Goal: Task Accomplishment & Management: Manage account settings

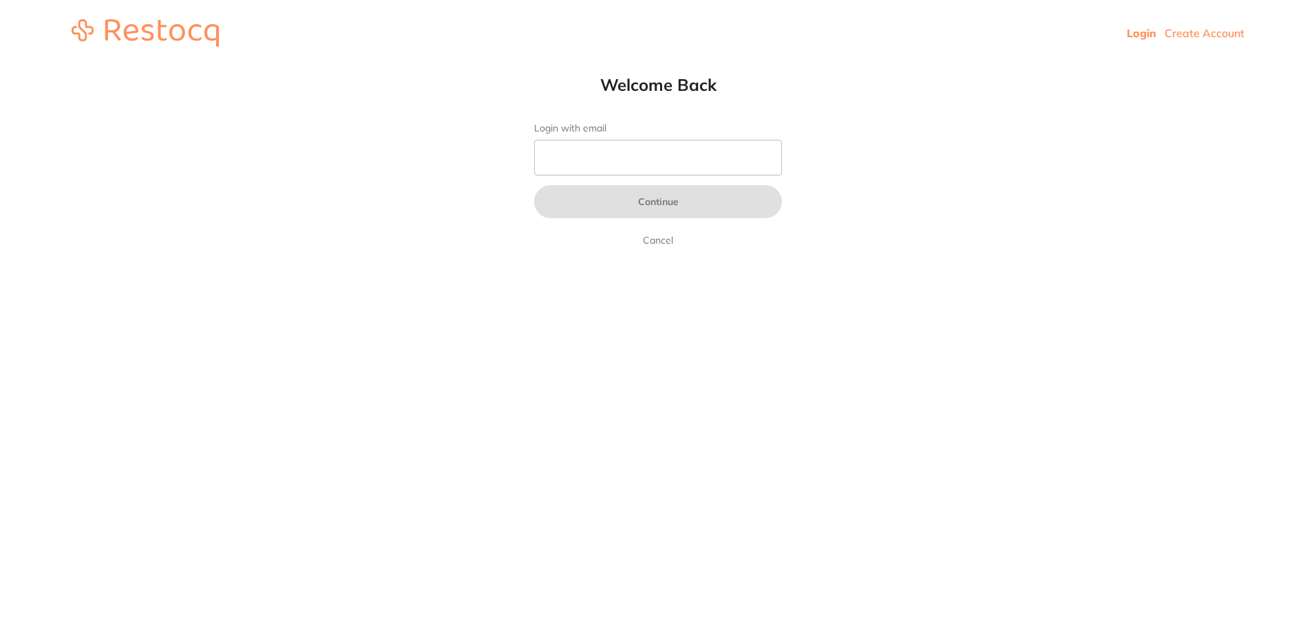
click at [640, 176] on form "Login with email Continue Cancel" at bounding box center [658, 185] width 248 height 126
click at [640, 164] on input "Login with email" at bounding box center [658, 158] width 248 height 36
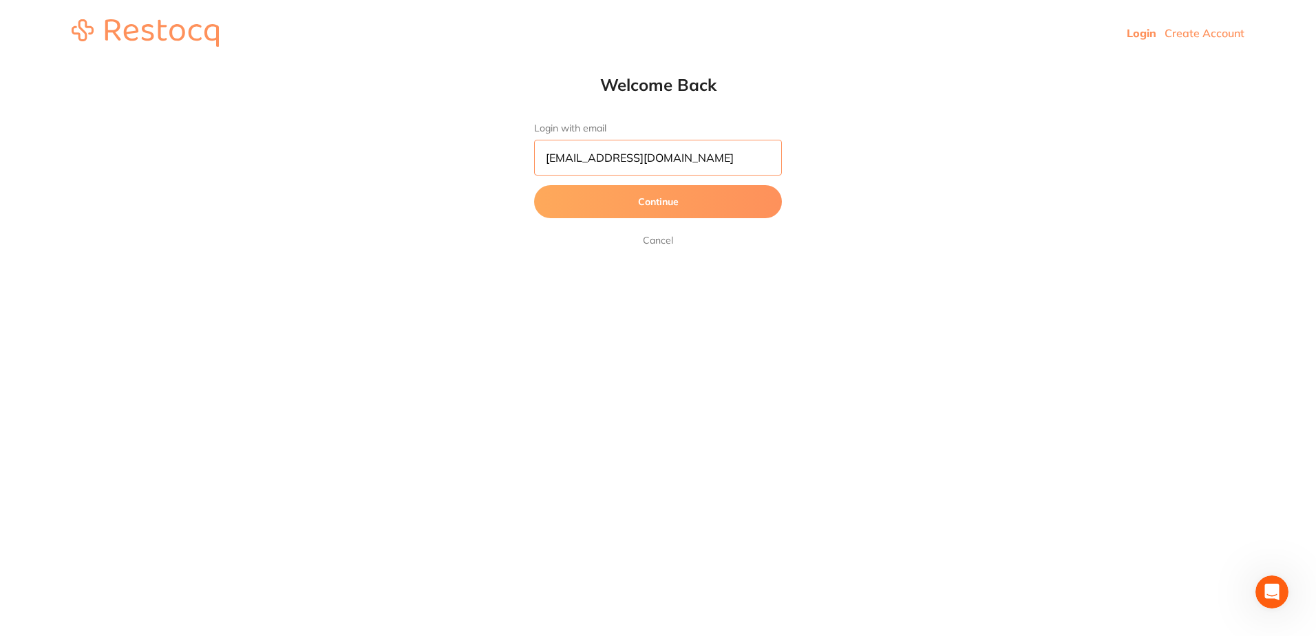
type input "[EMAIL_ADDRESS][DOMAIN_NAME]"
click at [665, 199] on button "Continue" at bounding box center [658, 201] width 248 height 33
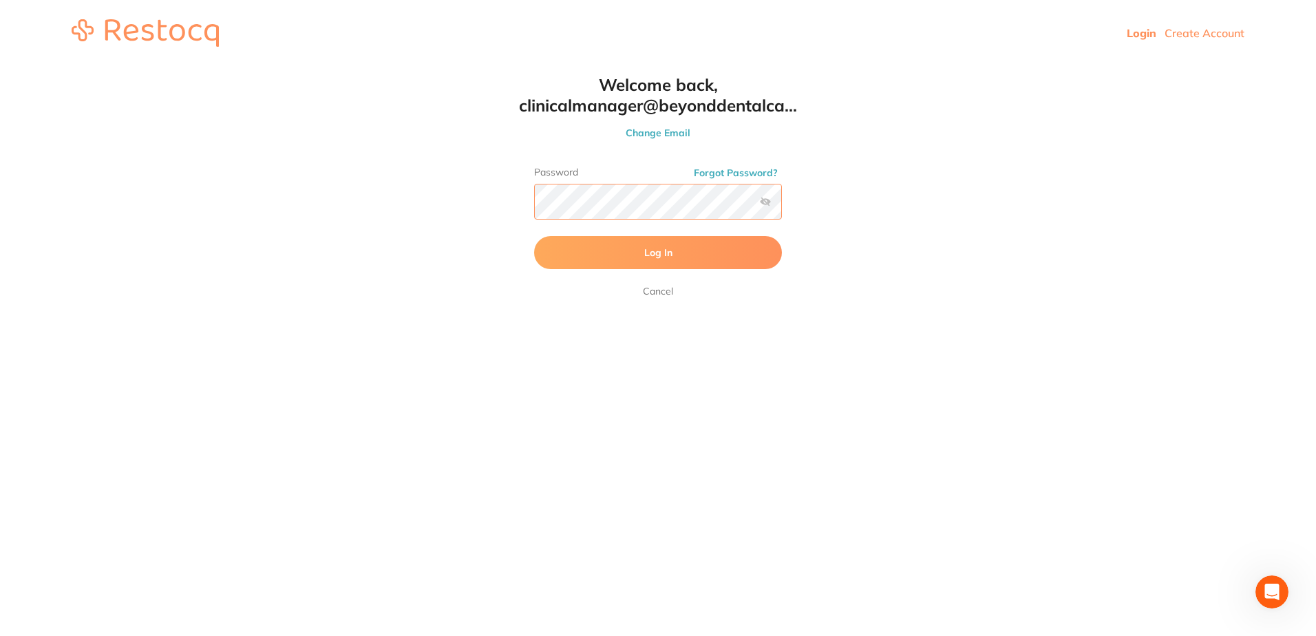
click at [534, 236] on button "Log In" at bounding box center [658, 252] width 248 height 33
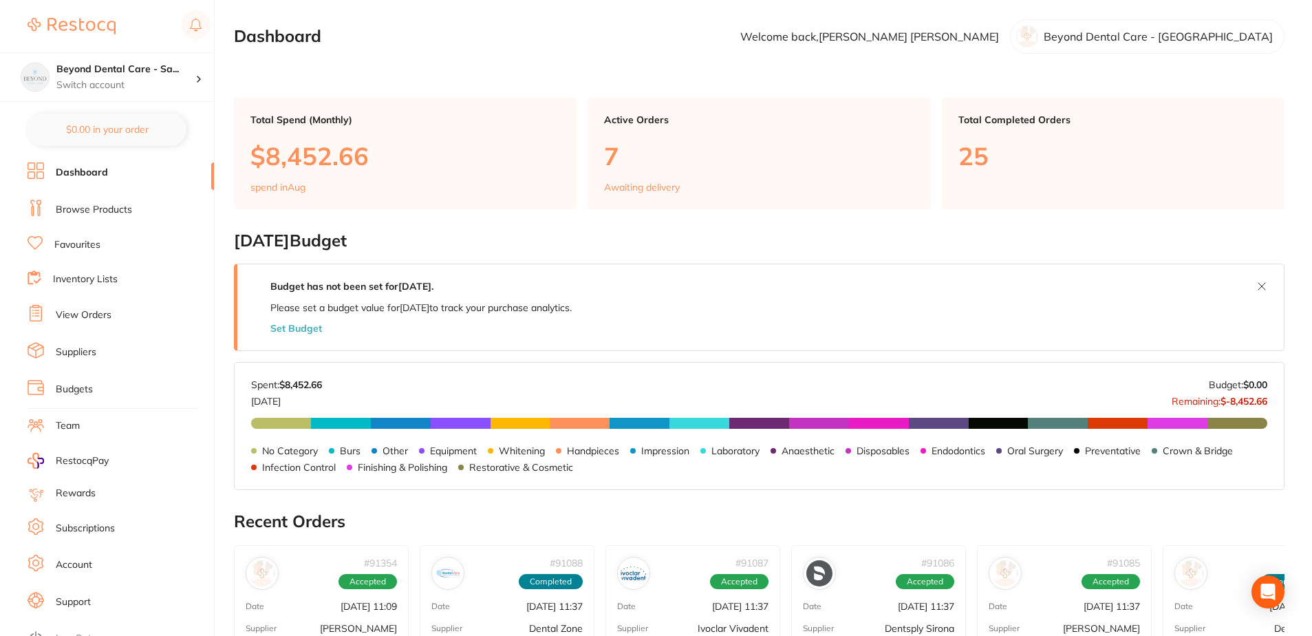
click at [58, 266] on ul "Dashboard Browse Products Favourites Inventory Lists View Orders Suppliers Budg…" at bounding box center [121, 399] width 186 height 475
click at [58, 275] on link "Inventory Lists" at bounding box center [85, 279] width 65 height 14
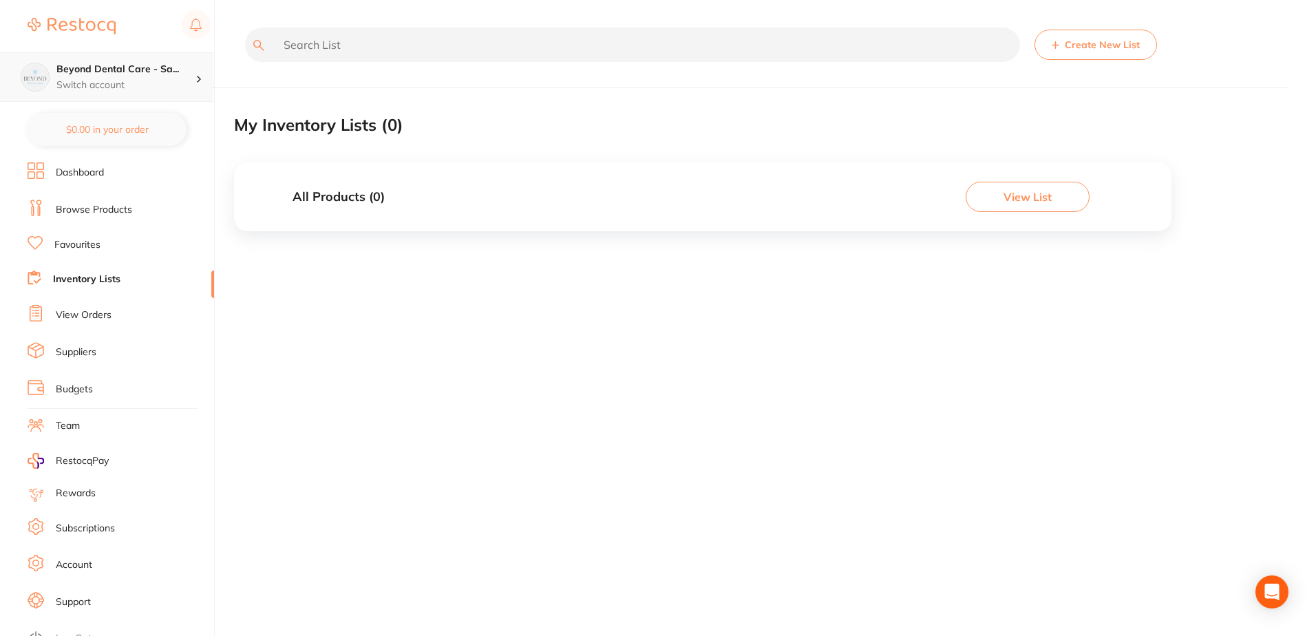
drag, startPoint x: 138, startPoint y: 84, endPoint x: 128, endPoint y: 80, distance: 10.5
click at [137, 83] on p "Switch account" at bounding box center [125, 85] width 139 height 14
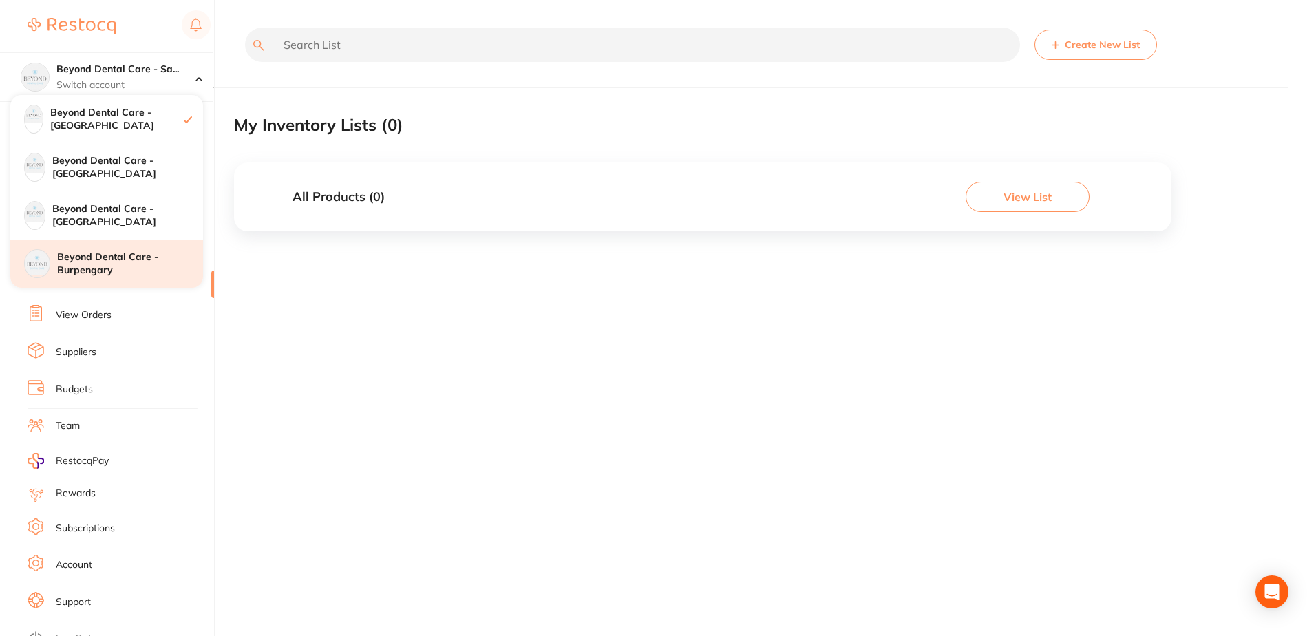
click at [129, 255] on h4 "Beyond Dental Care - Burpengary" at bounding box center [130, 263] width 146 height 27
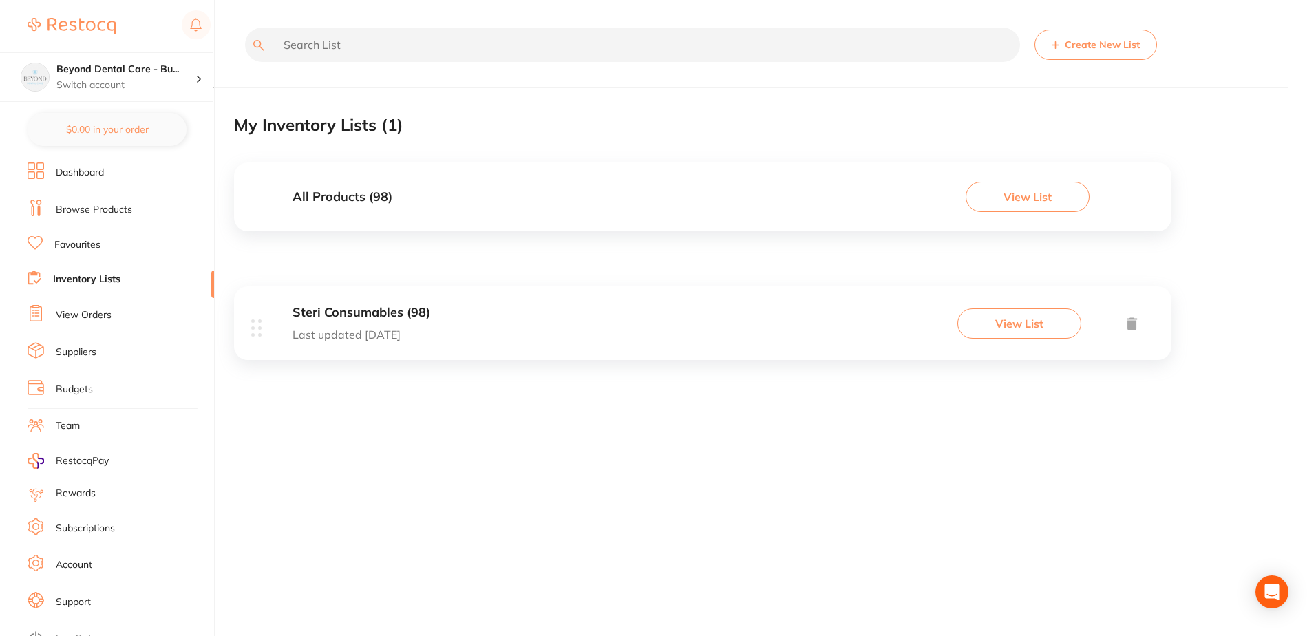
click at [490, 316] on div "Steri Consumables (98) Last updated [DATE] View List" at bounding box center [702, 323] width 937 height 74
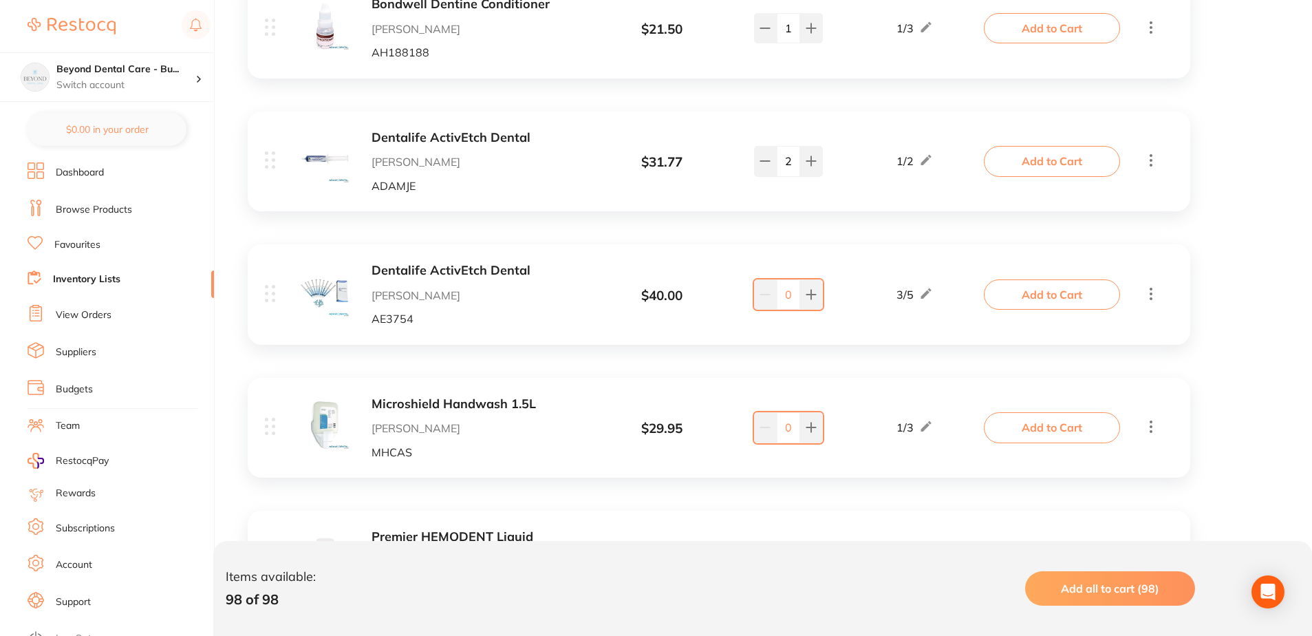
scroll to position [344, 0]
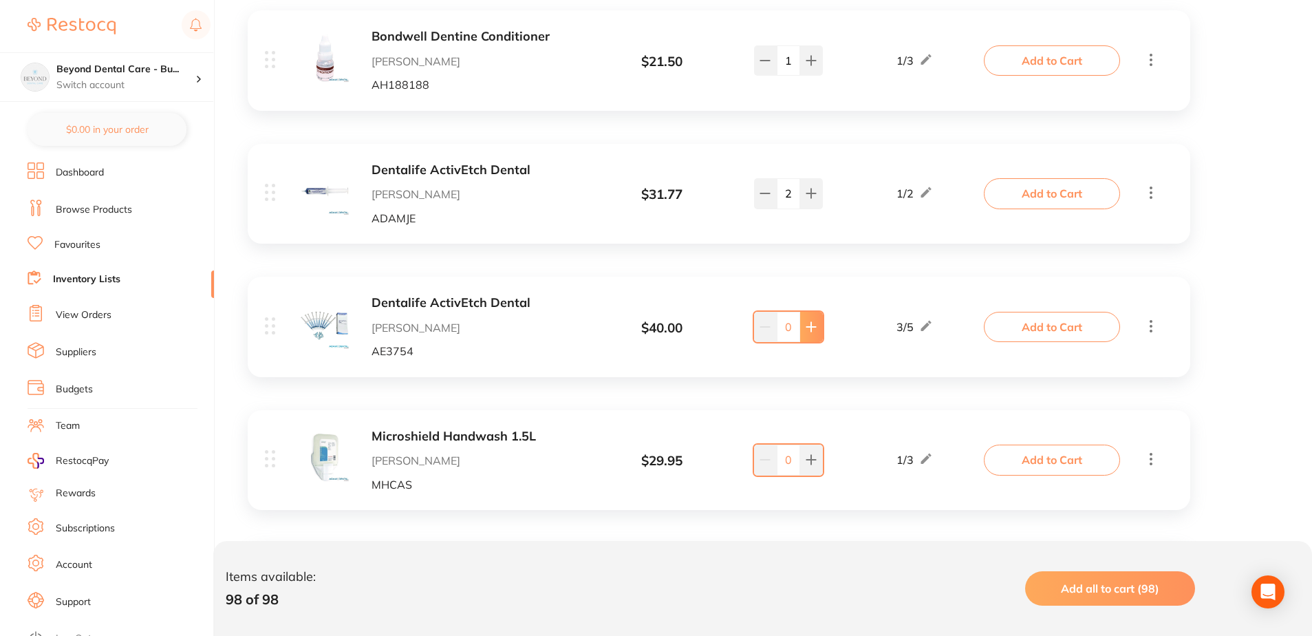
click at [806, 321] on icon at bounding box center [811, 326] width 11 height 11
click at [755, 328] on button at bounding box center [765, 327] width 23 height 30
type input "1"
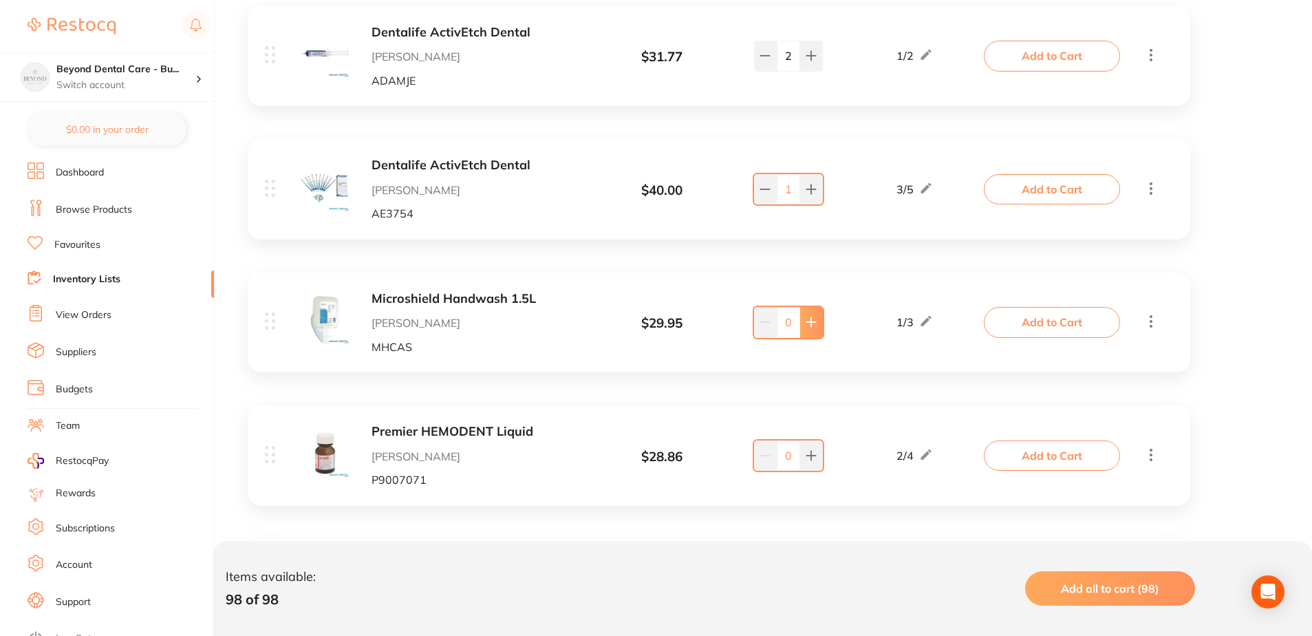
click at [804, 322] on button at bounding box center [811, 322] width 23 height 30
type input "3"
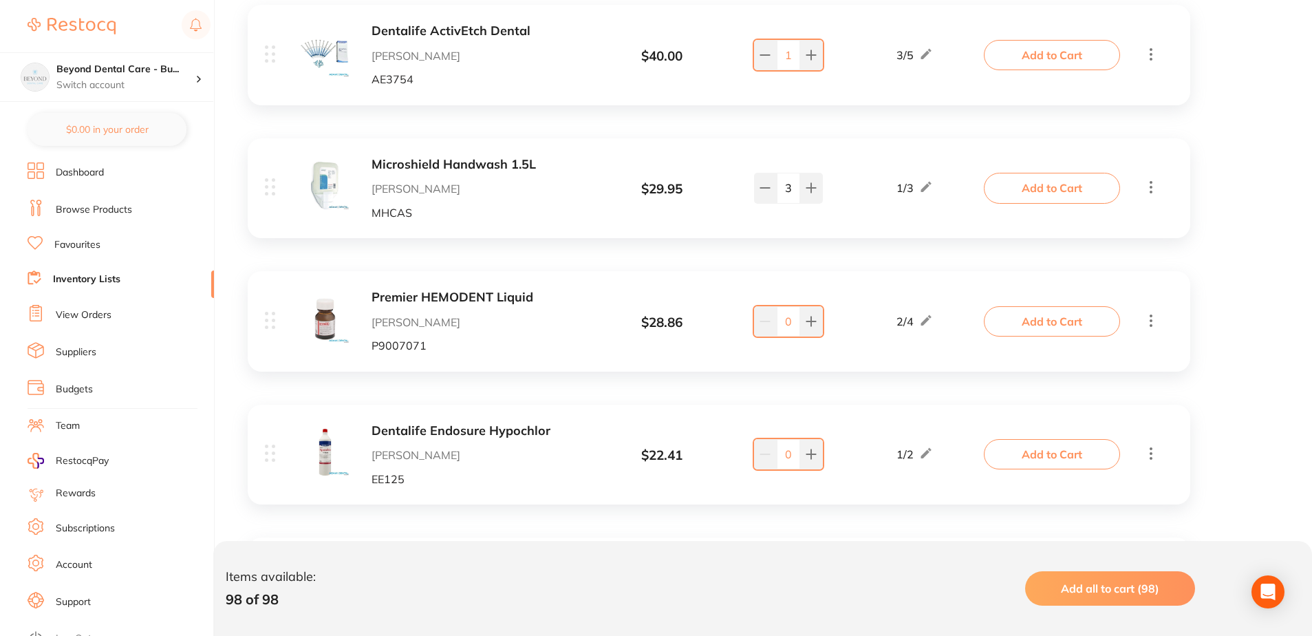
scroll to position [619, 0]
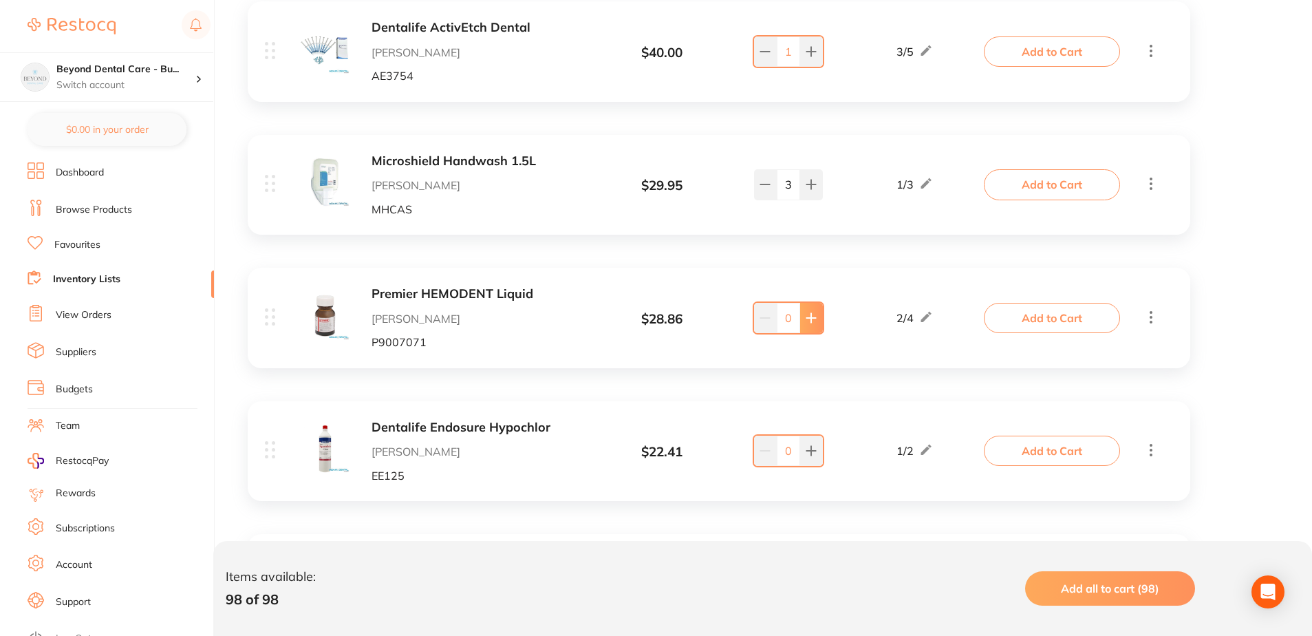
click at [817, 321] on button at bounding box center [811, 318] width 23 height 30
click at [817, 319] on button at bounding box center [811, 318] width 23 height 30
type input "2"
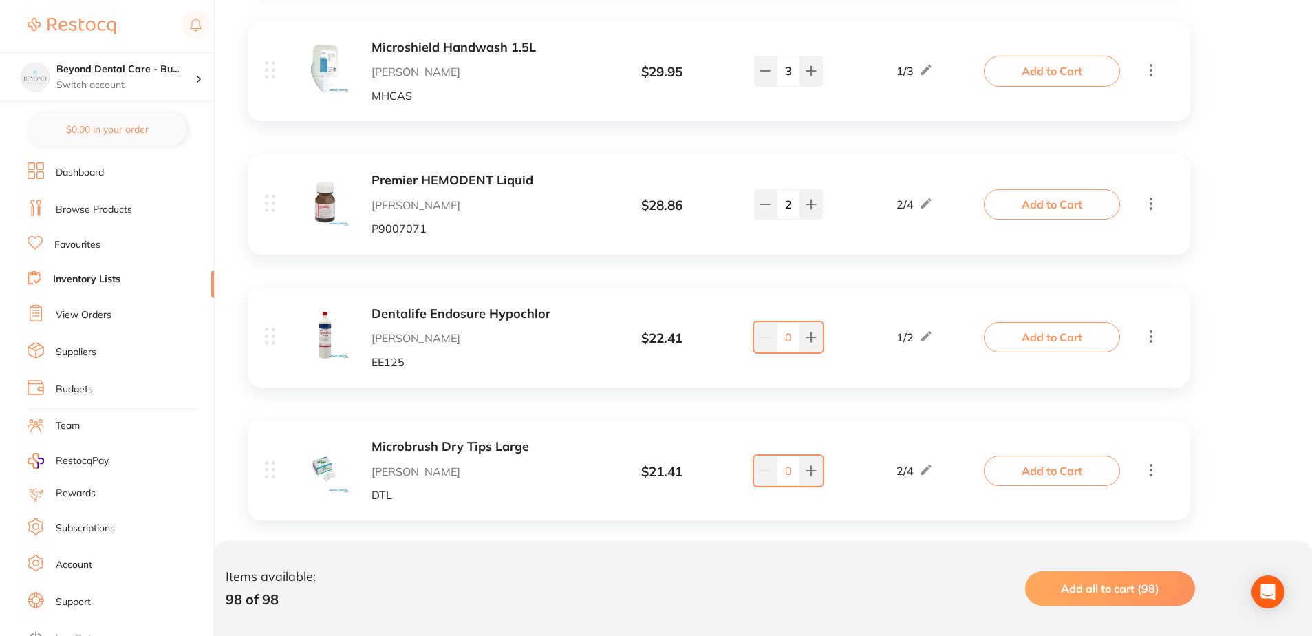
scroll to position [757, 0]
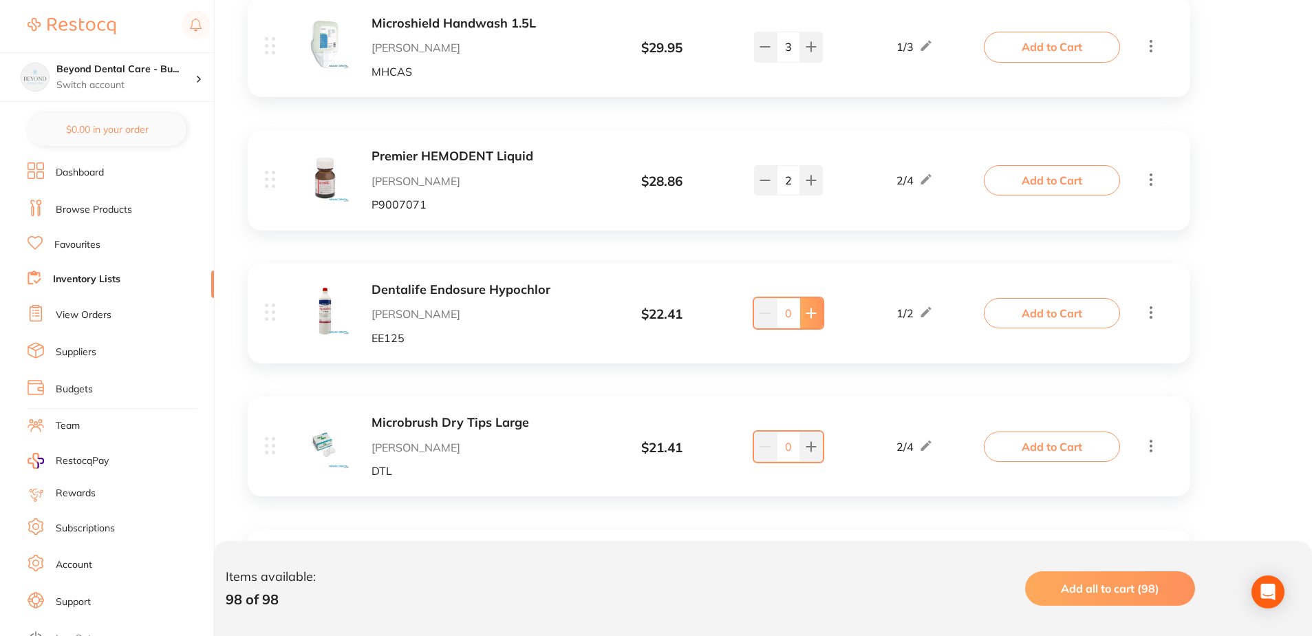
click at [819, 310] on button at bounding box center [811, 313] width 23 height 30
click at [817, 317] on button at bounding box center [811, 313] width 23 height 30
click at [785, 317] on input "2" at bounding box center [788, 313] width 23 height 30
click at [797, 315] on input "2" at bounding box center [788, 313] width 23 height 30
click at [821, 310] on button at bounding box center [811, 313] width 23 height 30
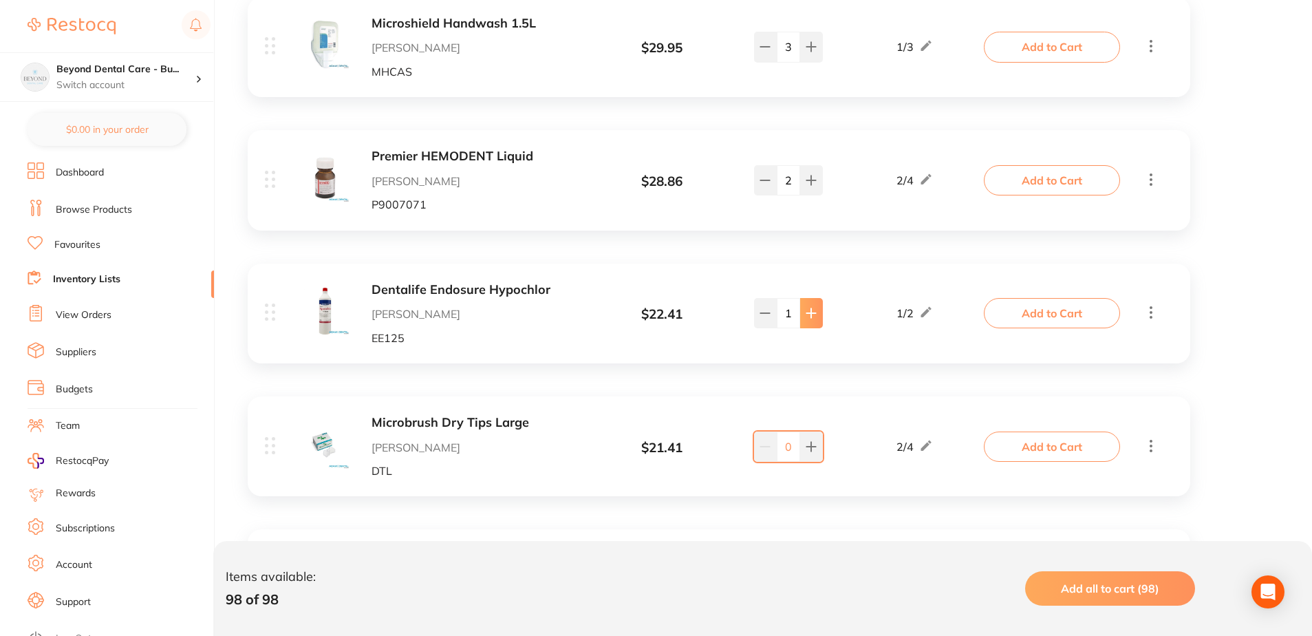
type input "2"
click at [848, 359] on div "Dentalife Endosure Hypochlor Adam Dental EE125 $ 22.41 1 / 2 2 1 / 2 Add to Cart" at bounding box center [719, 314] width 943 height 100
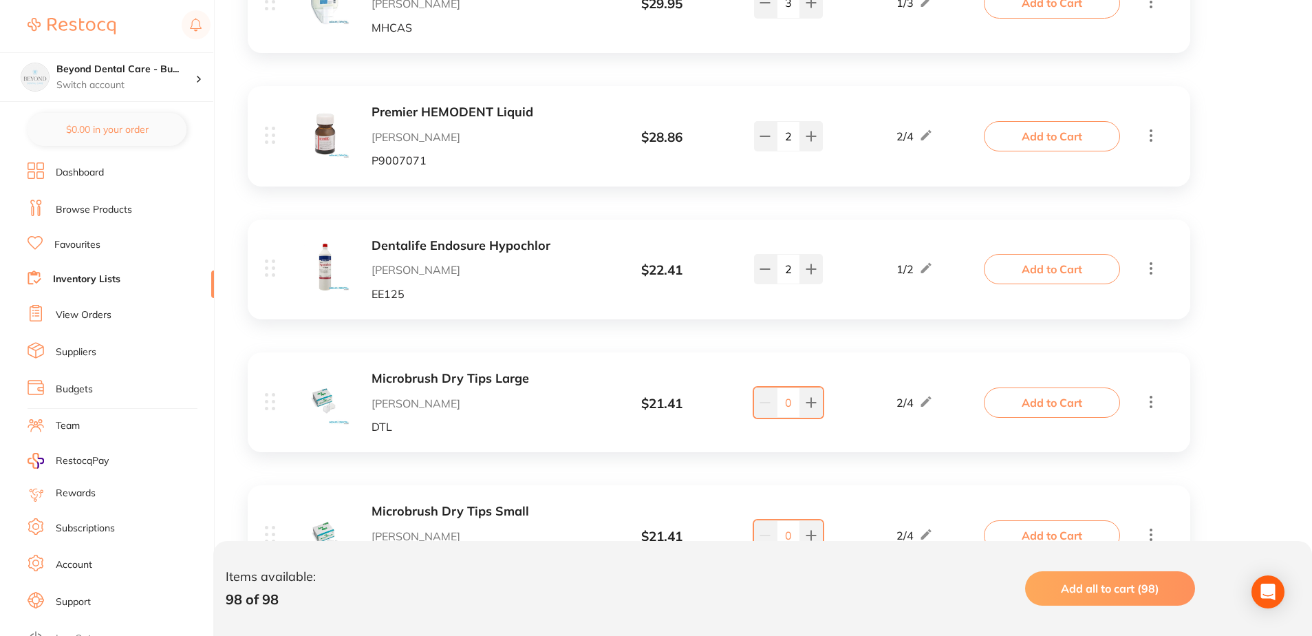
scroll to position [826, 0]
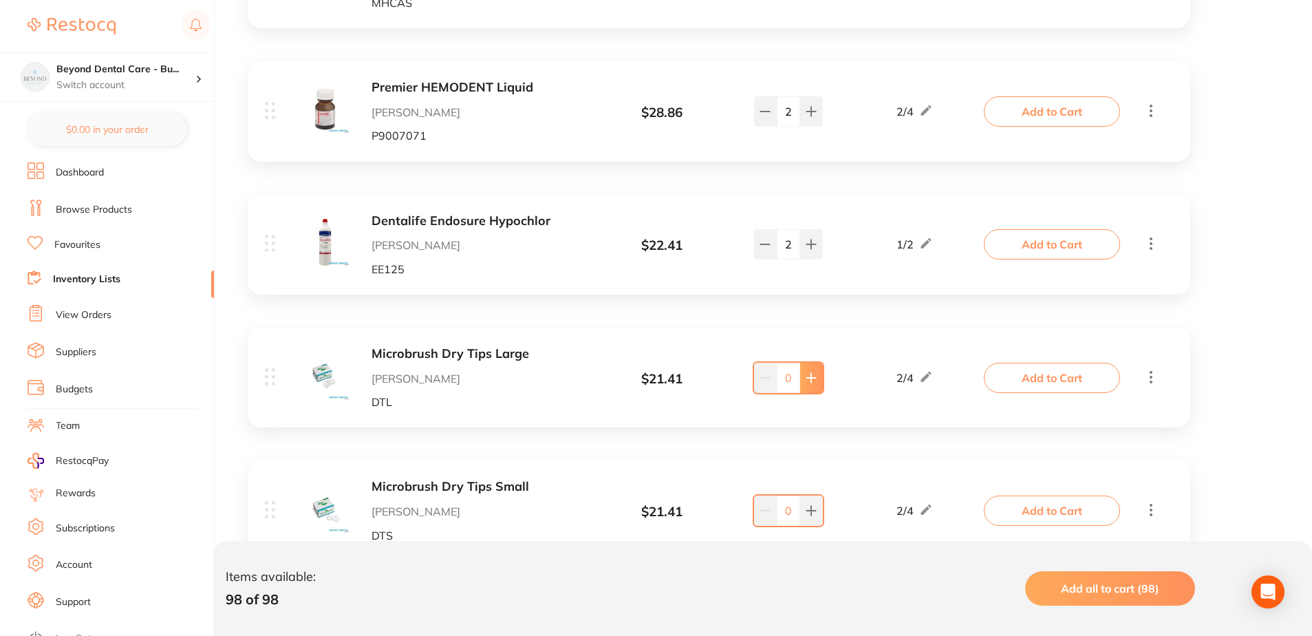
click at [815, 381] on icon at bounding box center [811, 377] width 11 height 11
type input "2"
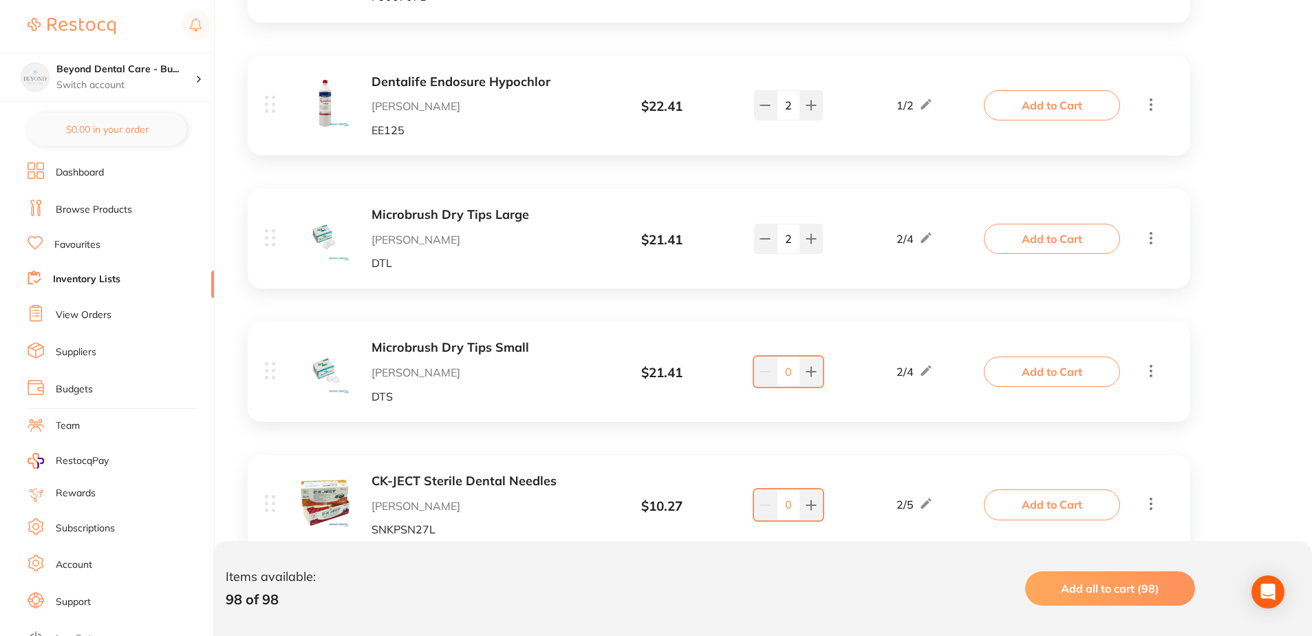
scroll to position [1032, 0]
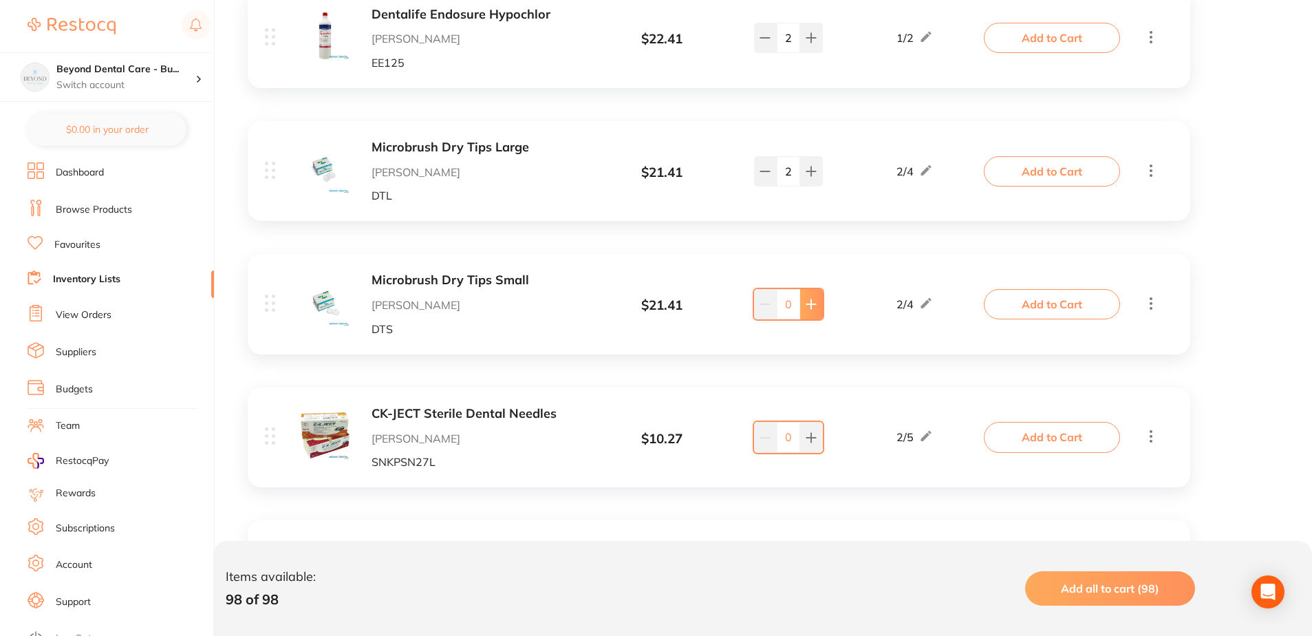
click at [815, 304] on icon at bounding box center [811, 304] width 9 height 9
type input "2"
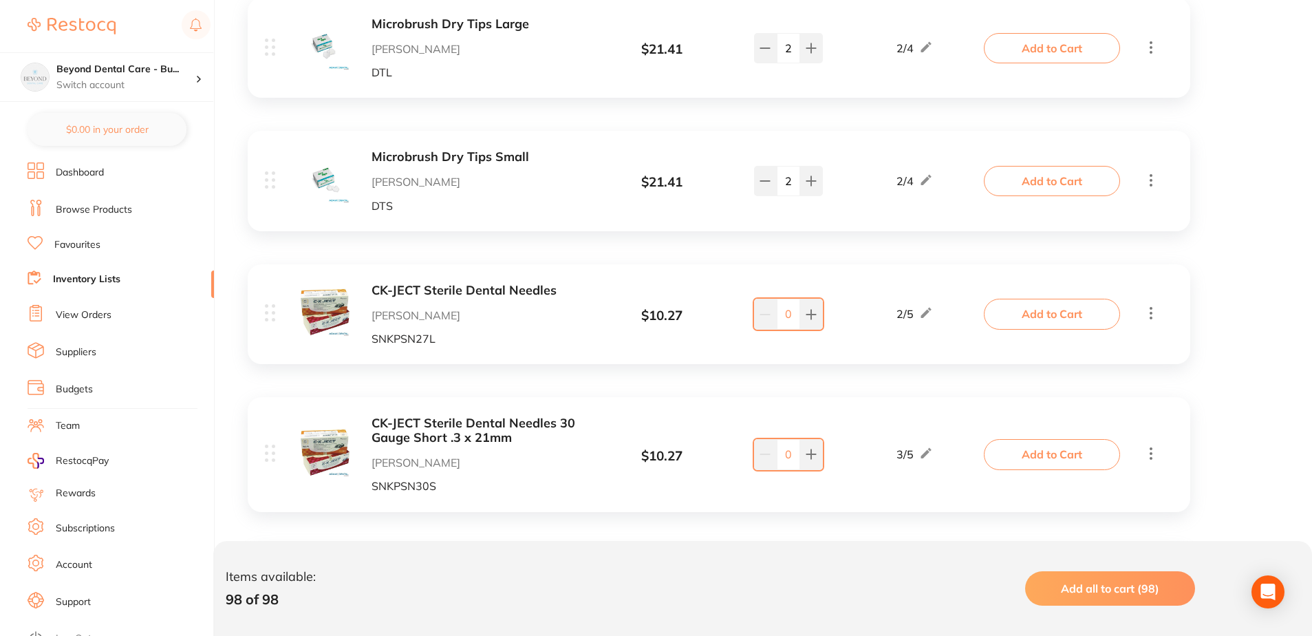
scroll to position [1239, 0]
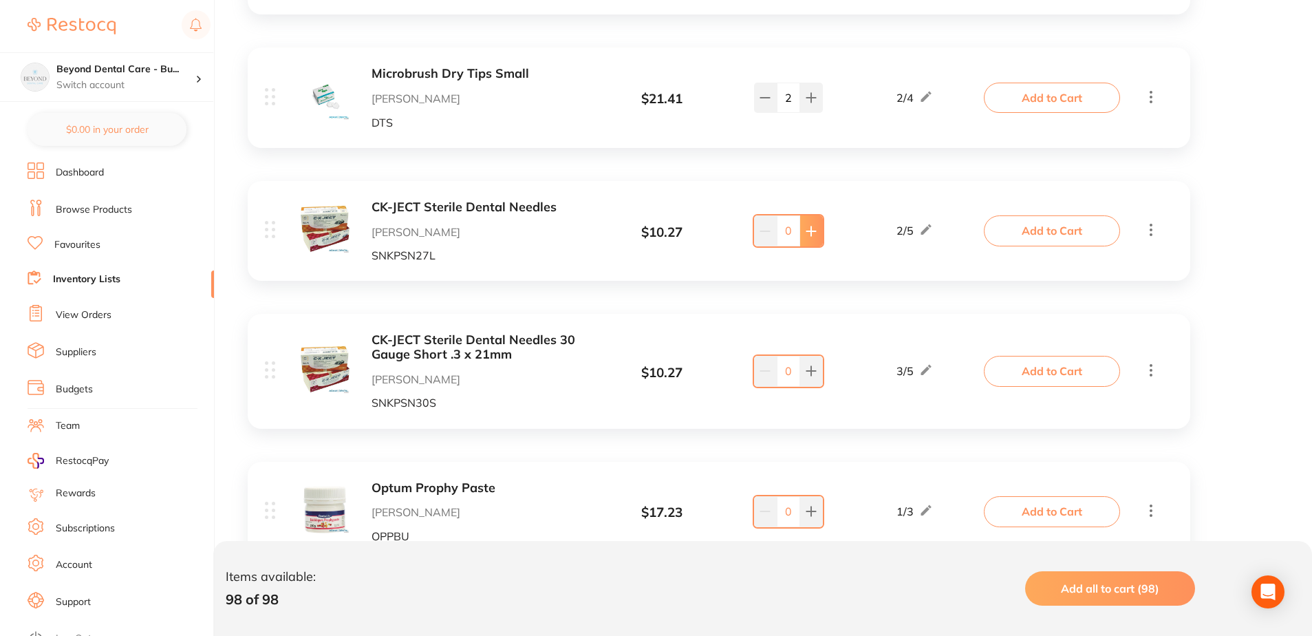
click at [817, 236] on button at bounding box center [811, 230] width 23 height 30
type input "4"
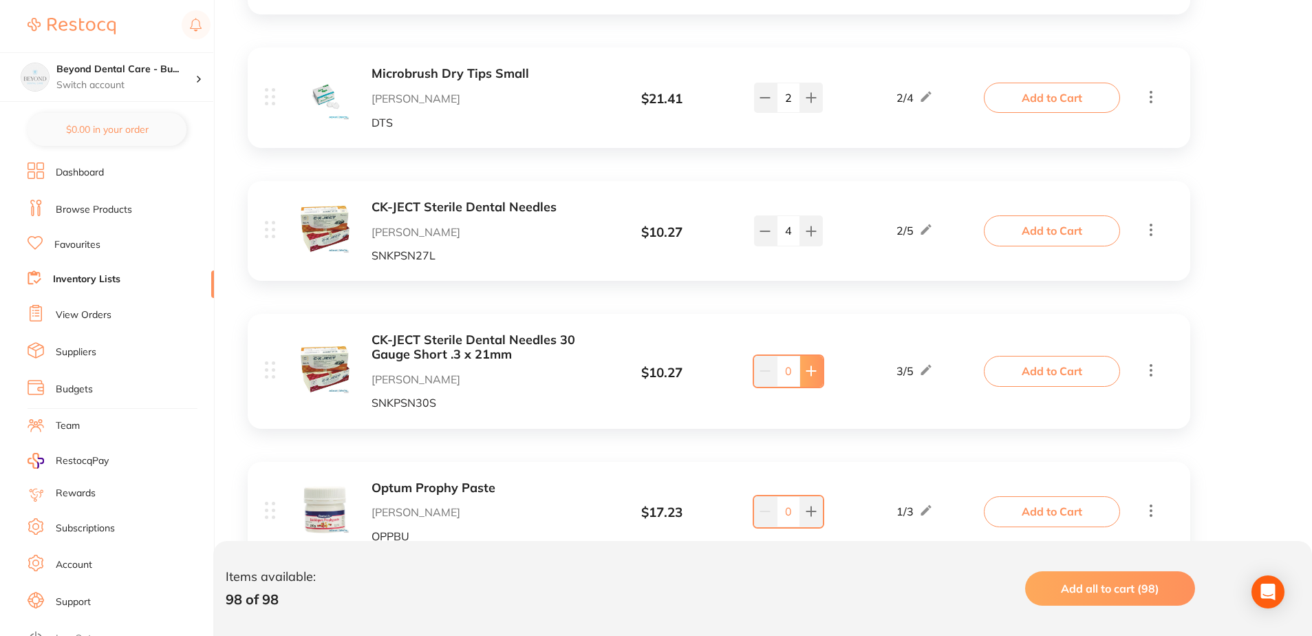
click at [811, 380] on button at bounding box center [811, 371] width 23 height 30
click at [811, 378] on button at bounding box center [811, 371] width 23 height 30
type input "4"
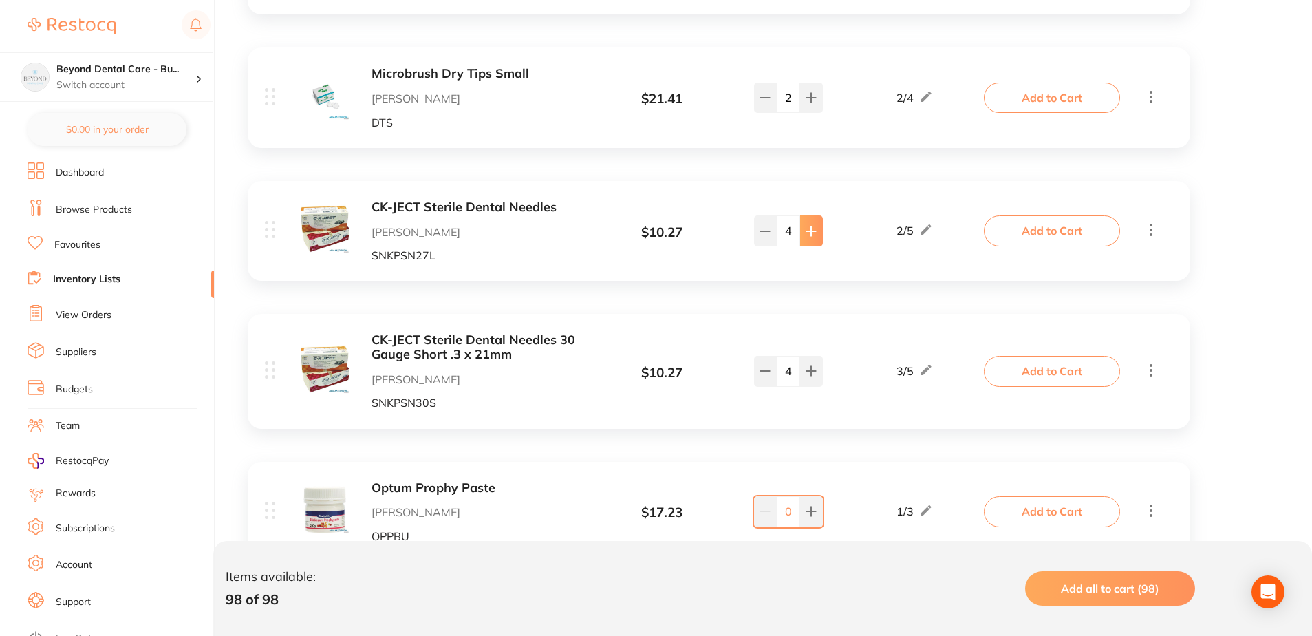
click at [808, 224] on button at bounding box center [811, 230] width 23 height 30
type input "5"
drag, startPoint x: 809, startPoint y: 375, endPoint x: 804, endPoint y: 392, distance: 17.4
click at [808, 372] on icon at bounding box center [811, 370] width 11 height 11
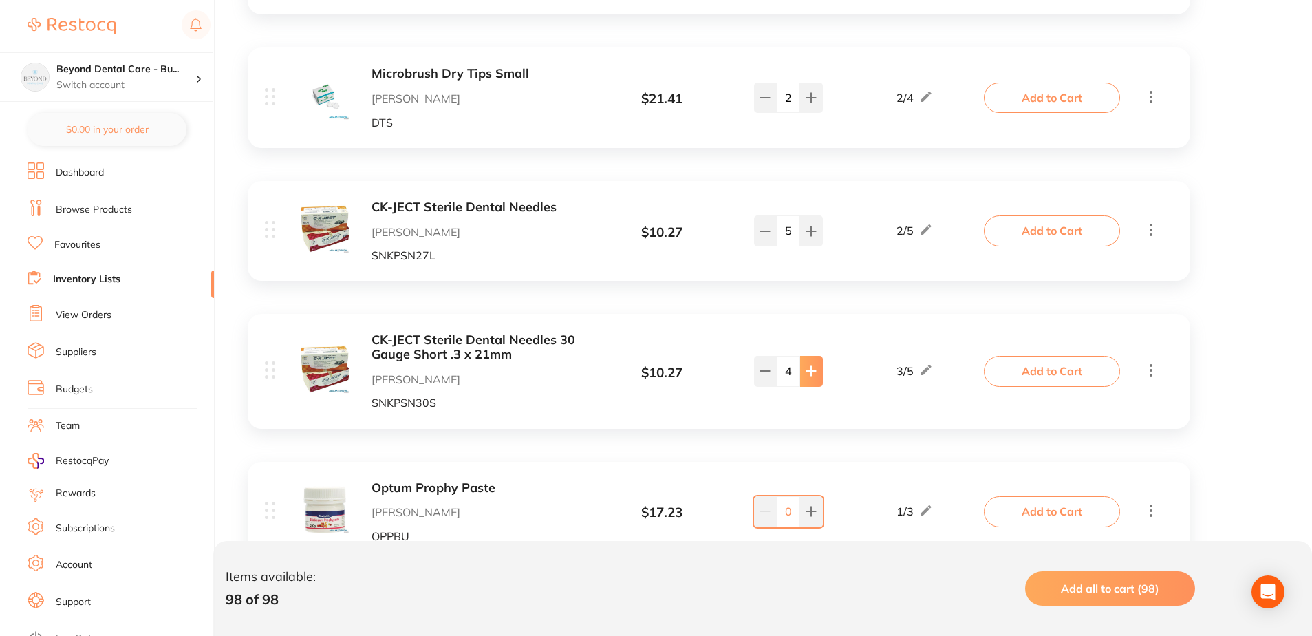
type input "5"
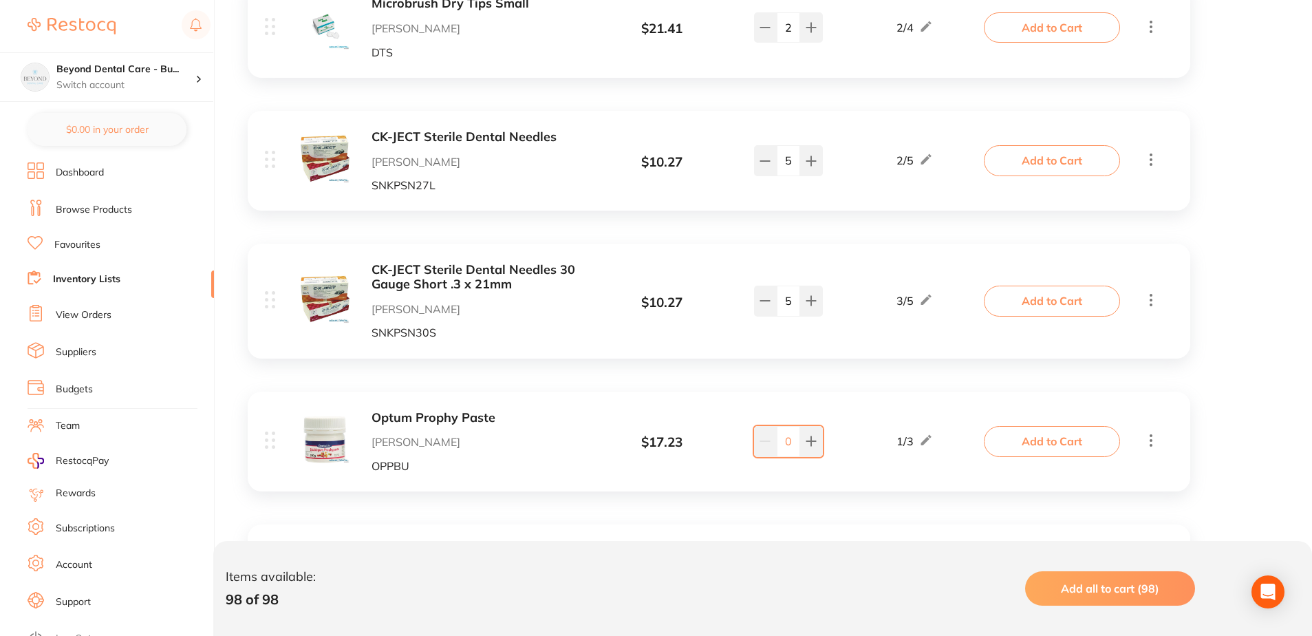
scroll to position [1376, 0]
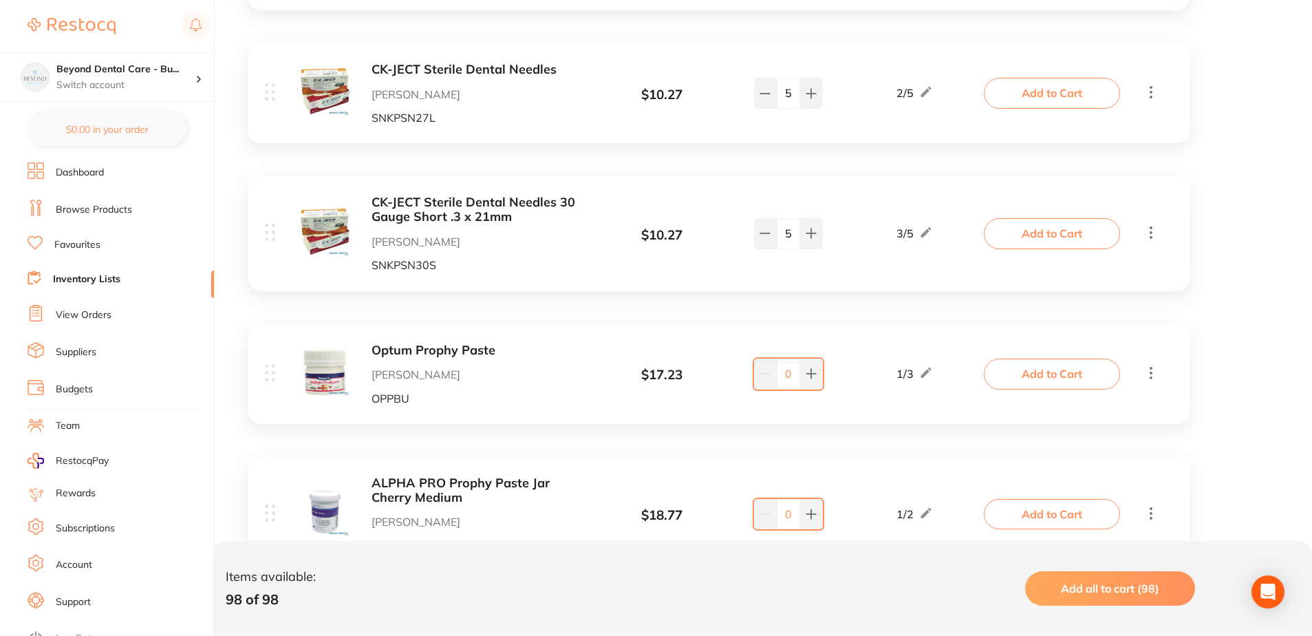
click at [657, 328] on div "Optum Prophy Paste Adam Dental OPPBU $ 17.23 1 / 3 0 1 / 3 Add to Cart" at bounding box center [719, 374] width 943 height 100
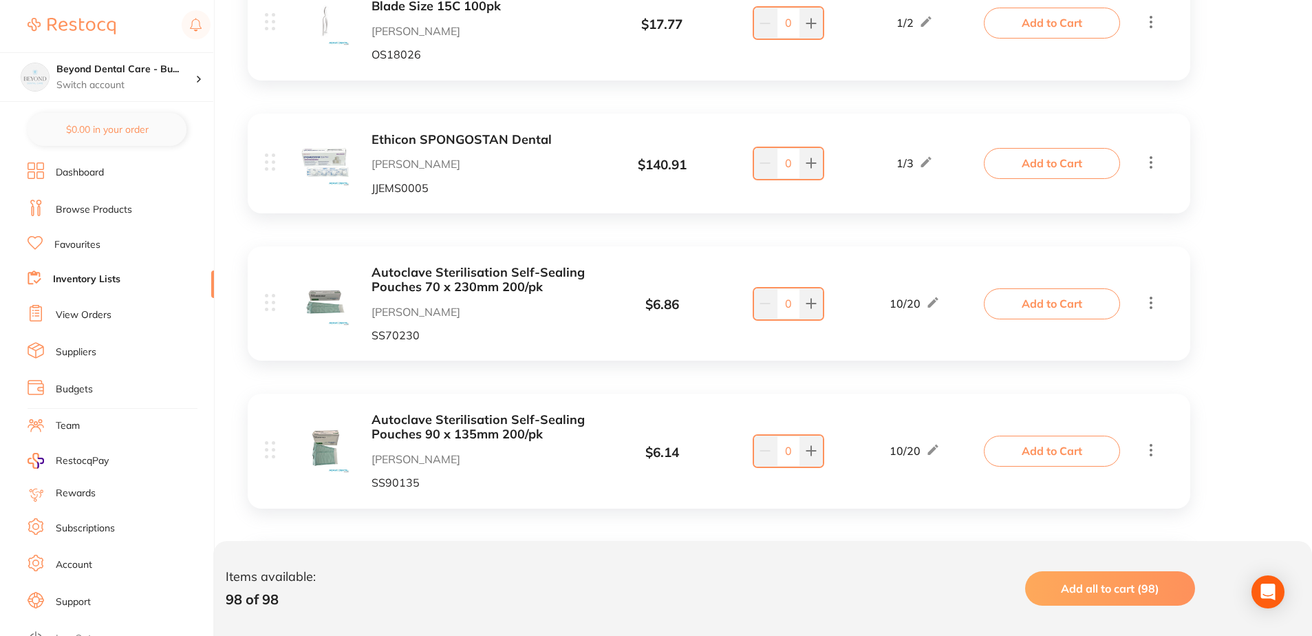
scroll to position [2339, 0]
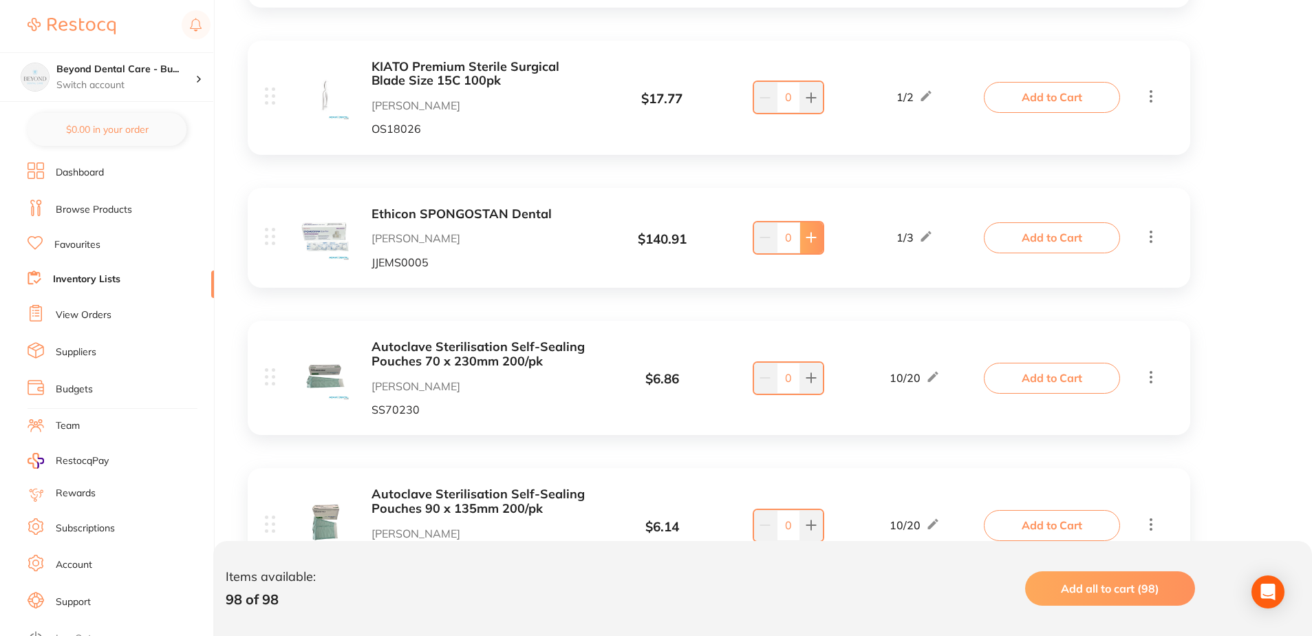
click at [814, 237] on icon at bounding box center [811, 237] width 11 height 11
type input "2"
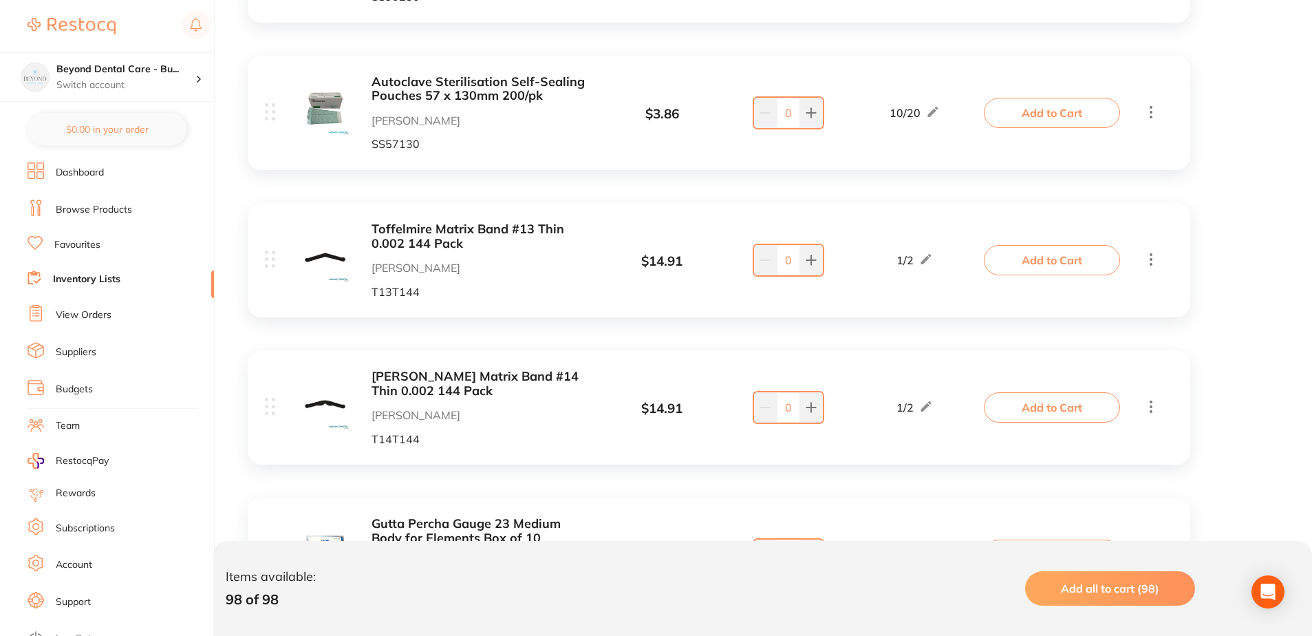
scroll to position [3165, 0]
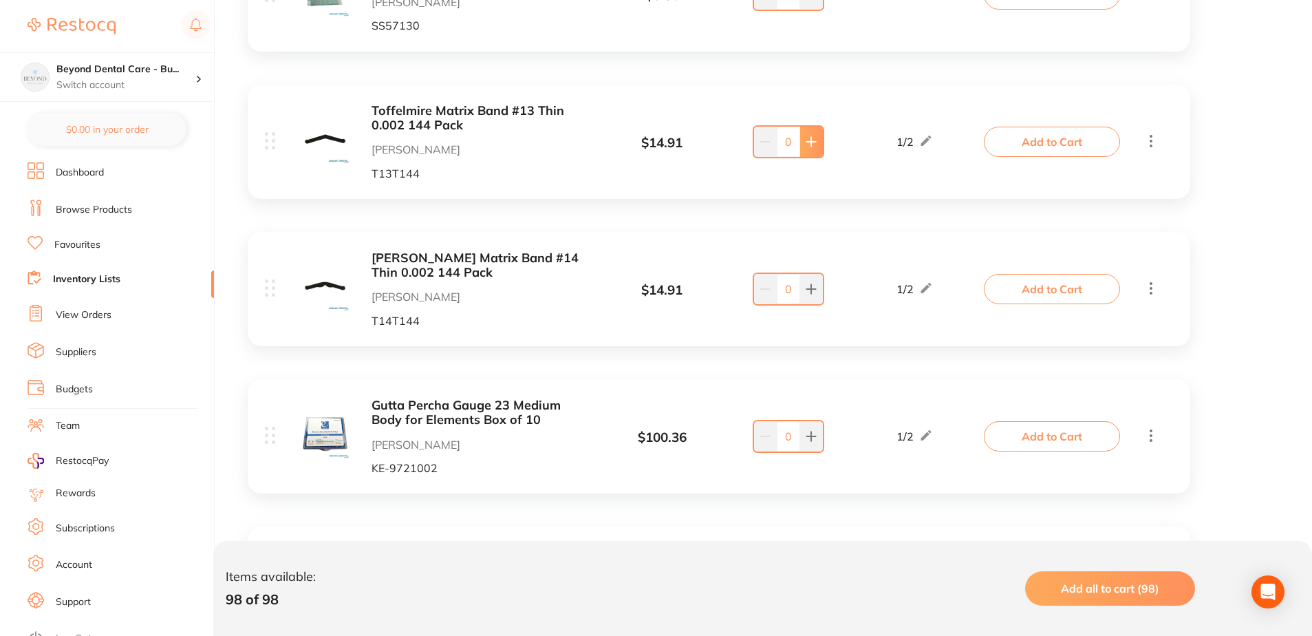
click at [804, 141] on button at bounding box center [811, 142] width 23 height 30
type input "1"
click at [814, 293] on icon at bounding box center [811, 288] width 11 height 11
type input "1"
click at [328, 143] on img at bounding box center [325, 139] width 49 height 49
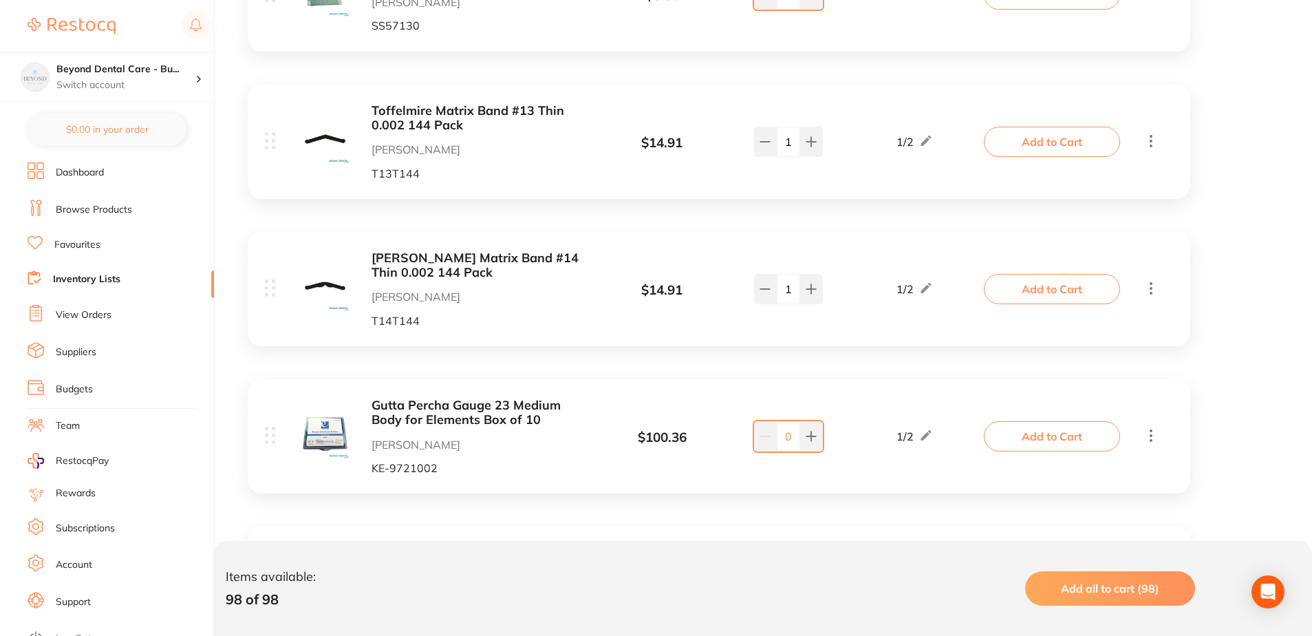
click at [417, 144] on p "[PERSON_NAME]" at bounding box center [481, 149] width 218 height 12
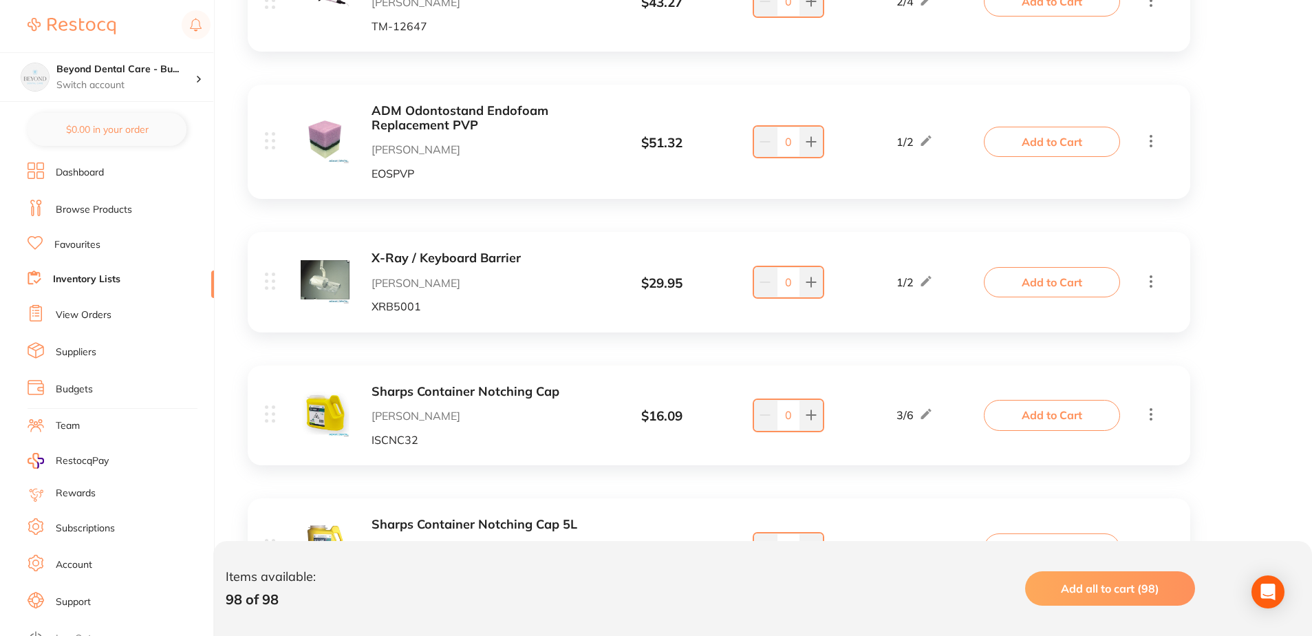
scroll to position [3784, 0]
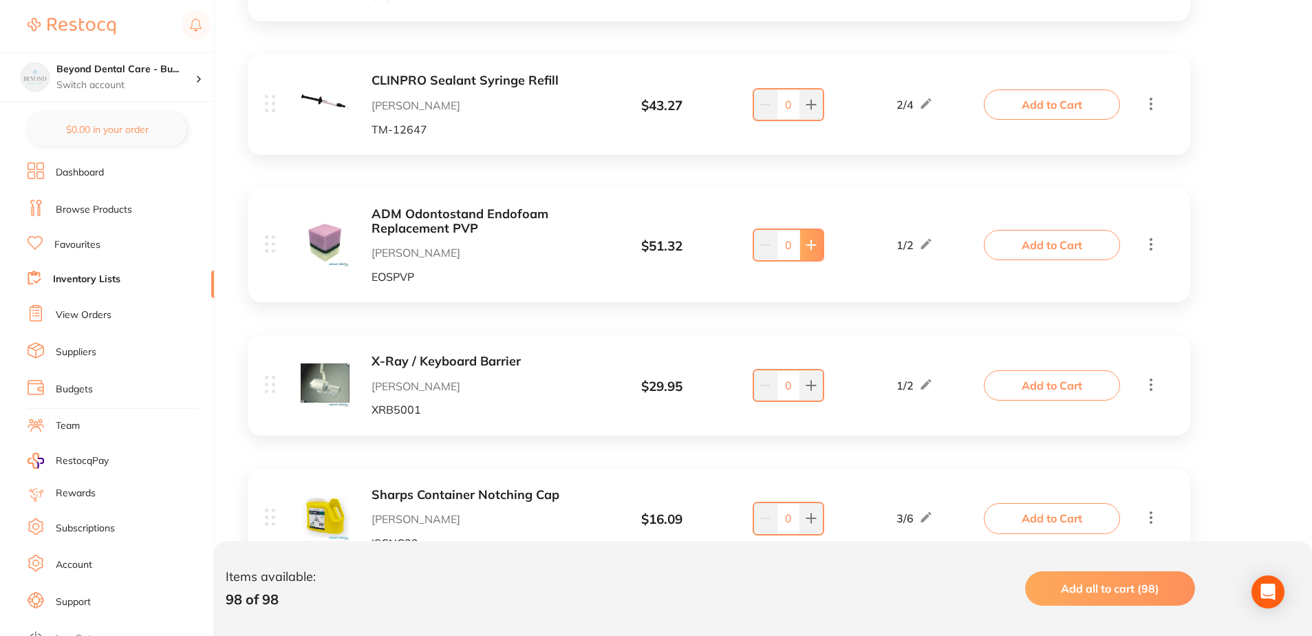
click at [821, 239] on button at bounding box center [811, 245] width 23 height 30
type input "1"
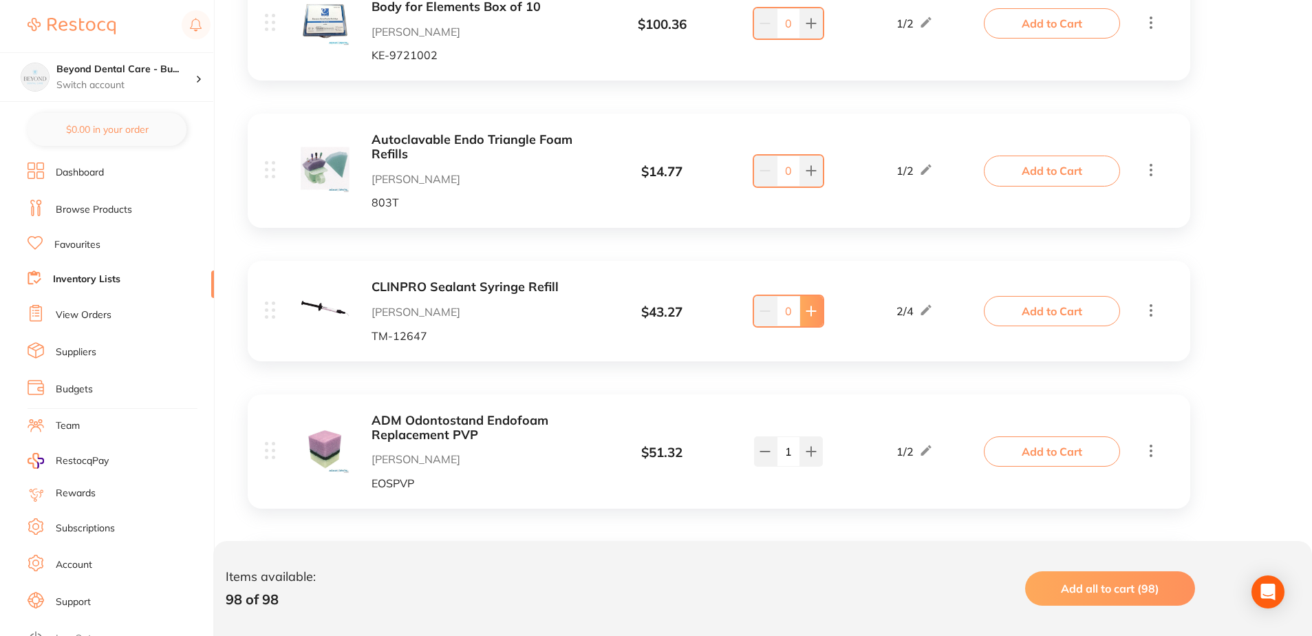
click at [811, 312] on icon at bounding box center [811, 311] width 9 height 9
type input "2"
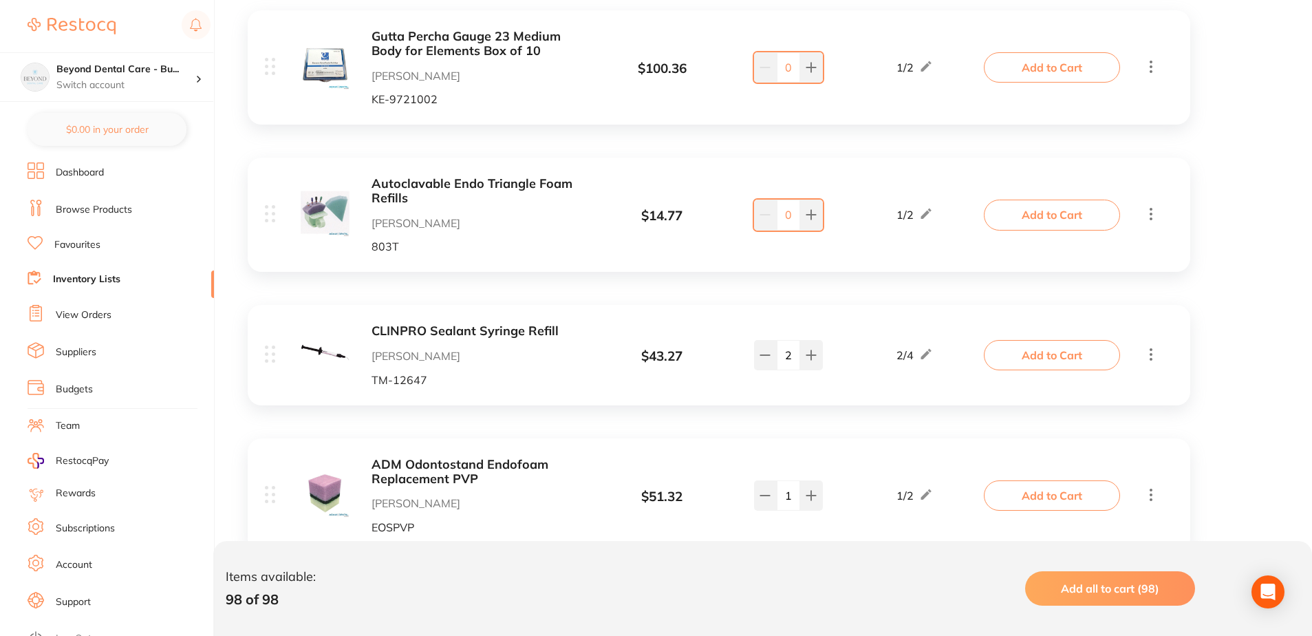
scroll to position [3509, 0]
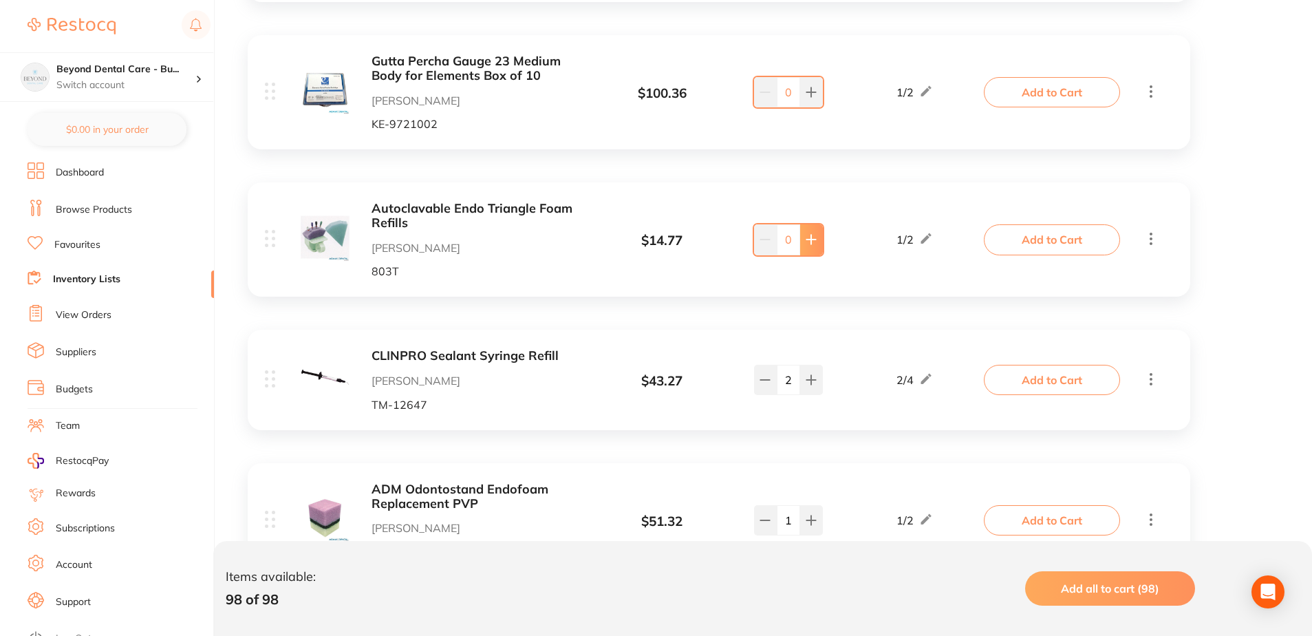
click at [802, 241] on button at bounding box center [811, 239] width 23 height 30
type input "2"
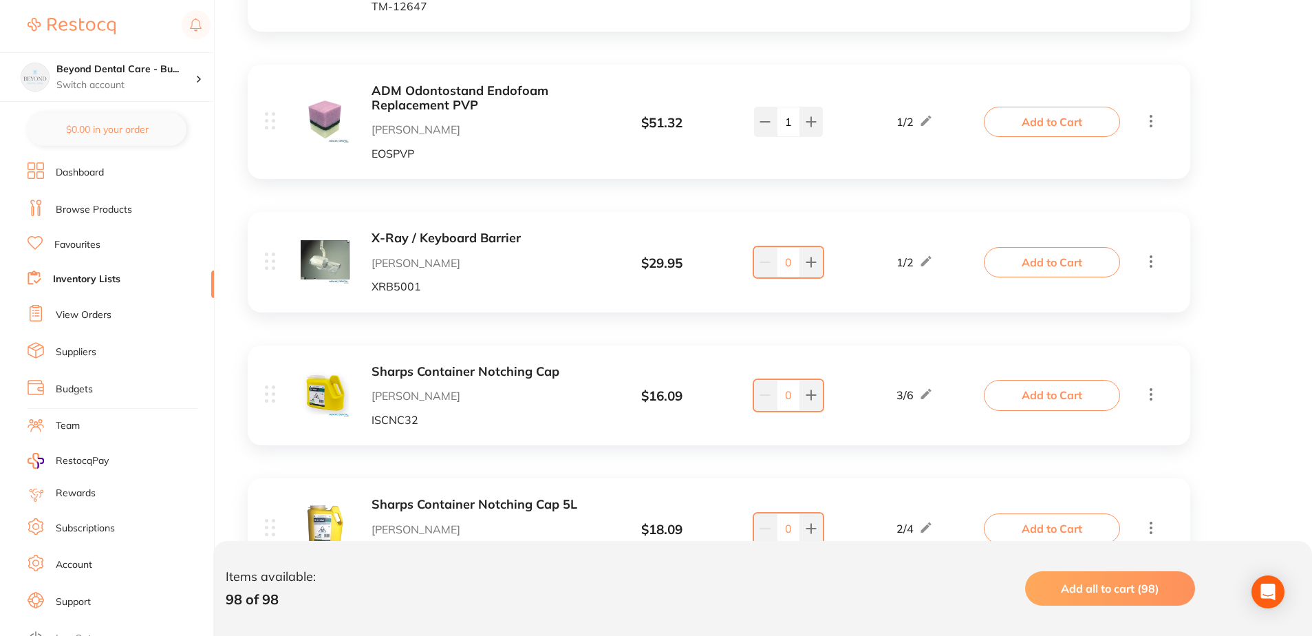
scroll to position [3991, 0]
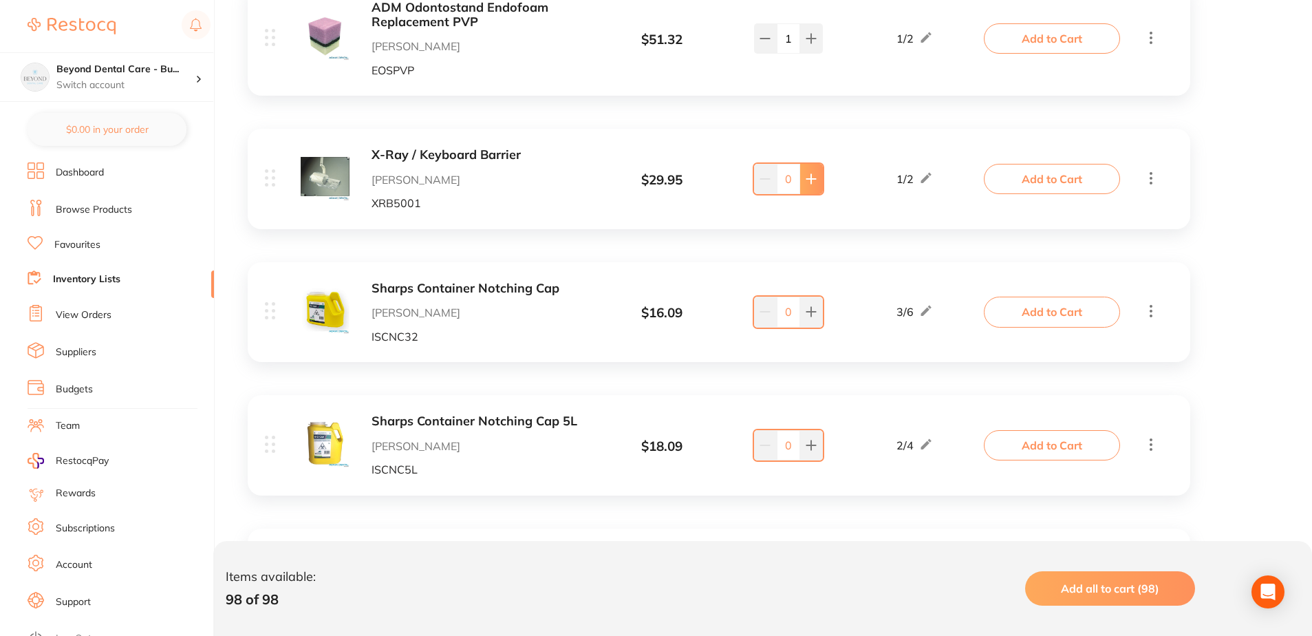
click at [816, 175] on icon at bounding box center [811, 178] width 11 height 11
click at [815, 184] on icon at bounding box center [811, 178] width 11 height 11
type input "3"
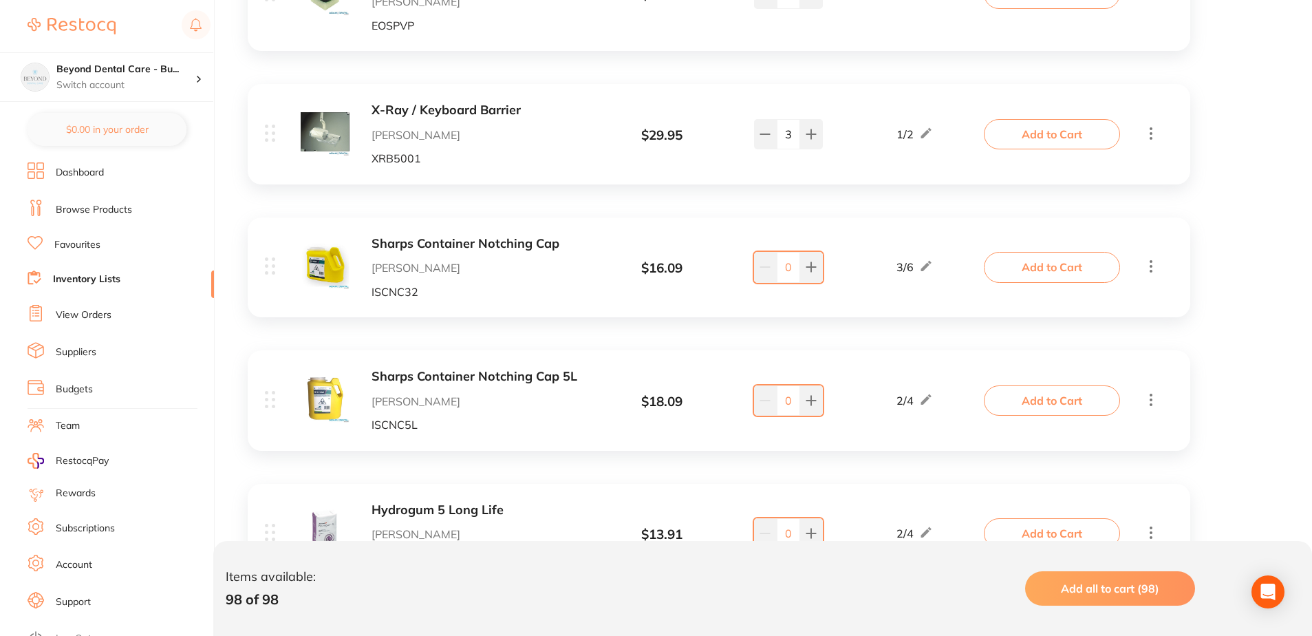
scroll to position [4060, 0]
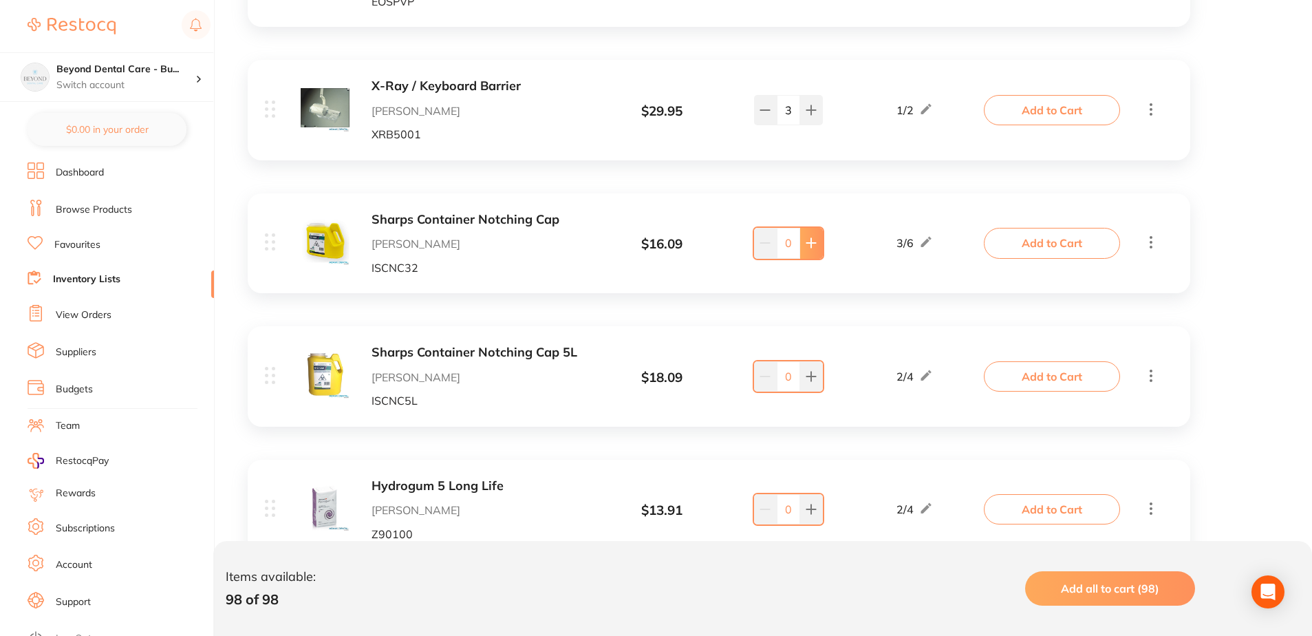
click at [816, 245] on icon at bounding box center [811, 242] width 11 height 11
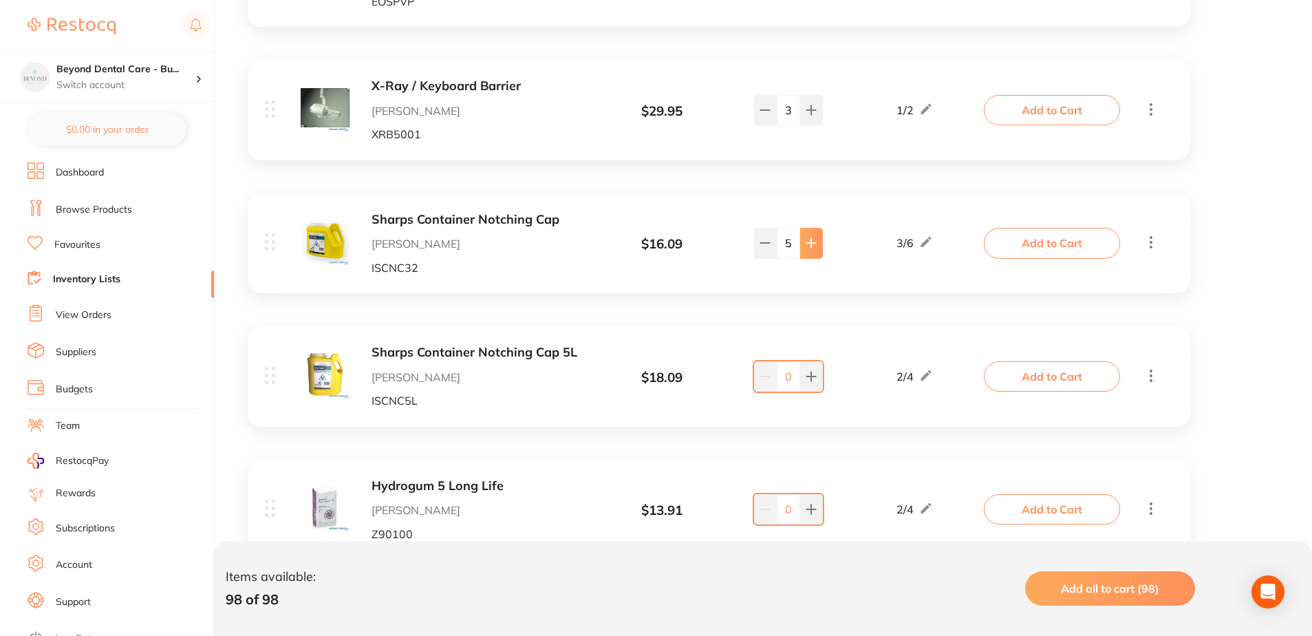
click at [816, 245] on icon at bounding box center [811, 242] width 11 height 11
type input "6"
drag, startPoint x: 824, startPoint y: 332, endPoint x: 821, endPoint y: 322, distance: 10.0
click at [824, 331] on div "Sharps Container Notching Cap 5L Adam Dental ISCNC5L $ 18.09 2 / 4 0 2 / 4 Add …" at bounding box center [719, 376] width 943 height 100
click at [809, 376] on icon at bounding box center [811, 376] width 9 height 9
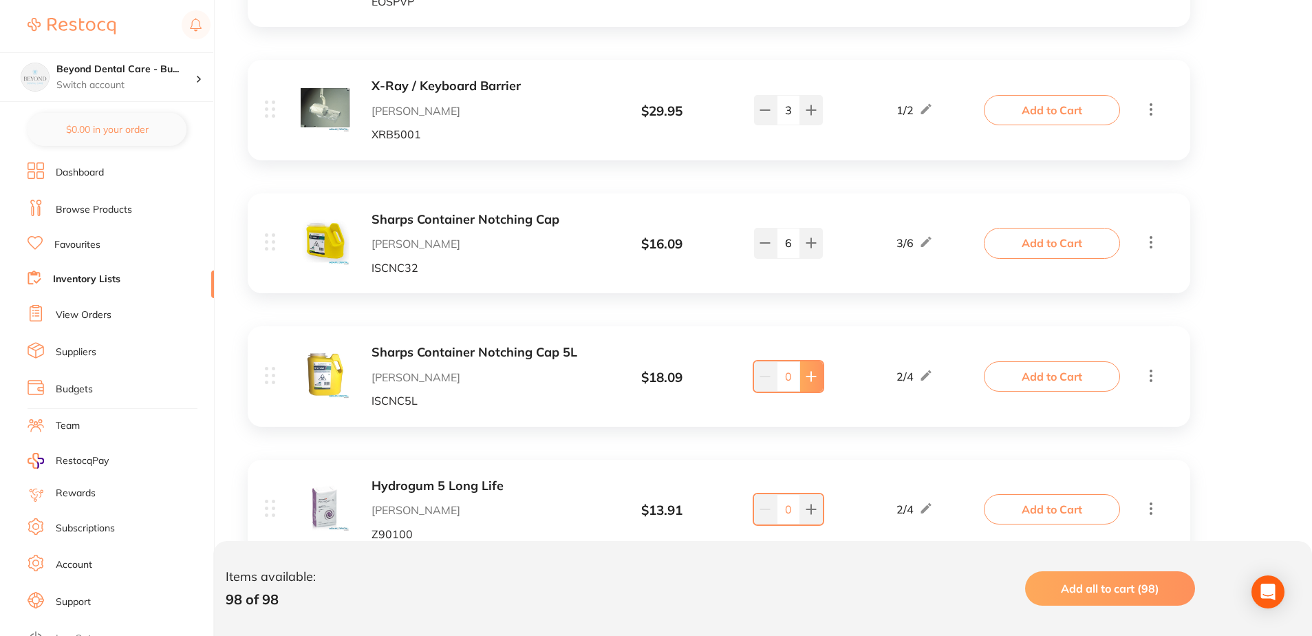
type input "1"
click at [93, 210] on link "Browse Products" at bounding box center [94, 210] width 76 height 14
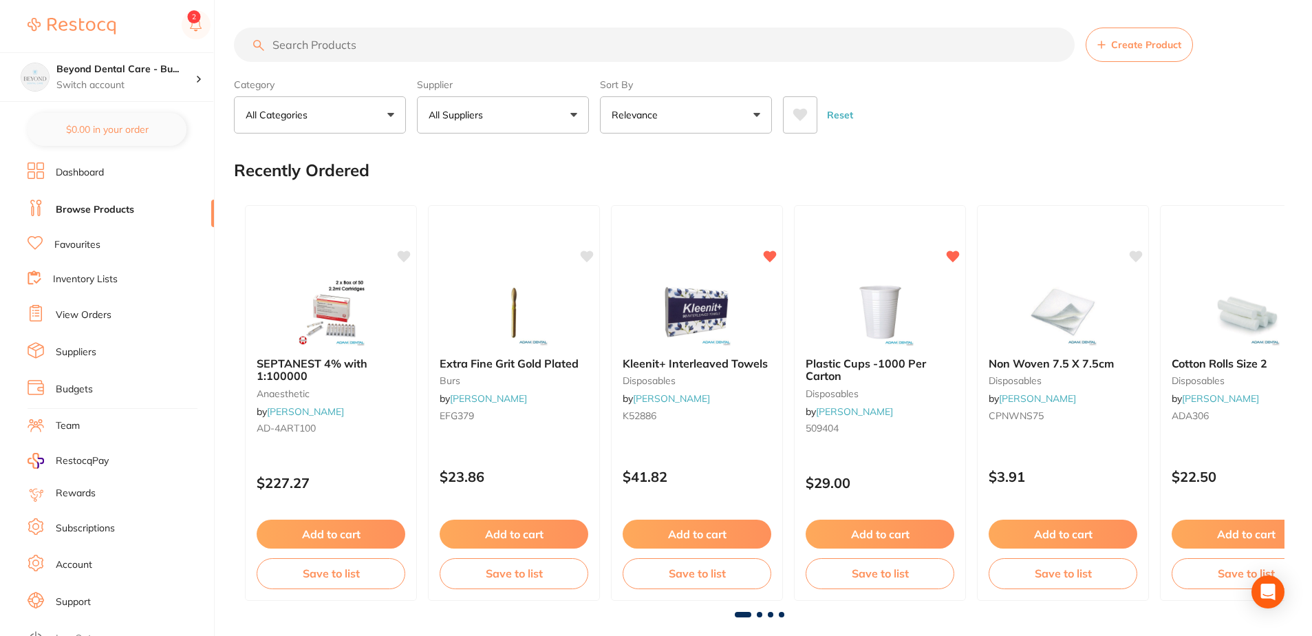
click at [73, 246] on link "Favourites" at bounding box center [77, 245] width 46 height 14
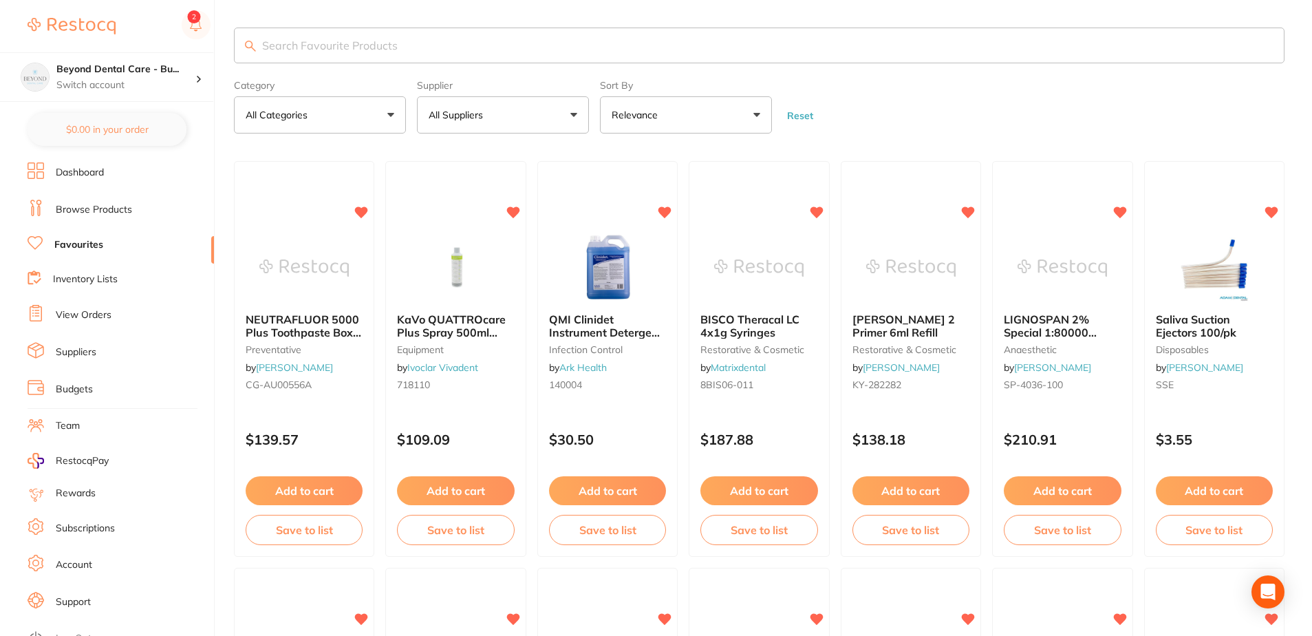
click at [92, 211] on link "Browse Products" at bounding box center [94, 210] width 76 height 14
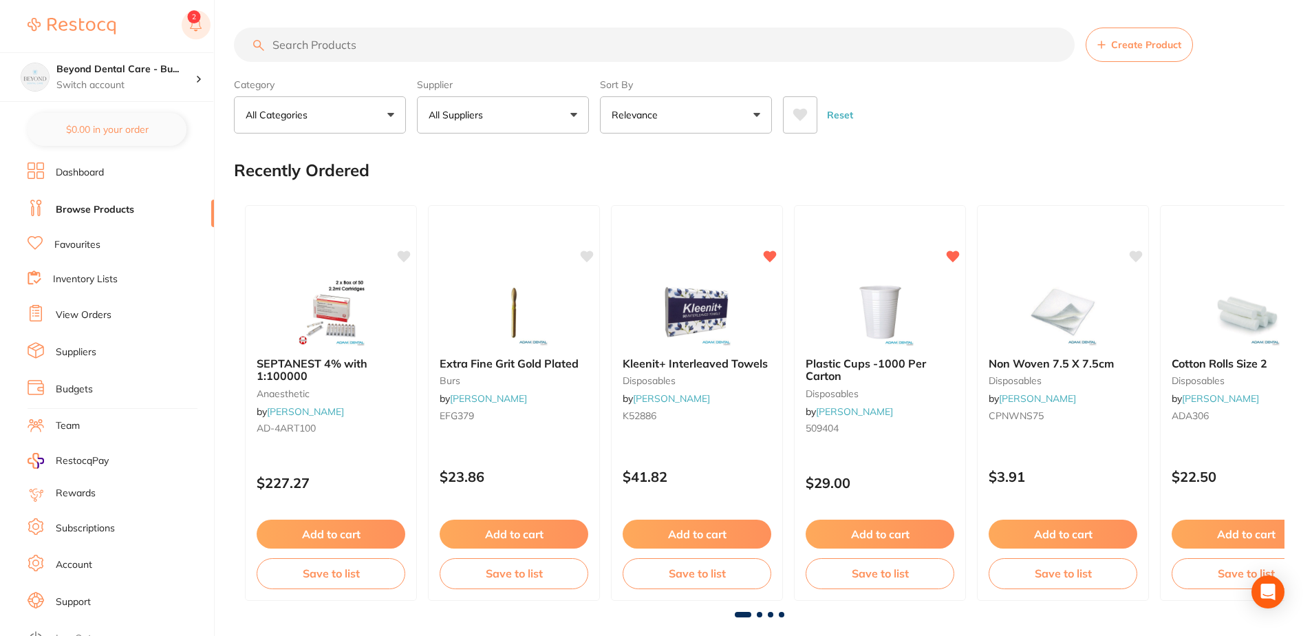
click at [200, 23] on icon at bounding box center [196, 23] width 12 height 11
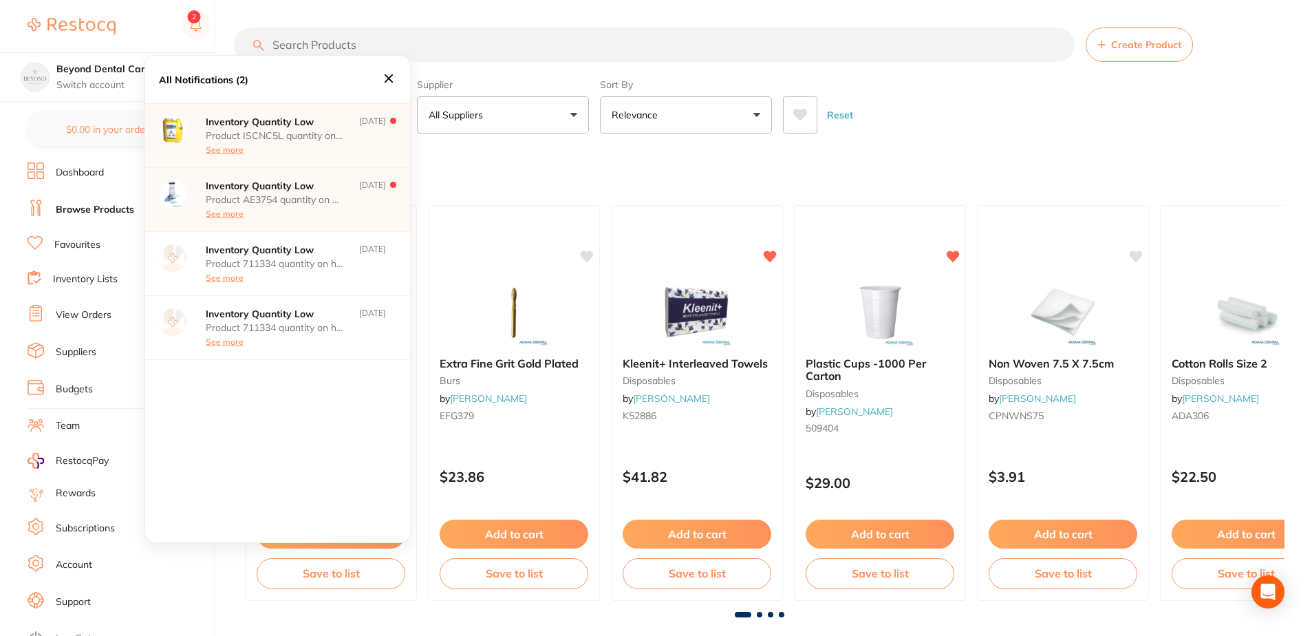
click at [385, 75] on icon at bounding box center [389, 78] width 8 height 8
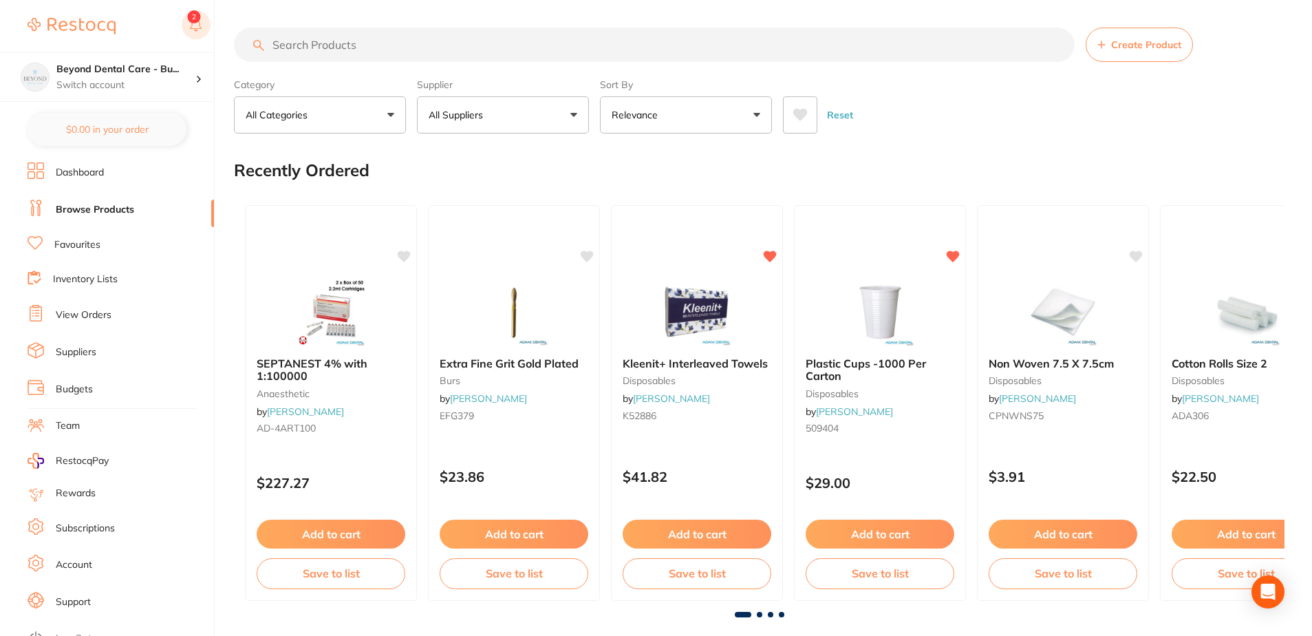
click at [204, 21] on rect at bounding box center [196, 24] width 29 height 29
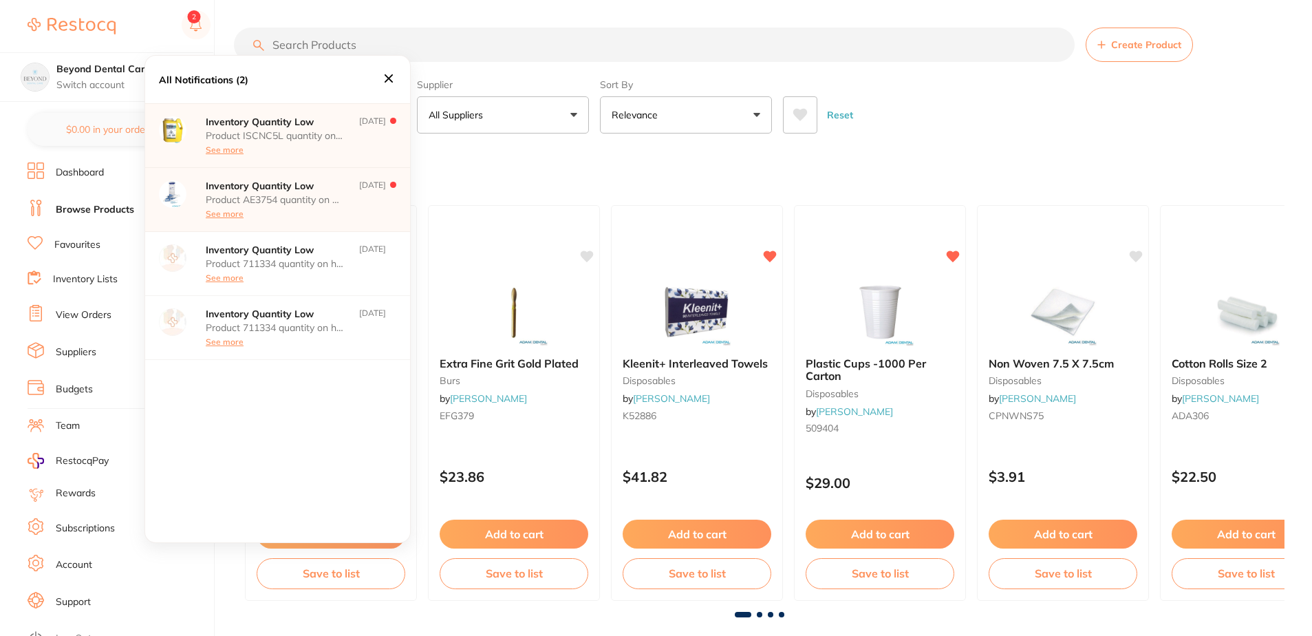
click at [335, 140] on p "Product ISCNC5L quantity on hand has fallen below its minimum inventory thresho…" at bounding box center [275, 135] width 138 height 11
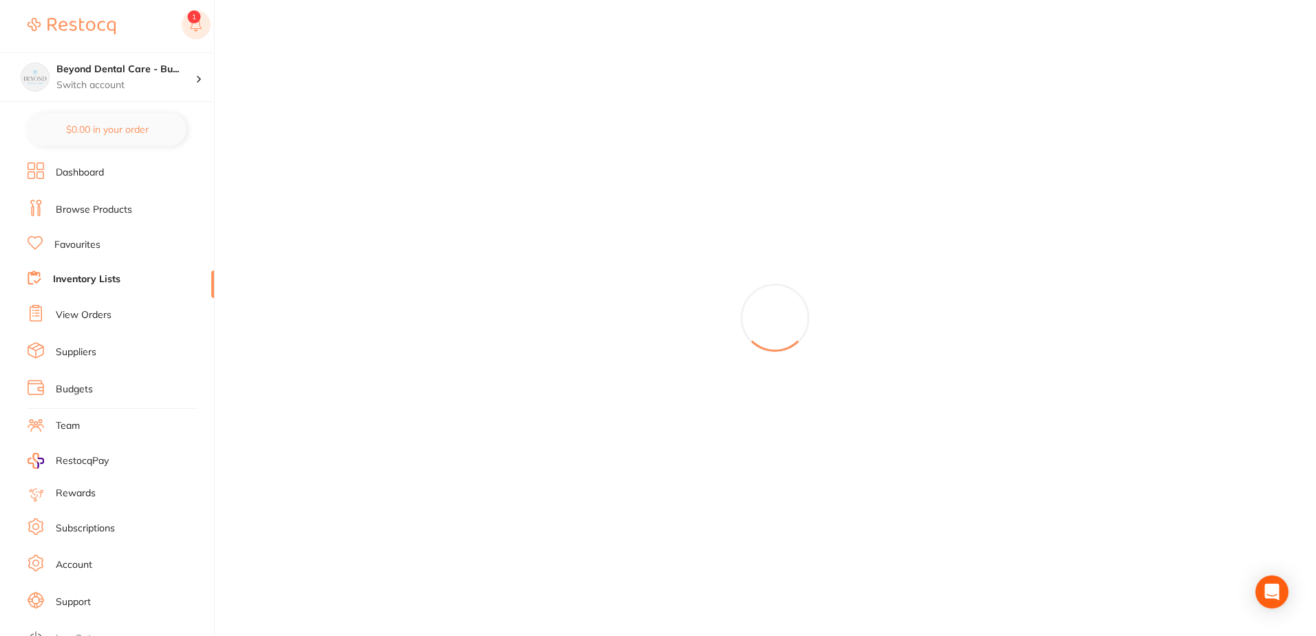
click at [197, 27] on rect at bounding box center [196, 24] width 29 height 29
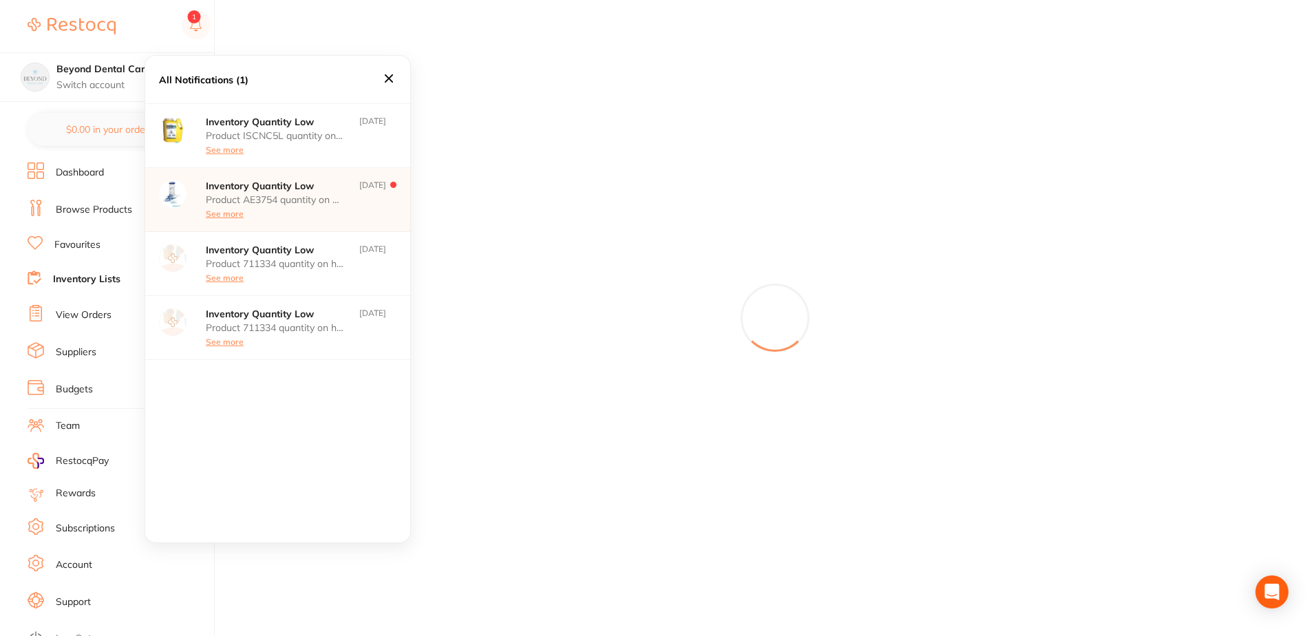
click at [283, 209] on div "Product AE3754 quantity on hand has fallen below its minimum inventory threshol…" at bounding box center [275, 206] width 138 height 25
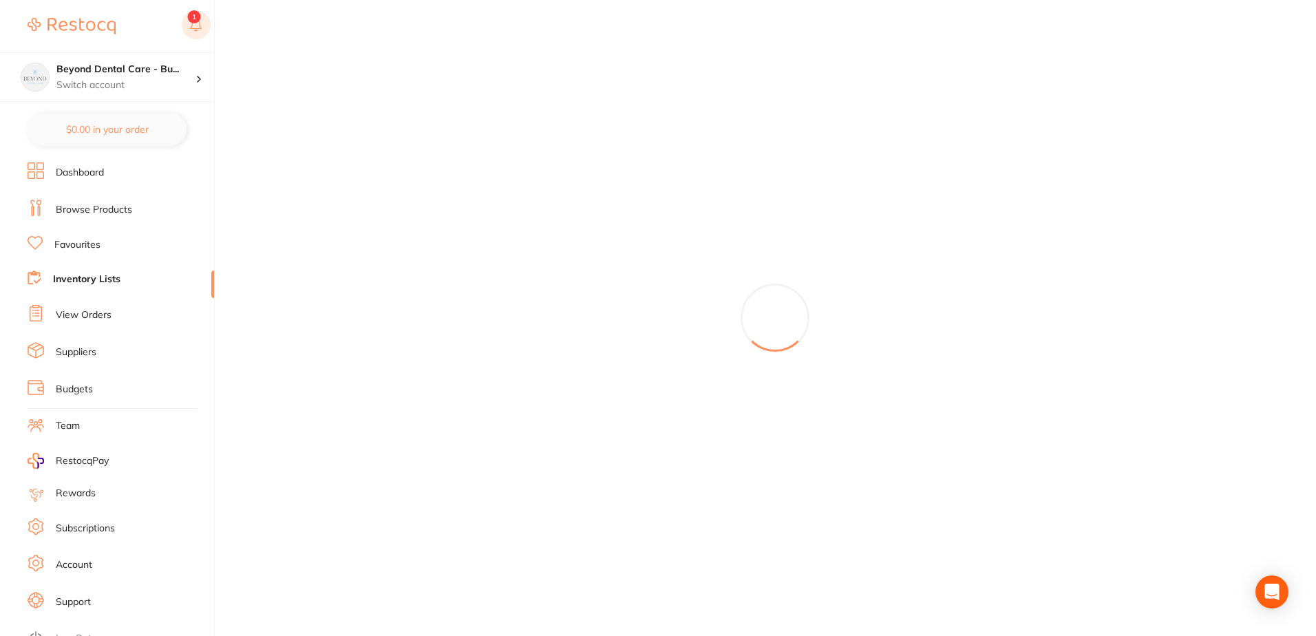
drag, startPoint x: 187, startPoint y: 21, endPoint x: 182, endPoint y: 28, distance: 8.3
click at [186, 21] on rect at bounding box center [196, 24] width 29 height 29
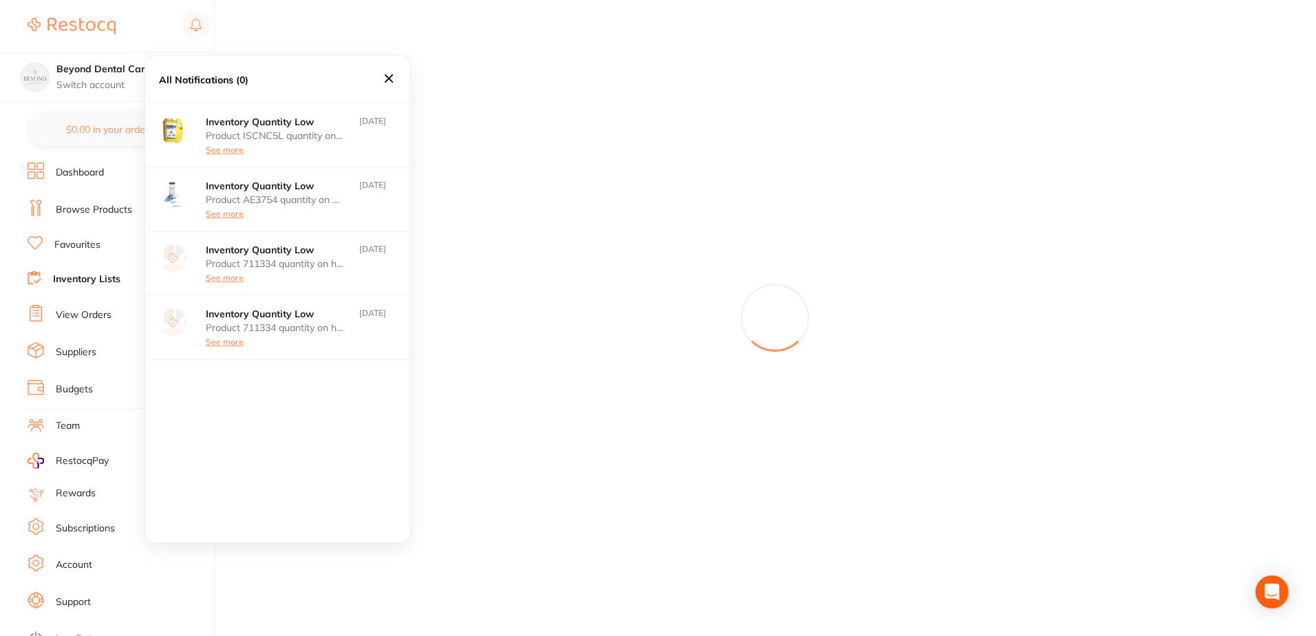
click at [386, 79] on icon at bounding box center [388, 78] width 15 height 15
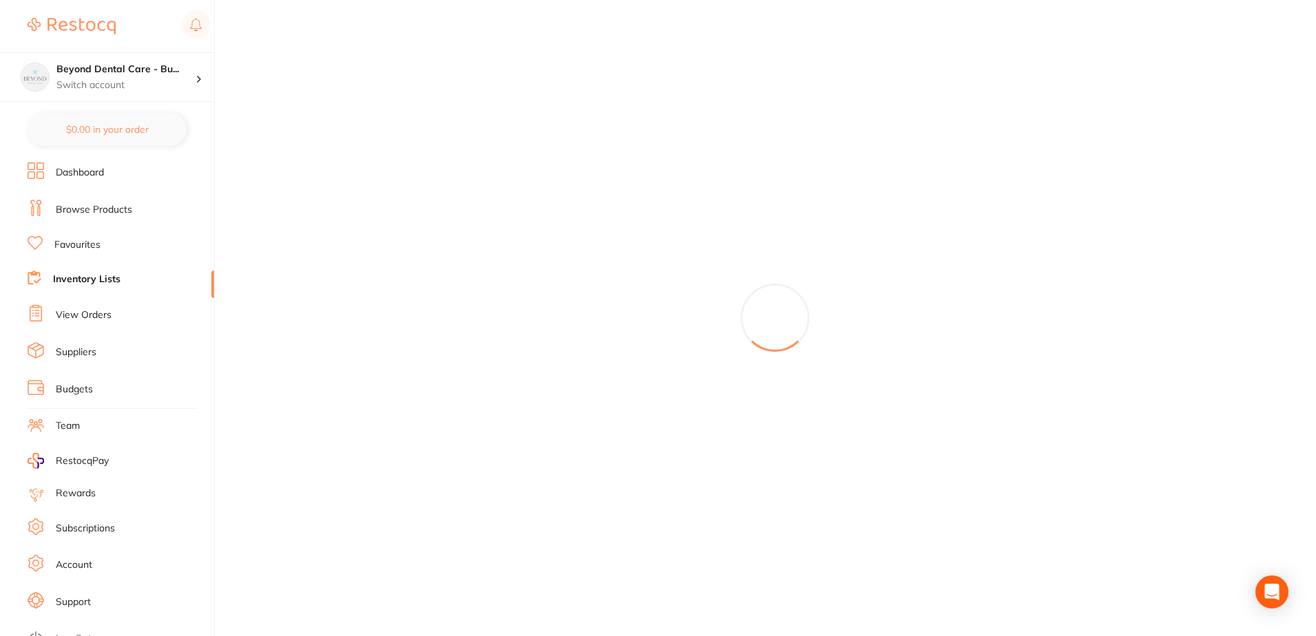
click at [92, 279] on link "Inventory Lists" at bounding box center [86, 279] width 67 height 14
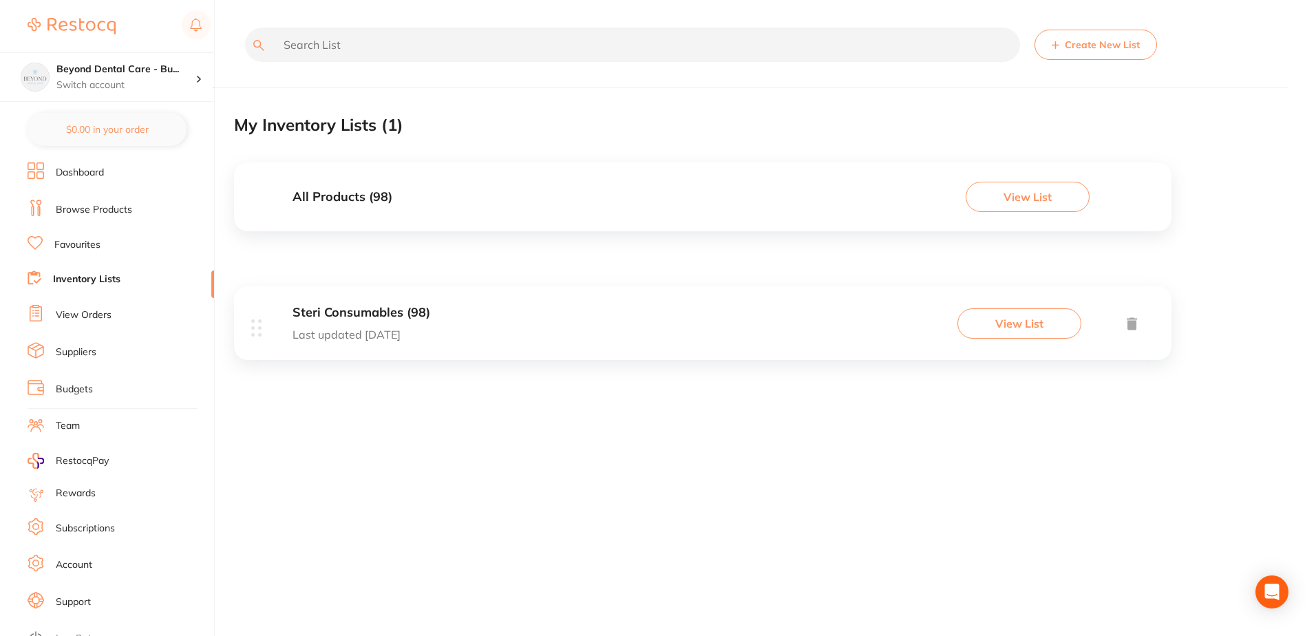
click at [465, 321] on div "Steri Consumables (98) Last updated [DATE] View List" at bounding box center [702, 323] width 937 height 74
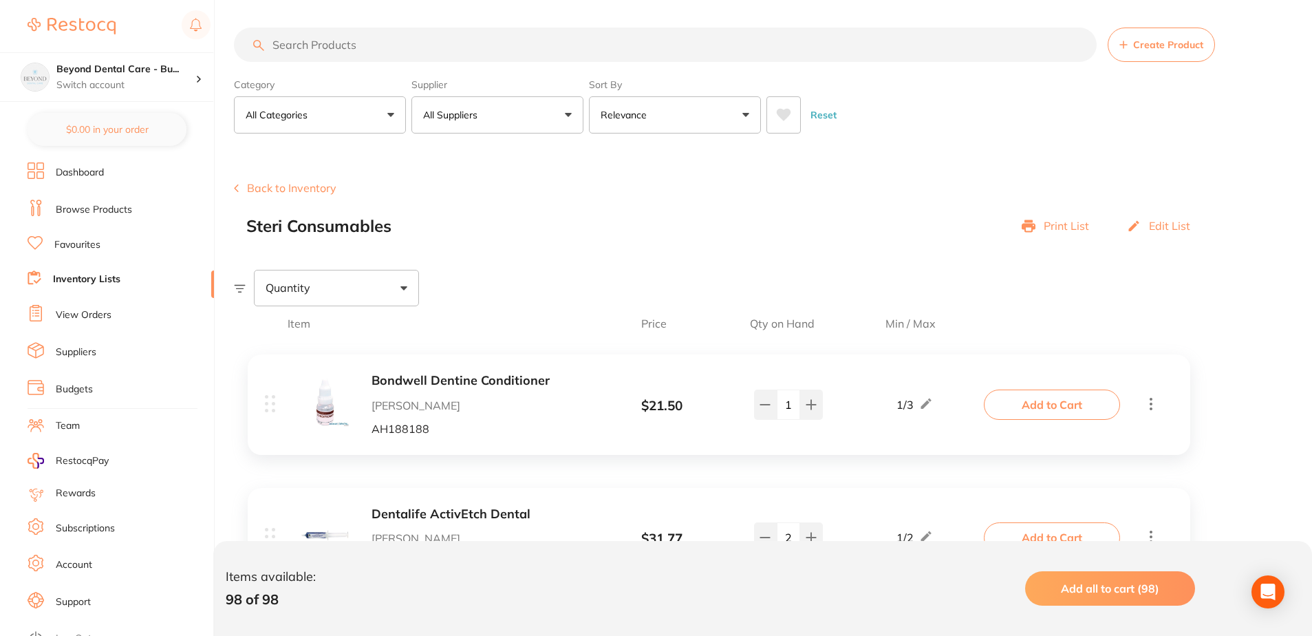
click at [39, 223] on ul "Dashboard Browse Products Favourites Inventory Lists View Orders Suppliers Budg…" at bounding box center [121, 399] width 186 height 475
click at [34, 215] on icon at bounding box center [33, 211] width 2 height 10
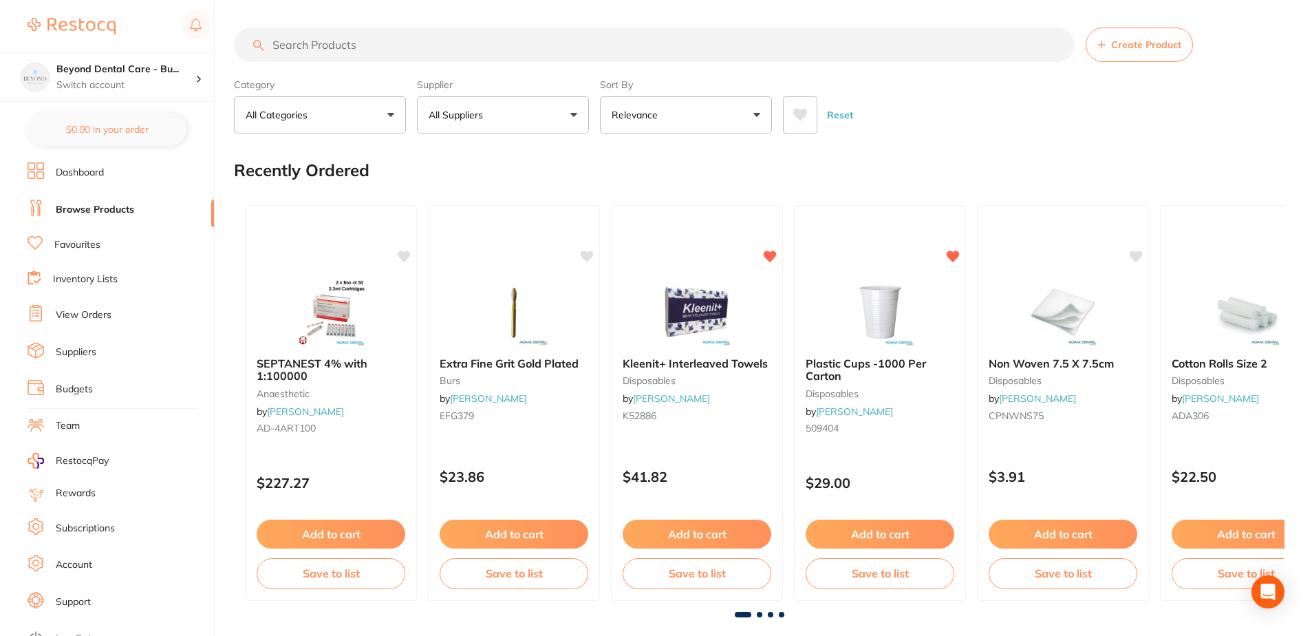
click at [82, 277] on link "Inventory Lists" at bounding box center [85, 279] width 65 height 14
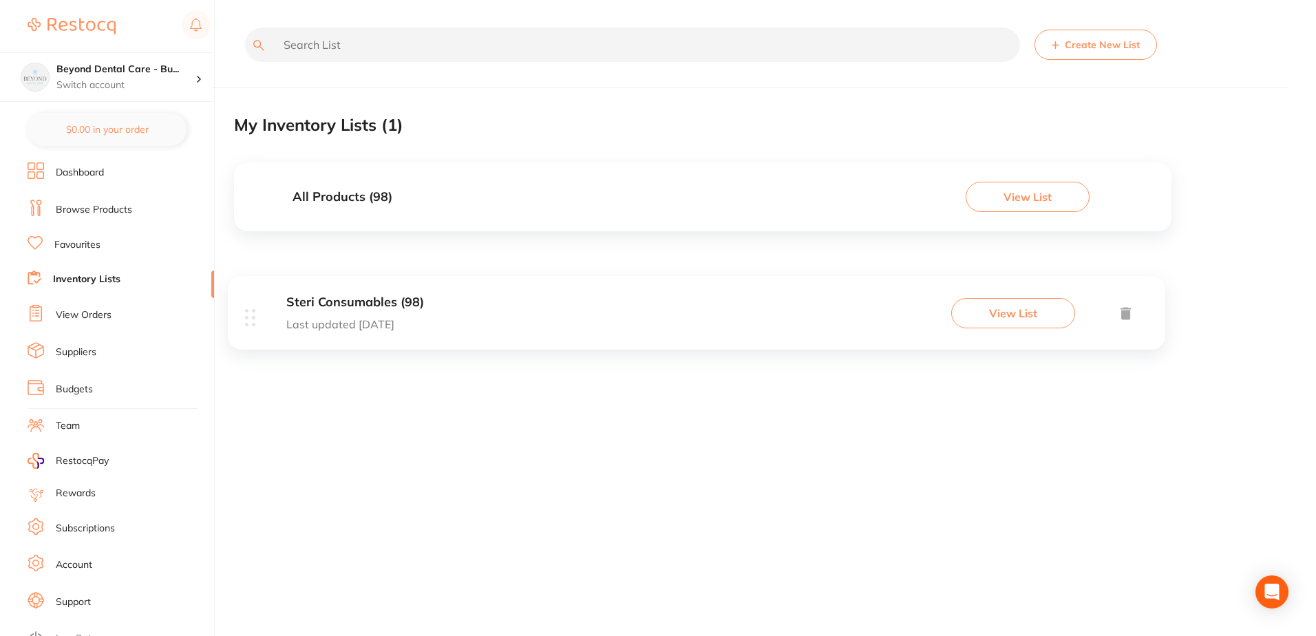
drag, startPoint x: 251, startPoint y: 325, endPoint x: 243, endPoint y: 308, distance: 19.7
click at [244, 313] on div "Steri Consumables (98) Last updated [DATE] View List" at bounding box center [702, 328] width 937 height 85
click at [621, 299] on div "Steri Consumables (98) Last updated [DATE] View List" at bounding box center [702, 323] width 937 height 74
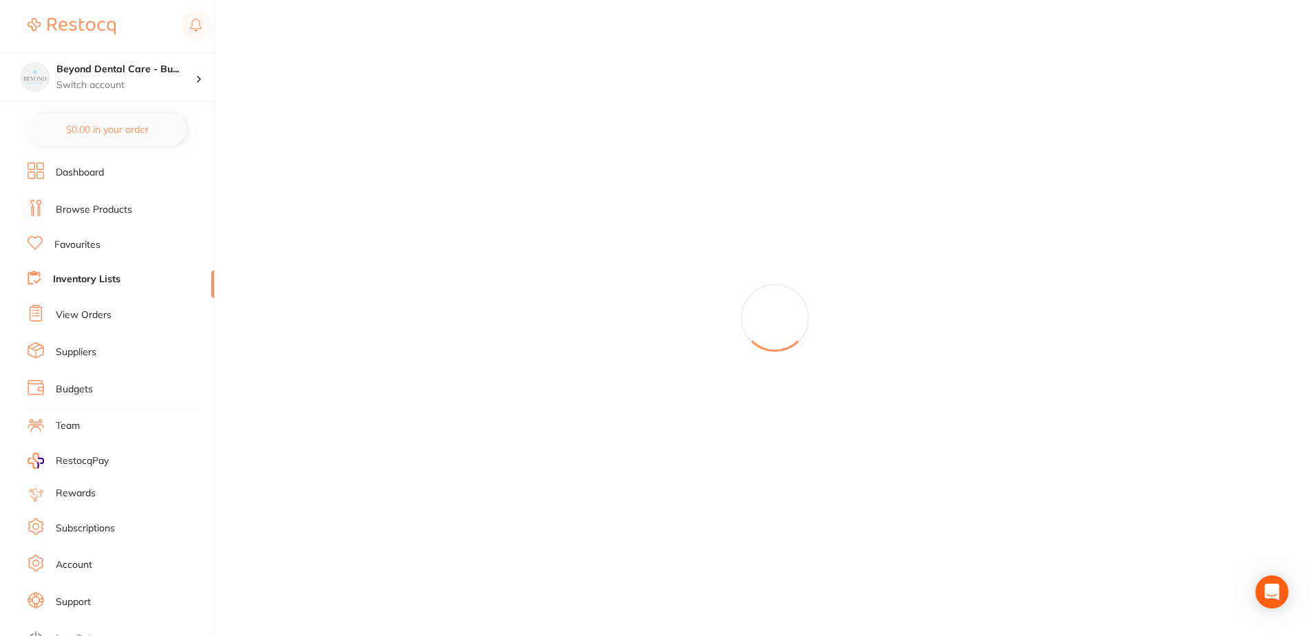
click at [160, 280] on li "Inventory Lists" at bounding box center [121, 279] width 186 height 19
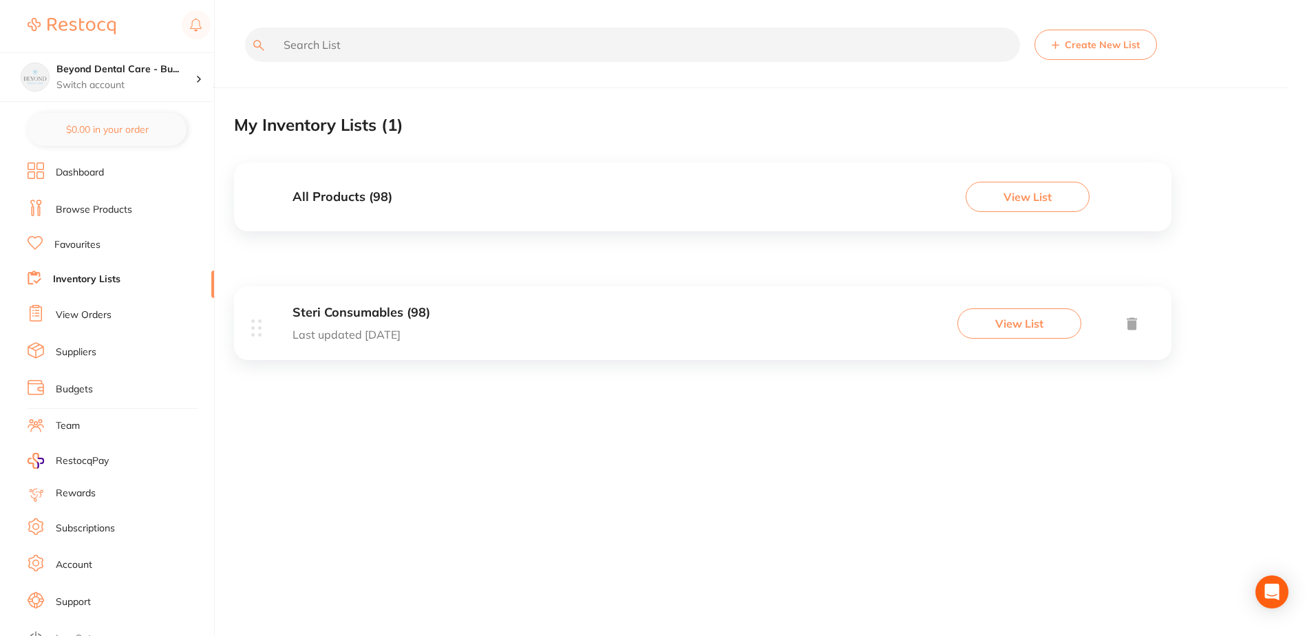
click at [973, 169] on div "All Products ( 98 ) View List" at bounding box center [702, 196] width 937 height 69
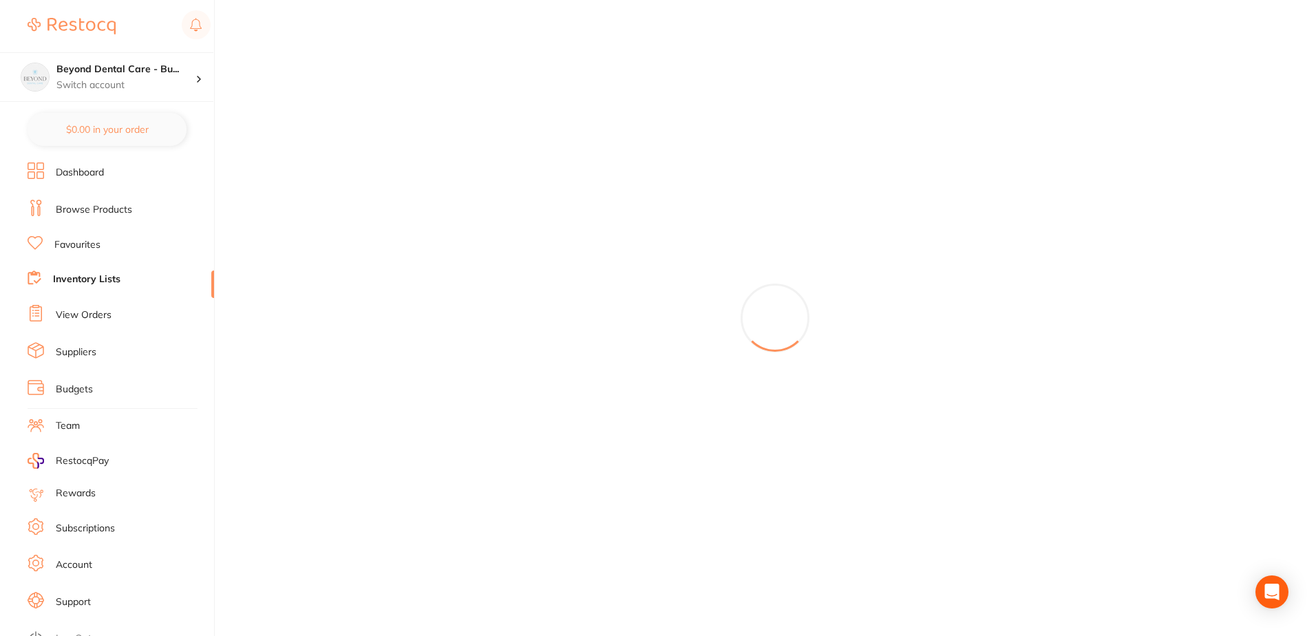
click at [992, 197] on div at bounding box center [775, 318] width 1082 height 636
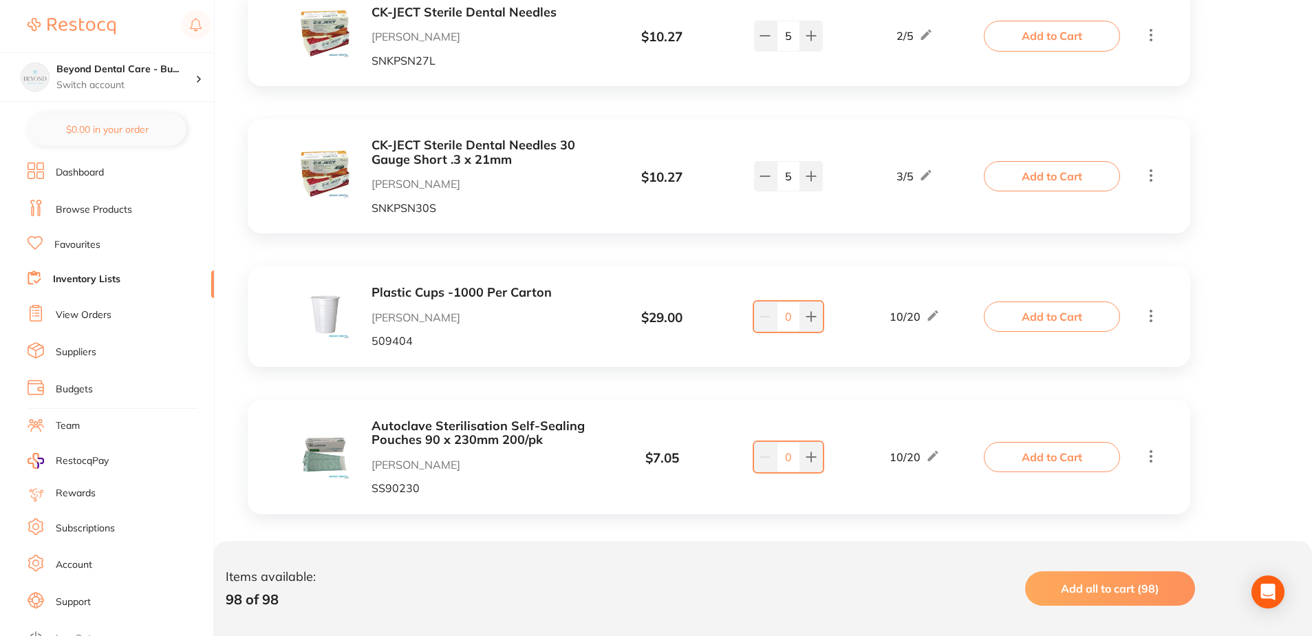
scroll to position [963, 0]
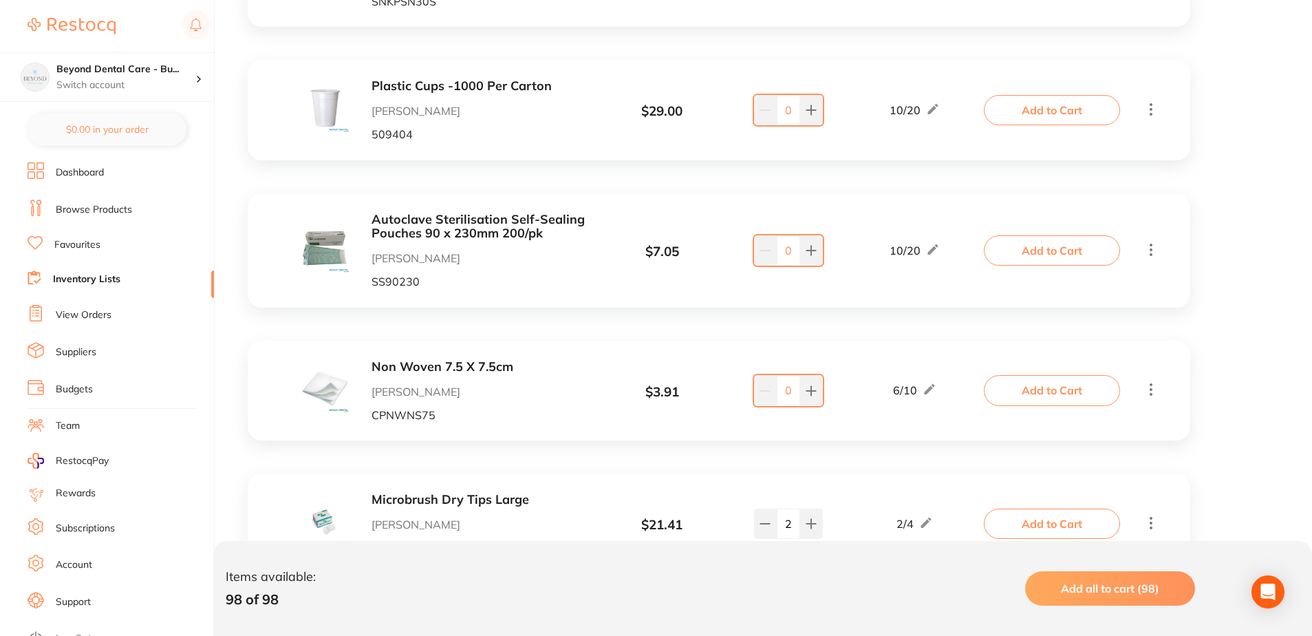
click at [1142, 241] on div "Add to Cart" at bounding box center [1073, 250] width 173 height 30
click at [1152, 243] on icon at bounding box center [1151, 249] width 17 height 17
click at [1163, 246] on div "Autoclave Sterilisation Self-Sealing Pouches 90 x 230mm 200/pk Adam Dental SS90…" at bounding box center [719, 250] width 943 height 114
click at [1155, 246] on icon at bounding box center [1151, 249] width 17 height 17
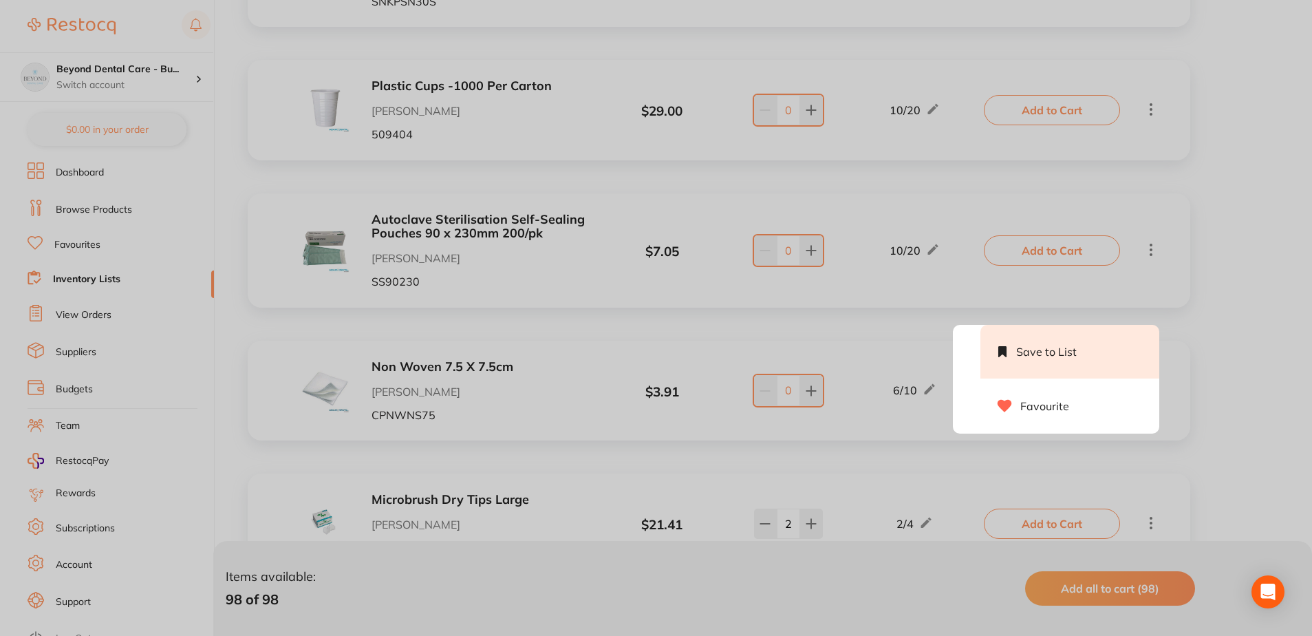
click at [1067, 358] on li "Save to List" at bounding box center [1070, 352] width 179 height 54
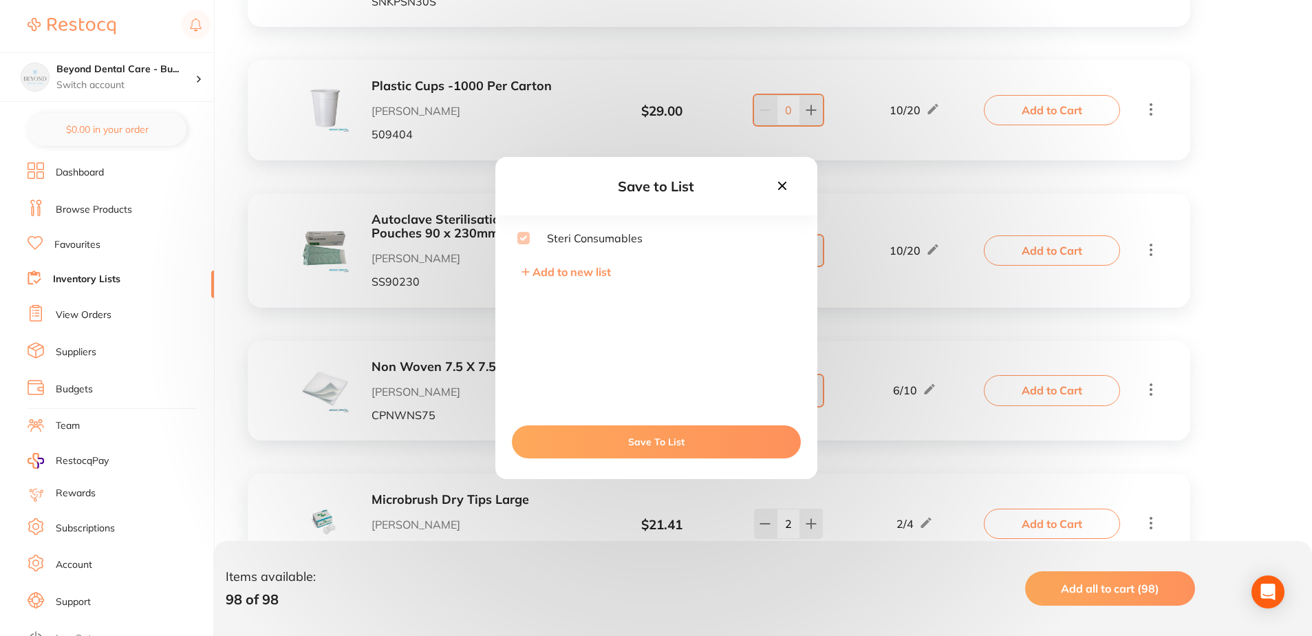
click at [784, 188] on icon at bounding box center [782, 186] width 8 height 8
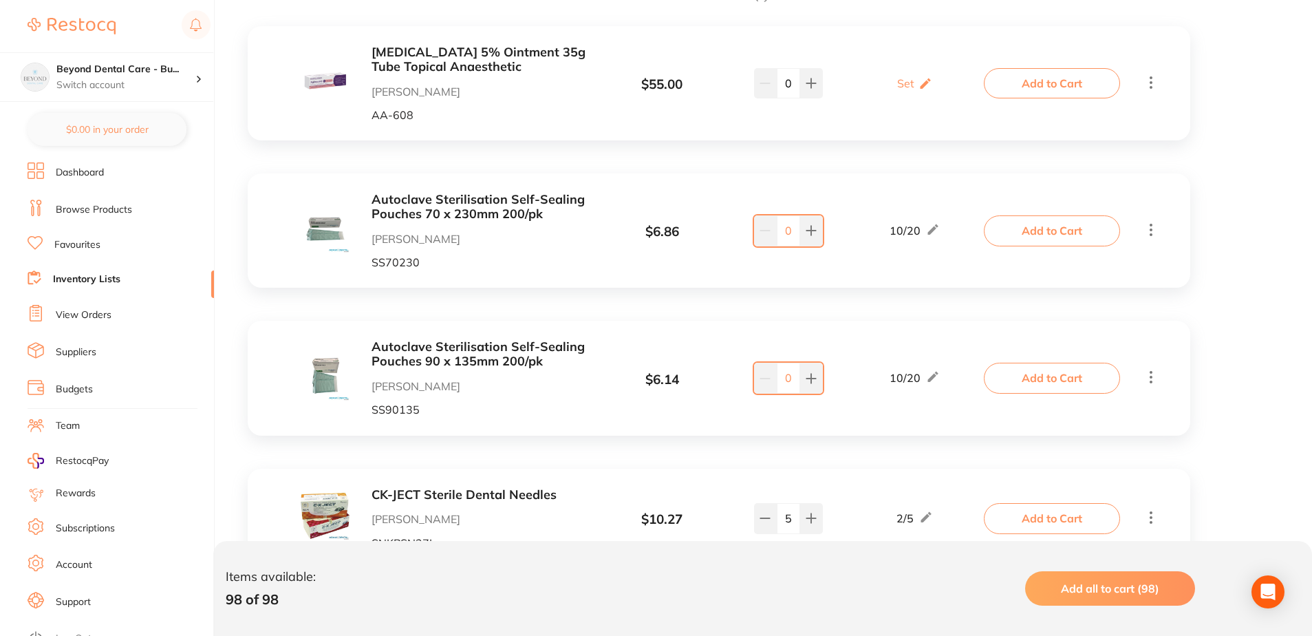
scroll to position [0, 0]
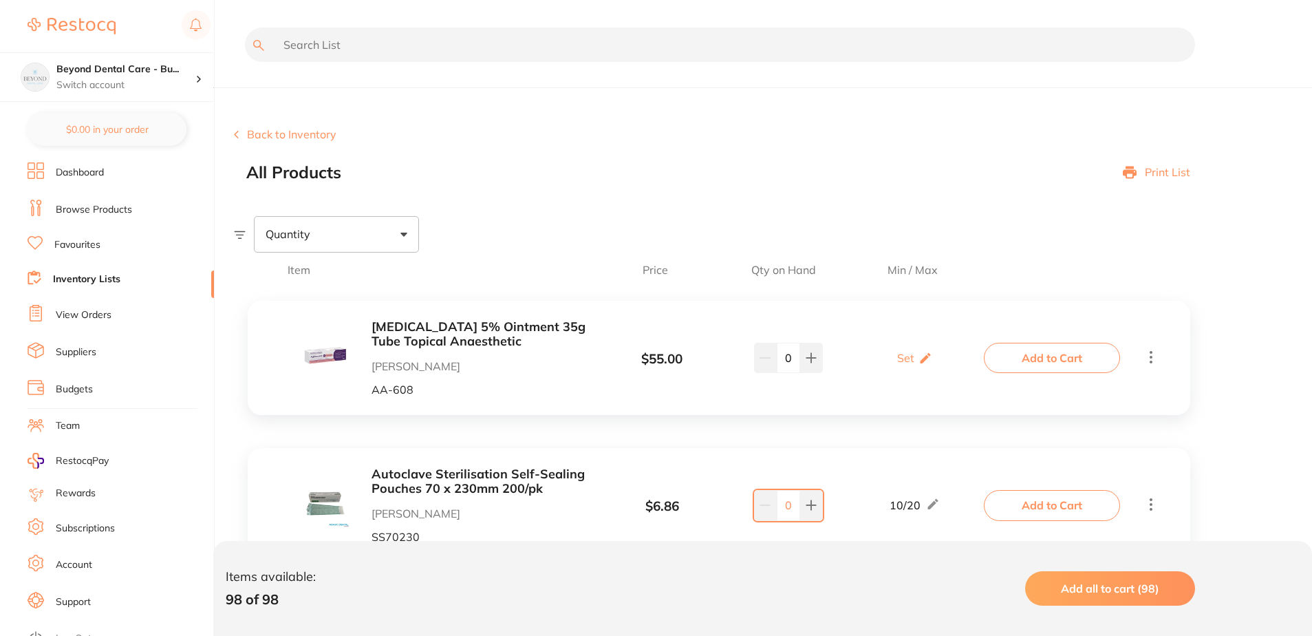
click at [270, 134] on button "Back to Inventory" at bounding box center [285, 134] width 103 height 12
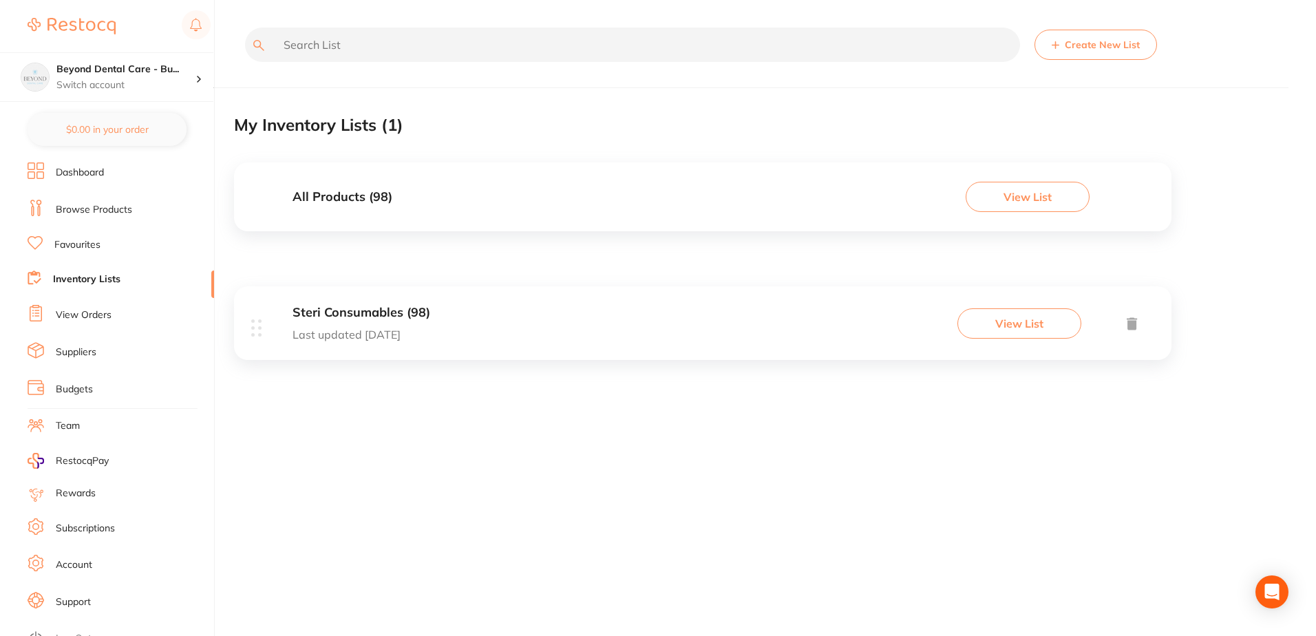
click at [456, 343] on div "Steri Consumables (98) Last updated [DATE] View List" at bounding box center [702, 323] width 937 height 74
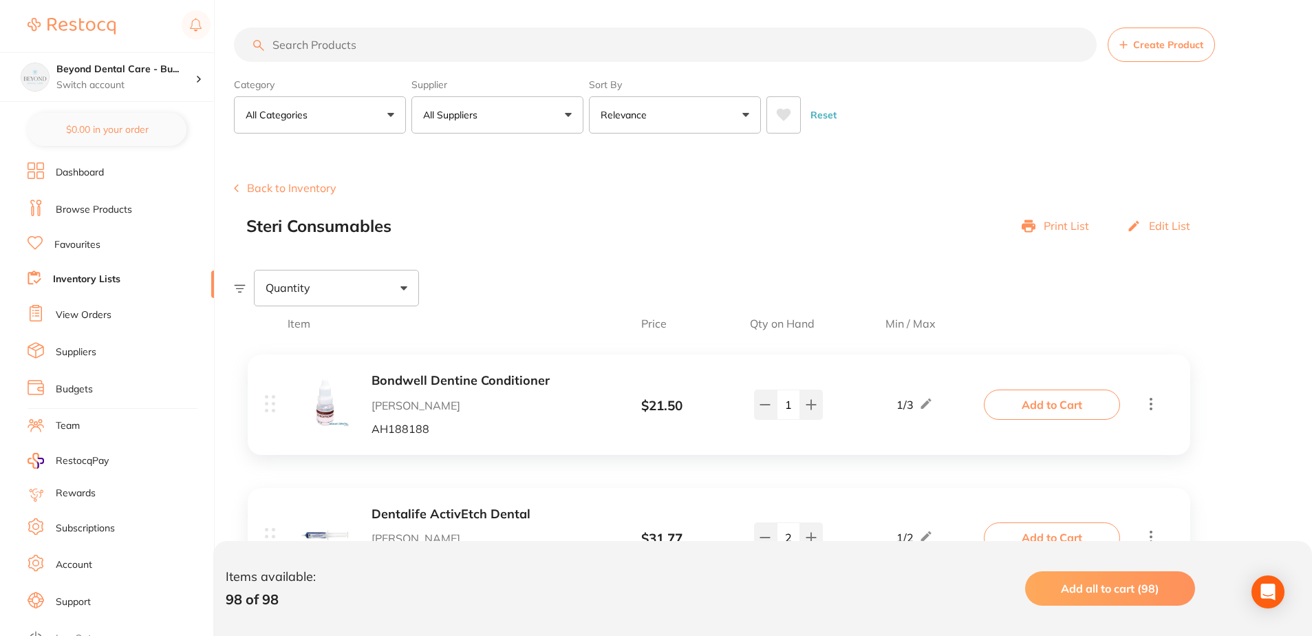
click at [75, 317] on link "View Orders" at bounding box center [84, 315] width 56 height 14
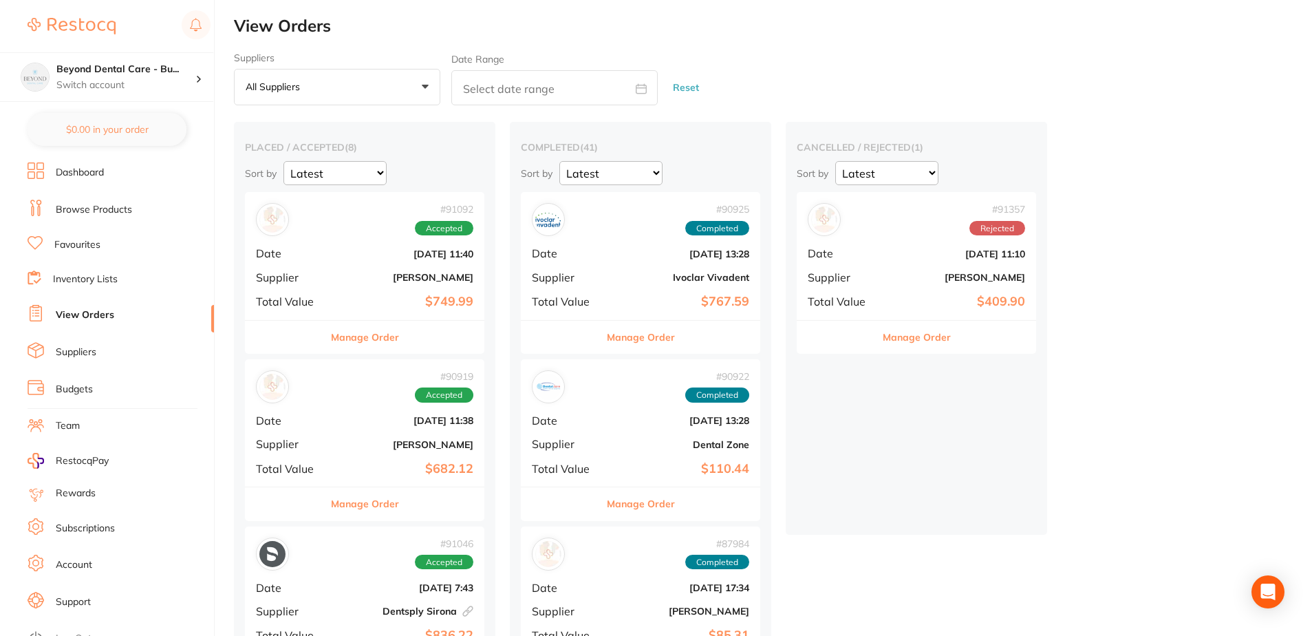
click at [416, 275] on b "[PERSON_NAME]" at bounding box center [405, 277] width 138 height 11
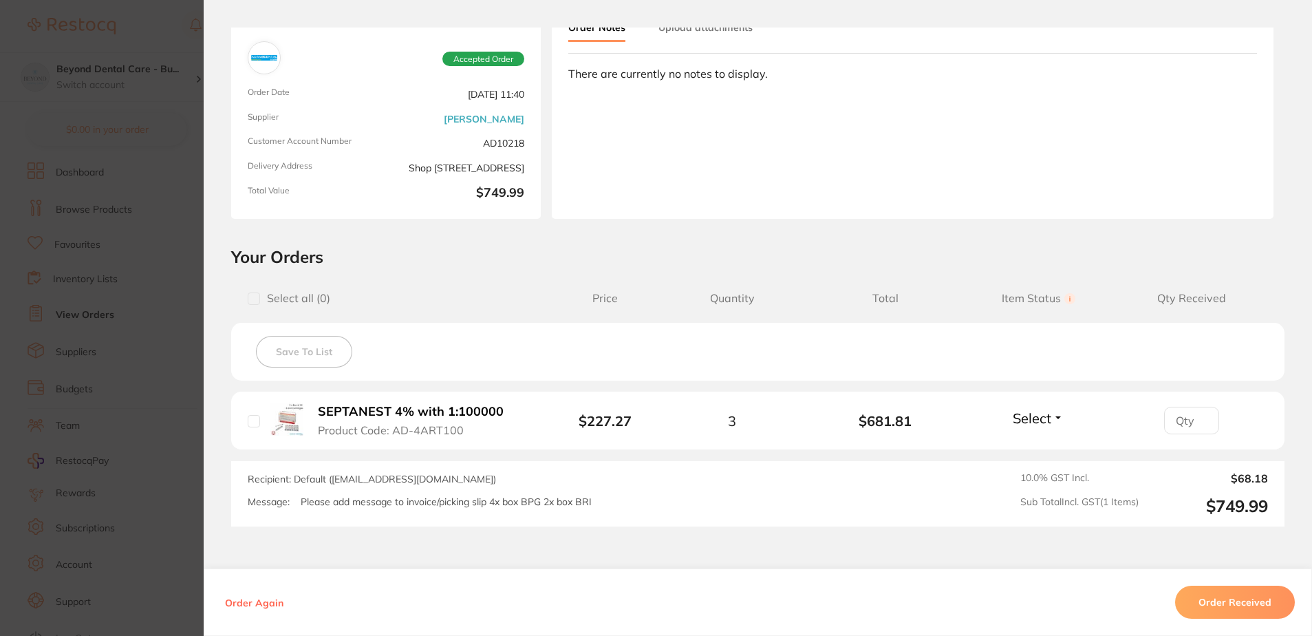
scroll to position [187, 0]
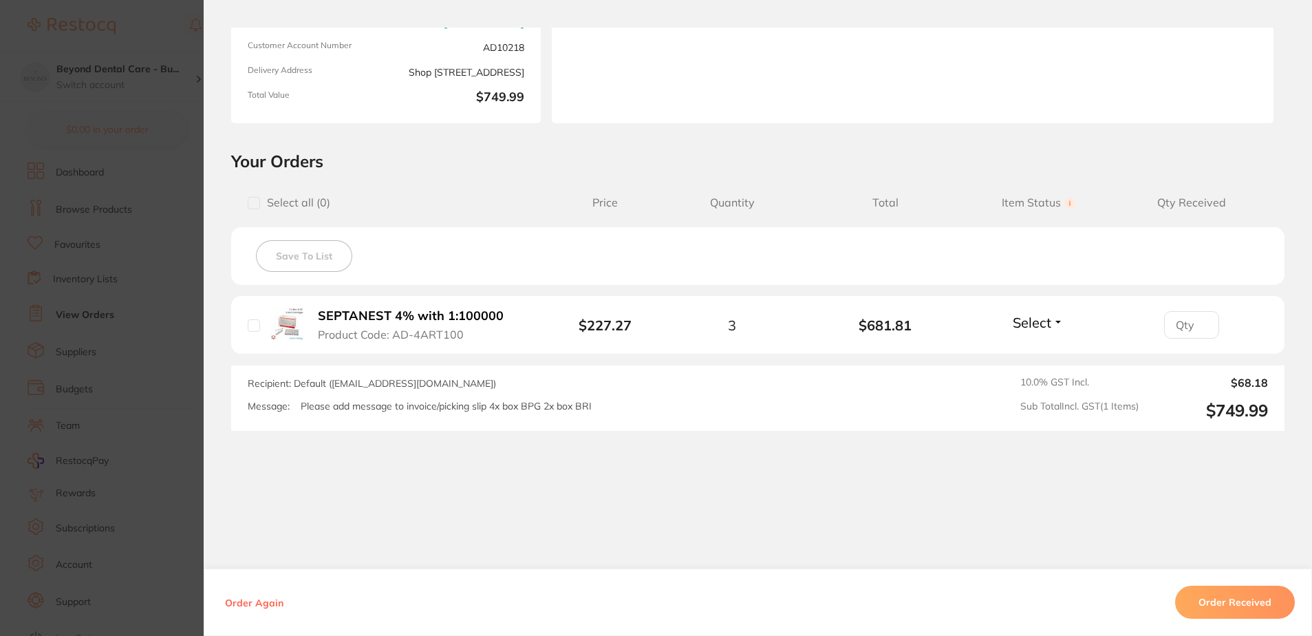
click at [1042, 323] on span "Select" at bounding box center [1032, 322] width 39 height 17
click at [1038, 330] on span "Select" at bounding box center [1032, 322] width 39 height 17
click at [1214, 331] on div at bounding box center [1191, 325] width 153 height 28
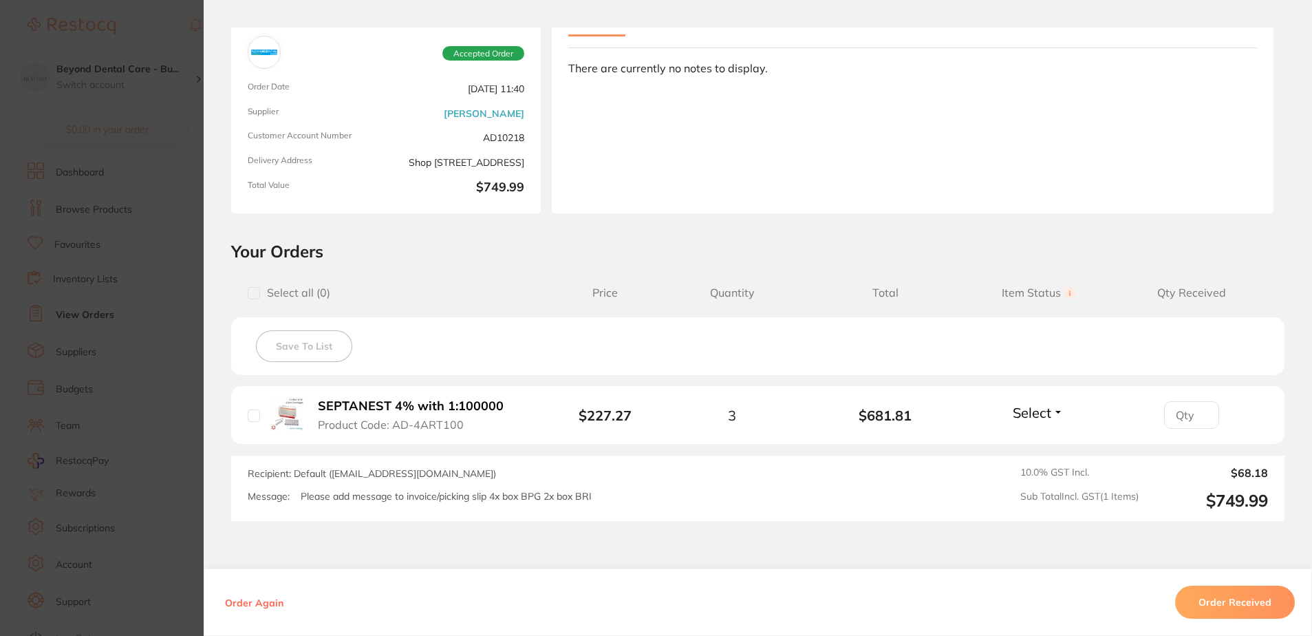
scroll to position [0, 0]
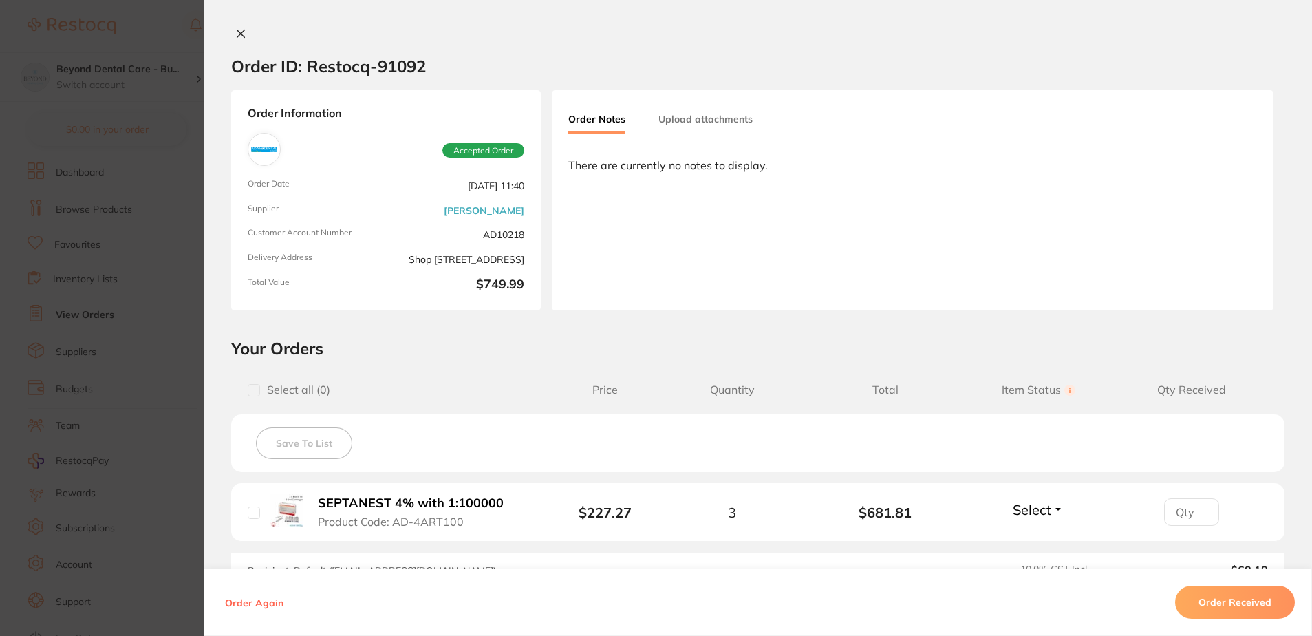
drag, startPoint x: 224, startPoint y: 31, endPoint x: 243, endPoint y: 35, distance: 19.0
click at [228, 32] on div at bounding box center [758, 35] width 1109 height 14
click at [243, 35] on button at bounding box center [240, 35] width 19 height 14
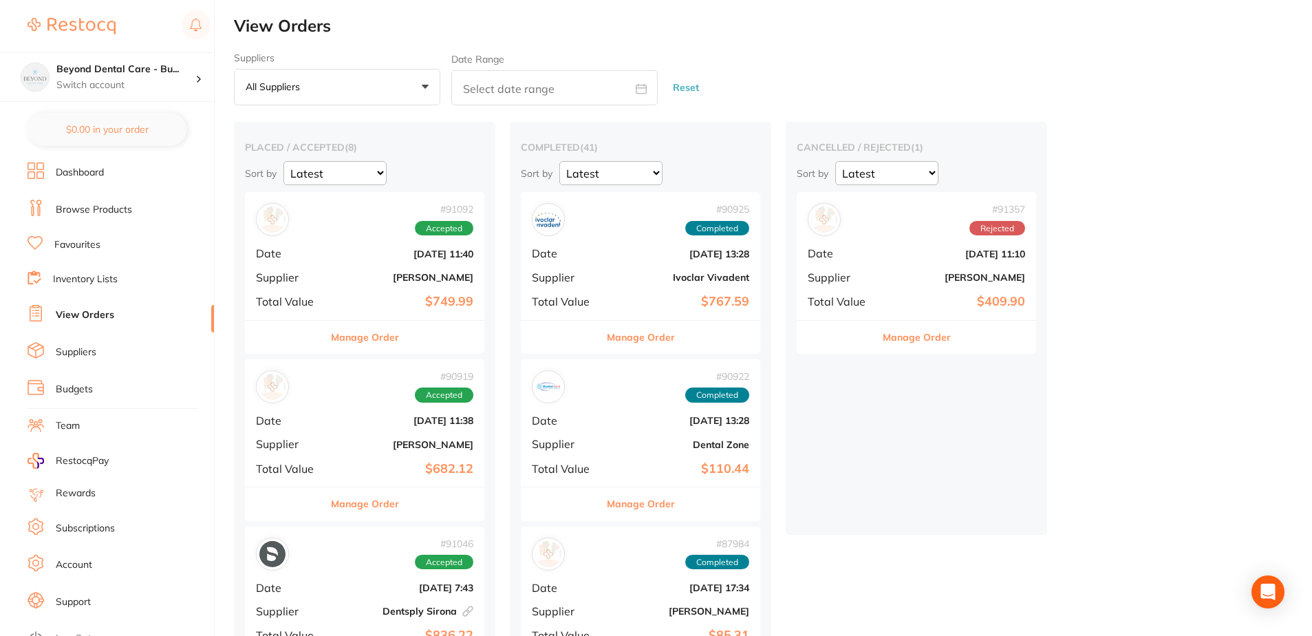
click at [351, 254] on b "[DATE] 11:40" at bounding box center [405, 253] width 138 height 11
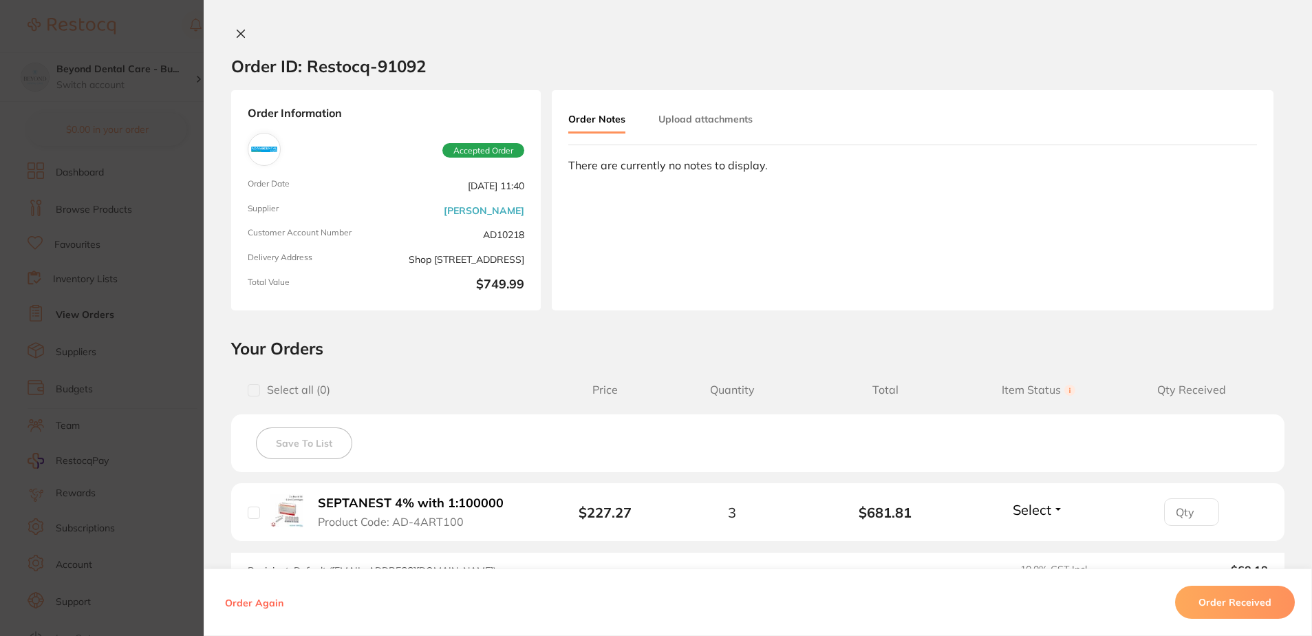
click at [128, 290] on section "Order ID: Restocq- 91092 Order Information Accepted Order Order Date Aug 22 202…" at bounding box center [656, 318] width 1312 height 636
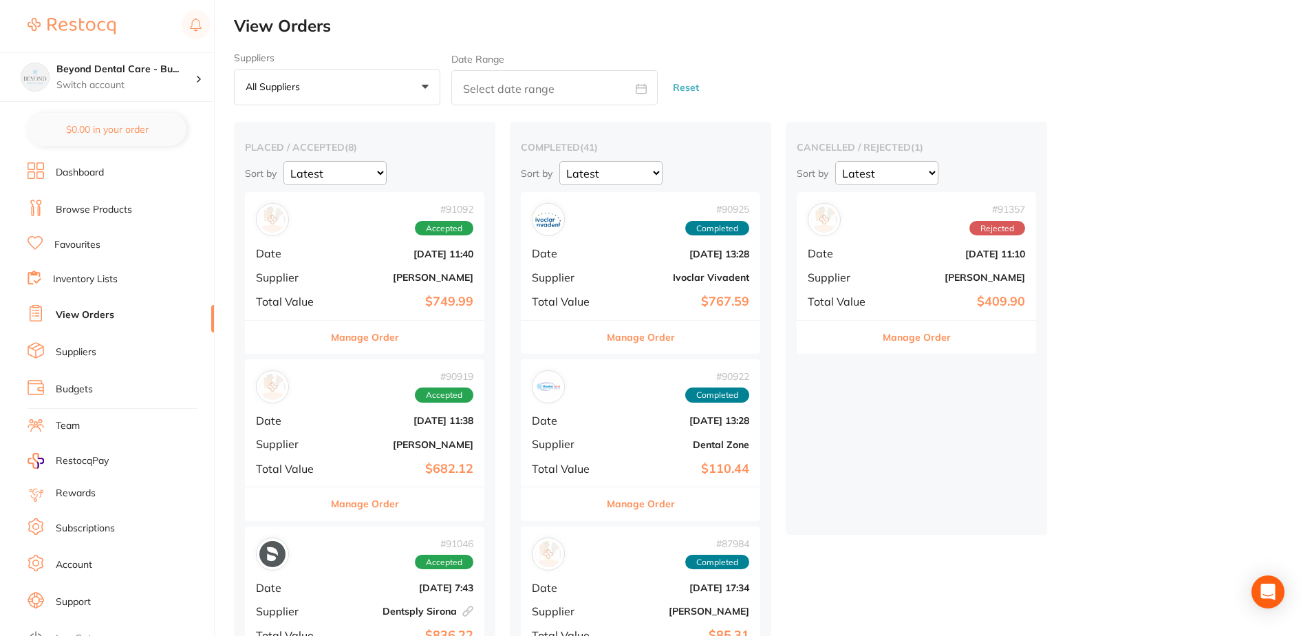
click at [106, 315] on link "View Orders" at bounding box center [85, 315] width 58 height 14
click at [326, 440] on div "# 90919 Accepted Date Aug 22 2025, 11:38 Supplier Adam Dental Total Value $682.…" at bounding box center [364, 422] width 239 height 127
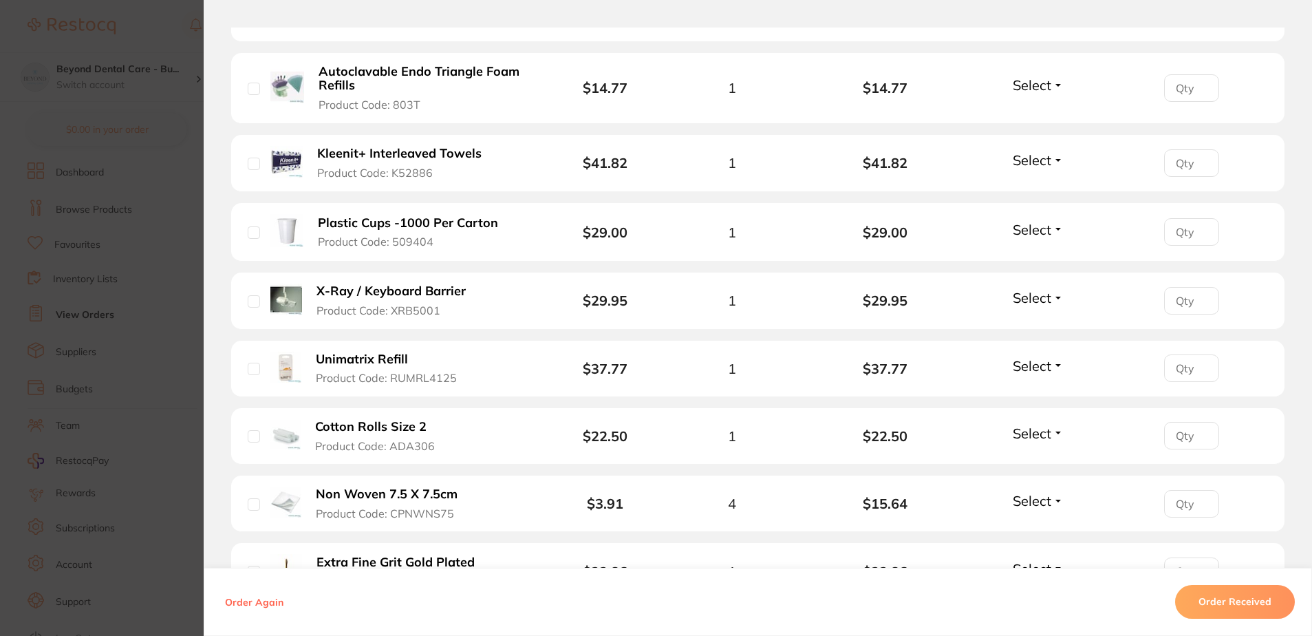
scroll to position [826, 0]
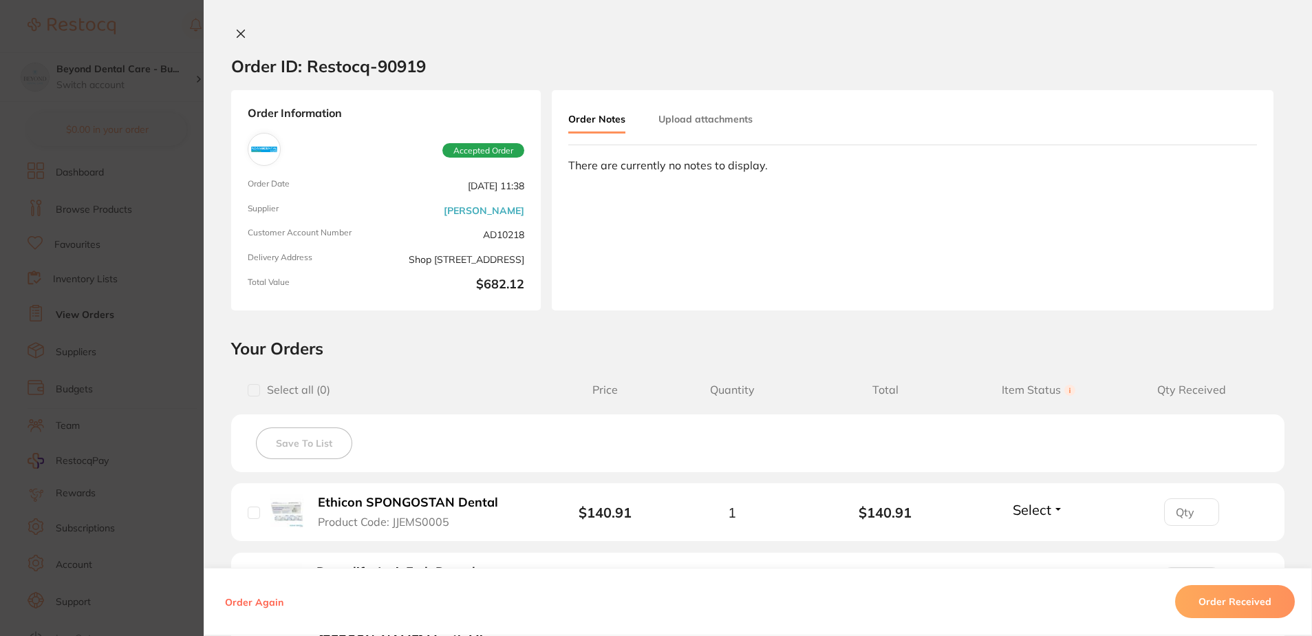
scroll to position [963, 0]
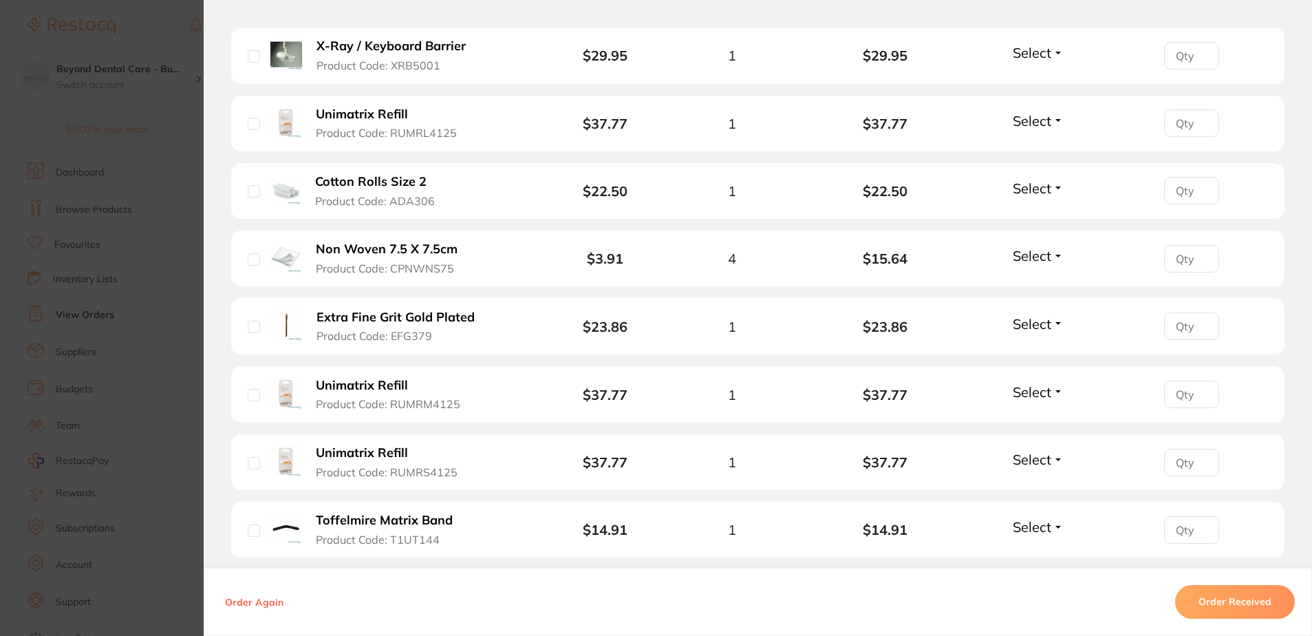
click at [158, 363] on section "Order ID: Restocq- 90919 Order Information Accepted Order Order Date Aug 22 202…" at bounding box center [656, 318] width 1312 height 636
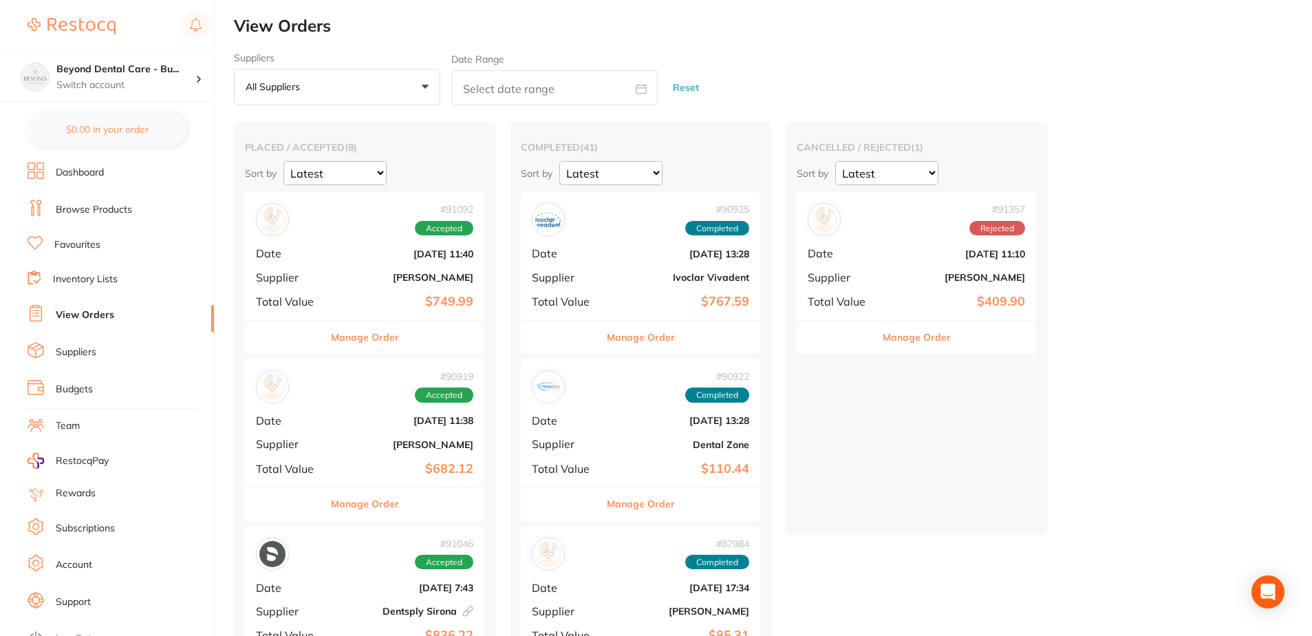
click at [379, 280] on b "[PERSON_NAME]" at bounding box center [405, 277] width 138 height 11
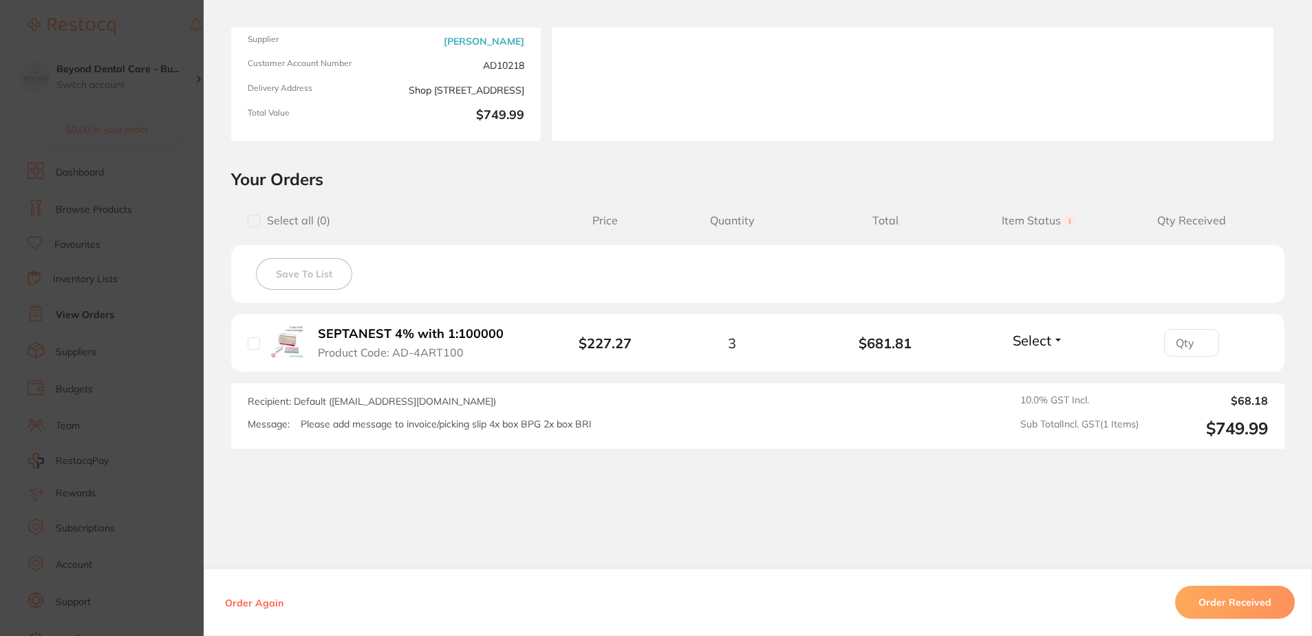
scroll to position [187, 0]
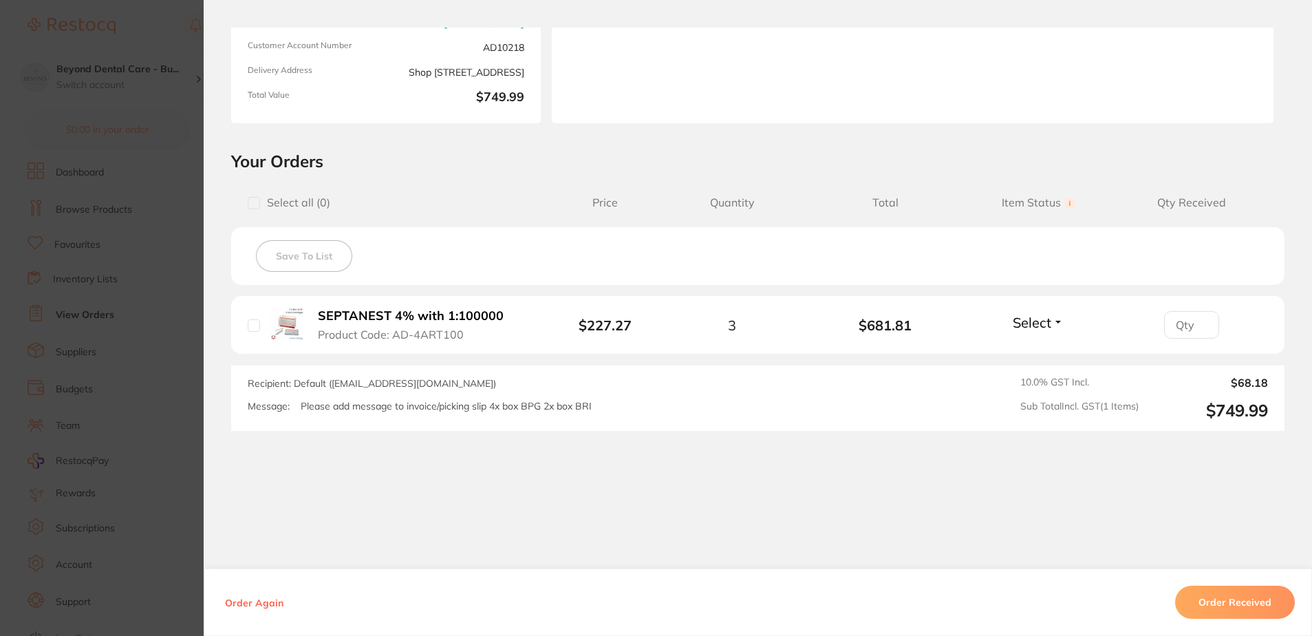
click at [1064, 323] on button "Select" at bounding box center [1038, 322] width 59 height 17
click at [1038, 377] on span "Back Order" at bounding box center [1039, 372] width 42 height 10
click at [1179, 327] on input "number" at bounding box center [1191, 325] width 55 height 28
type input "2"
click at [1016, 355] on div "Select all ( 0 ) Price Quantity Total Item Status You can use this feature to t…" at bounding box center [757, 308] width 1053 height 246
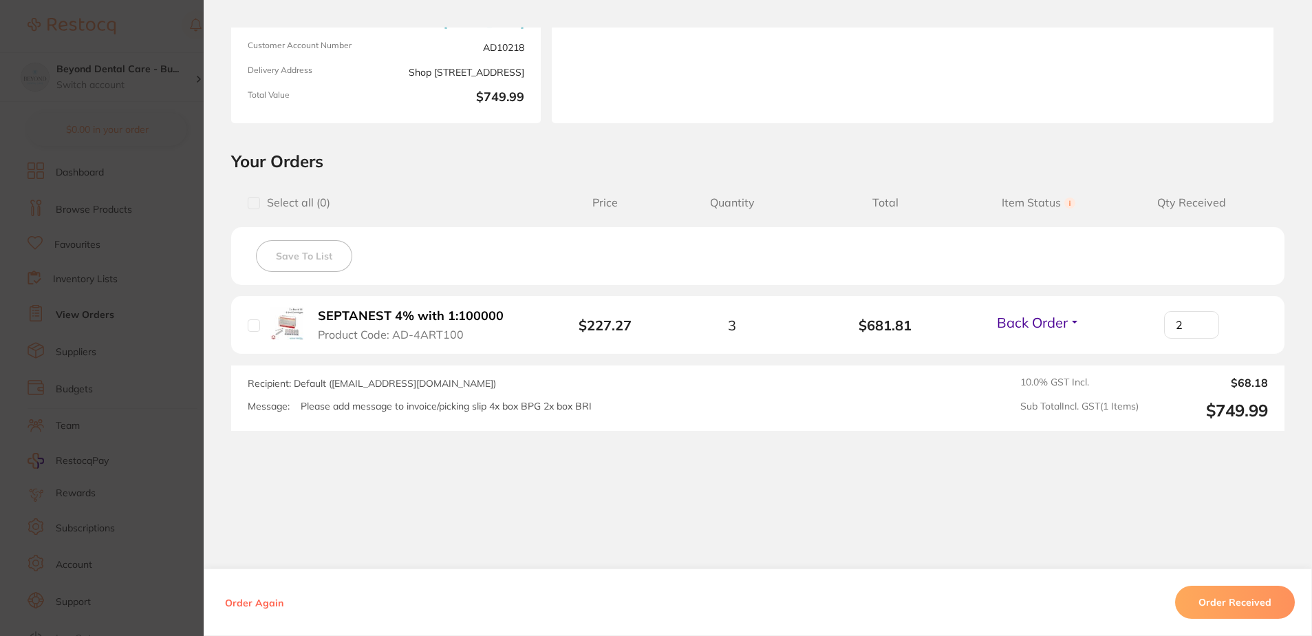
click at [177, 347] on section "Order ID: Restocq- 91092 Order Information 1 Back Order Accepted Order Order Da…" at bounding box center [656, 318] width 1312 height 636
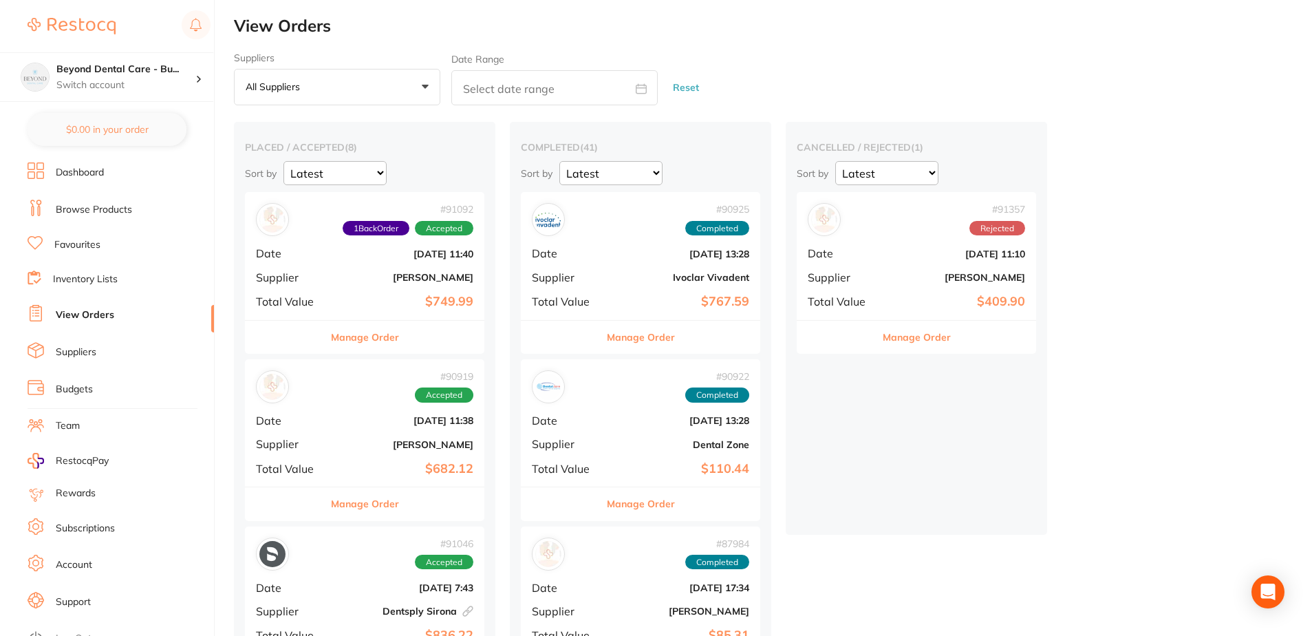
click at [372, 272] on b "[PERSON_NAME]" at bounding box center [405, 277] width 138 height 11
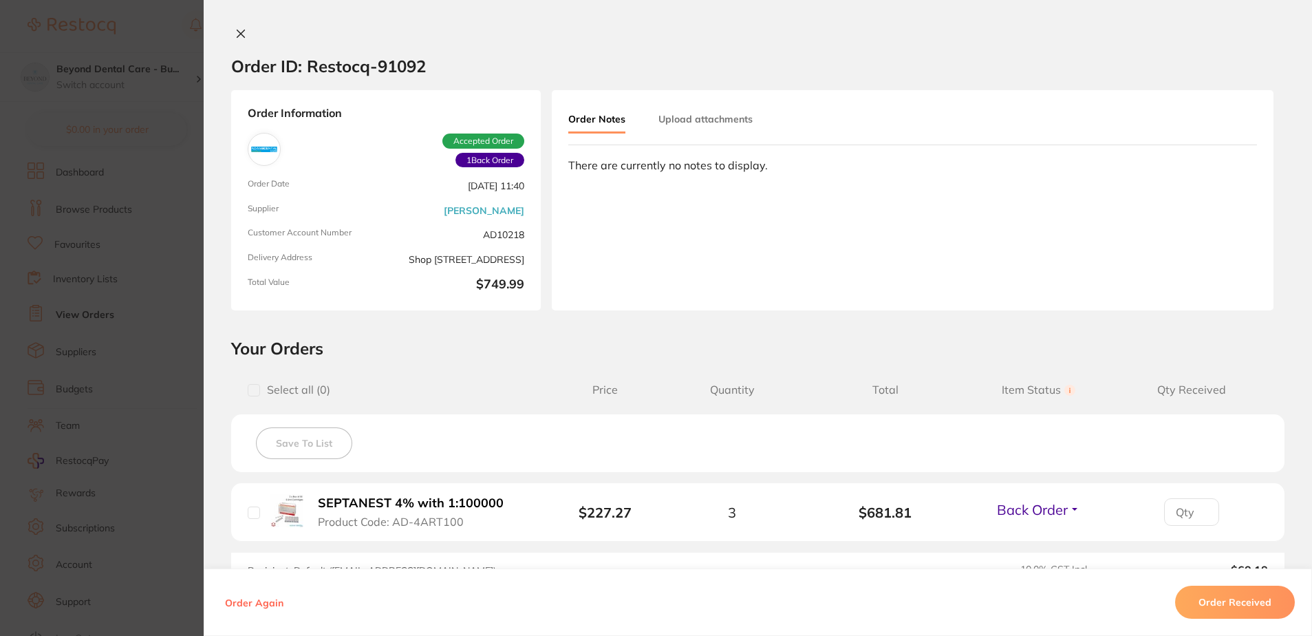
type input "2"
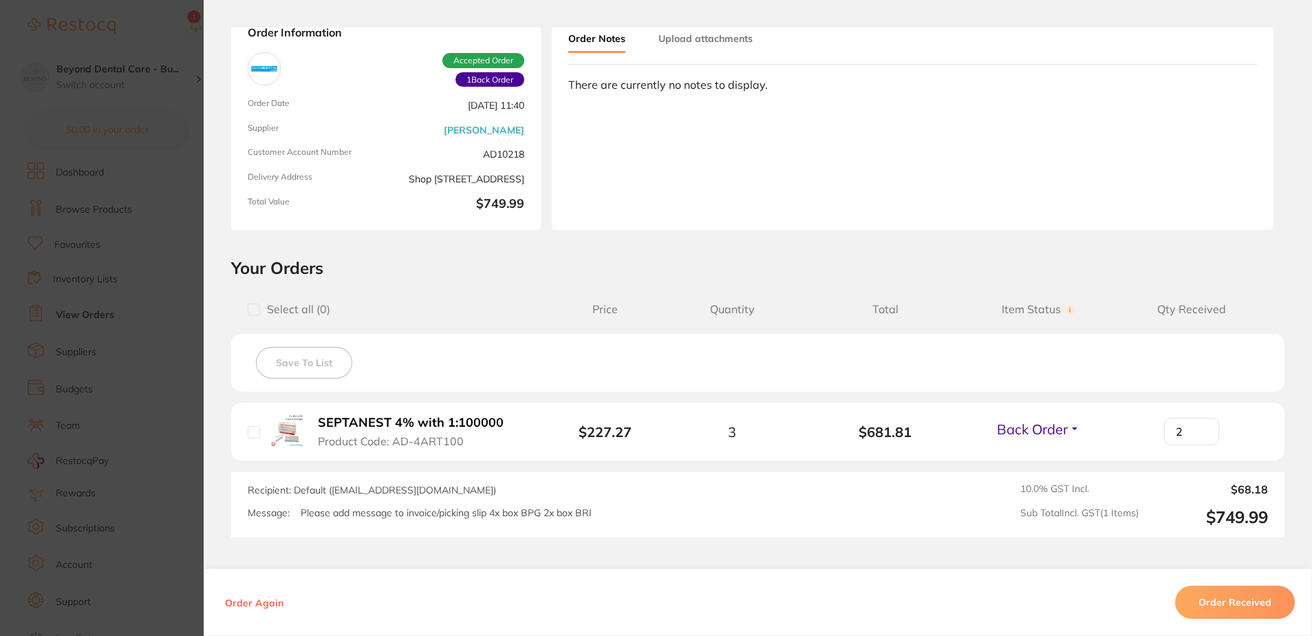
scroll to position [138, 0]
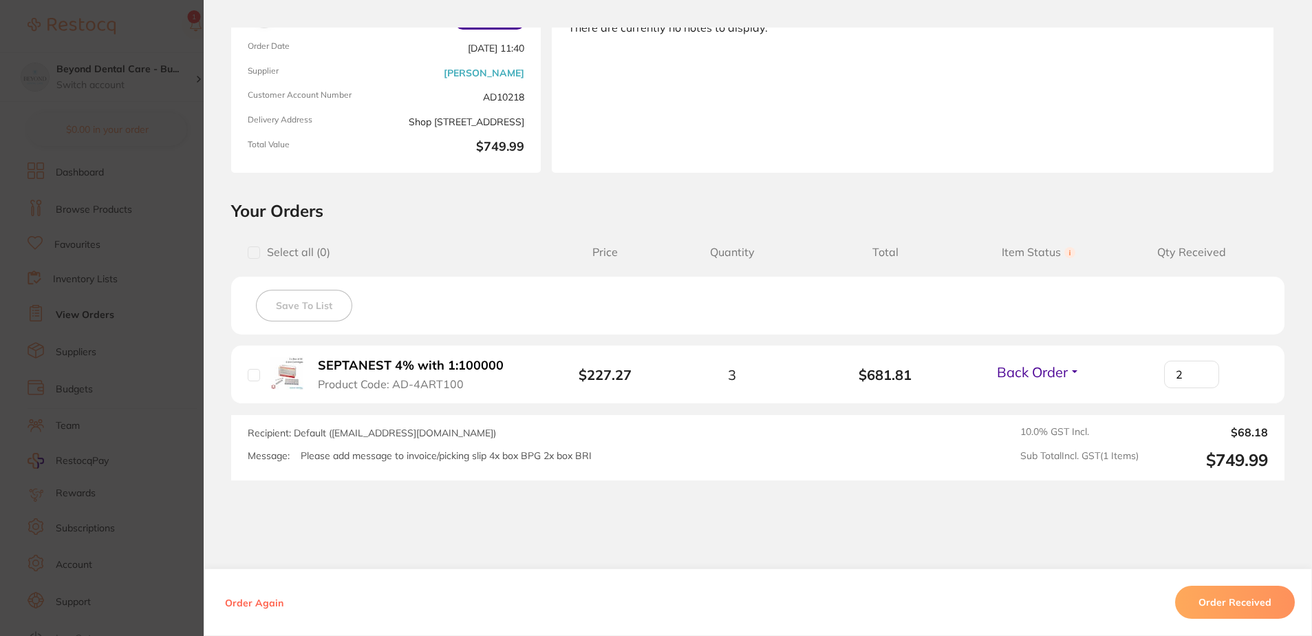
click at [1042, 369] on span "Back Order" at bounding box center [1032, 371] width 71 height 17
click at [1118, 389] on li "SEPTANEST 4% with 1:100000 Product Code: AD-4ART100 $227.27 3 $681.81 Back Orde…" at bounding box center [757, 374] width 1053 height 58
click at [1189, 378] on input "2" at bounding box center [1191, 375] width 55 height 28
click at [1017, 283] on div "Save To List" at bounding box center [757, 306] width 1053 height 58
click at [130, 257] on section "Order ID: Restocq- 91092 Order Information 1 Back Order Accepted Order Order Da…" at bounding box center [656, 318] width 1312 height 636
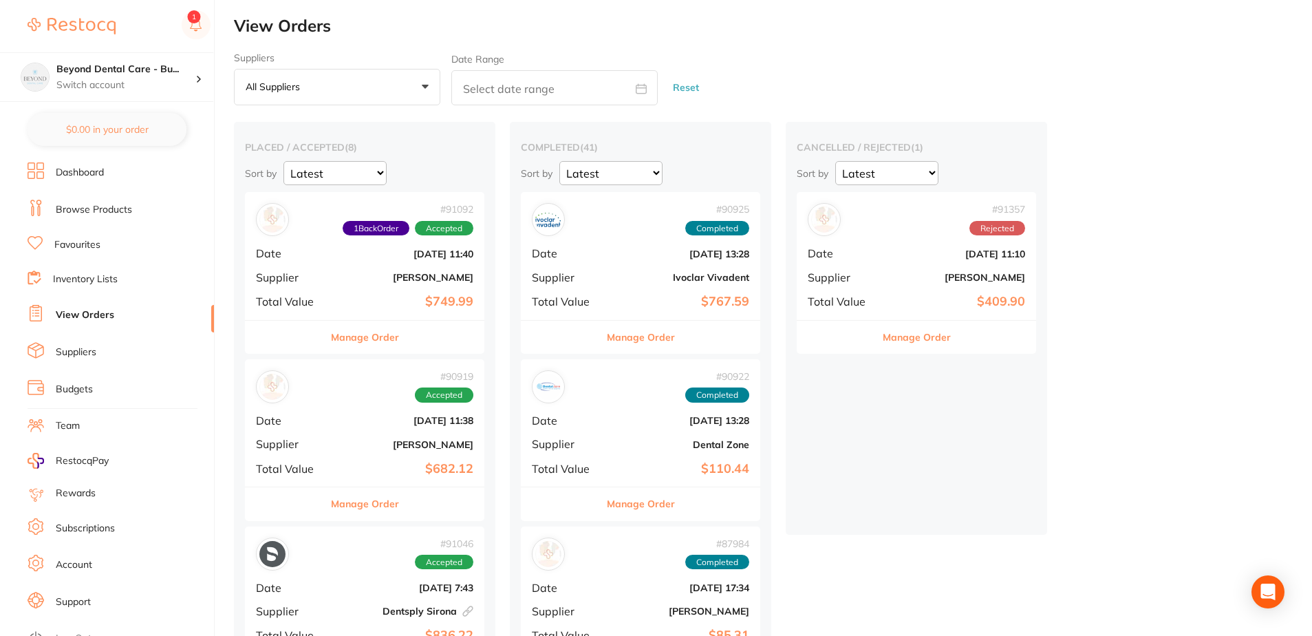
click at [403, 295] on b "$749.99" at bounding box center [405, 301] width 138 height 14
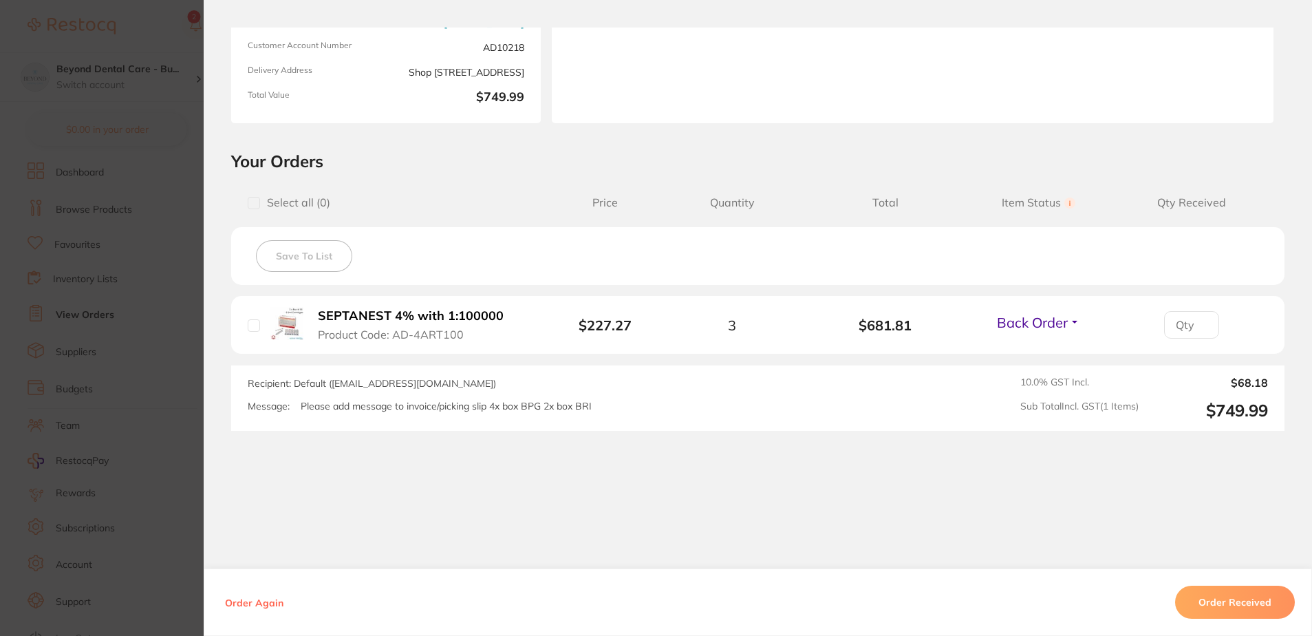
scroll to position [206, 0]
click at [1222, 604] on button "Order Received" at bounding box center [1235, 602] width 120 height 33
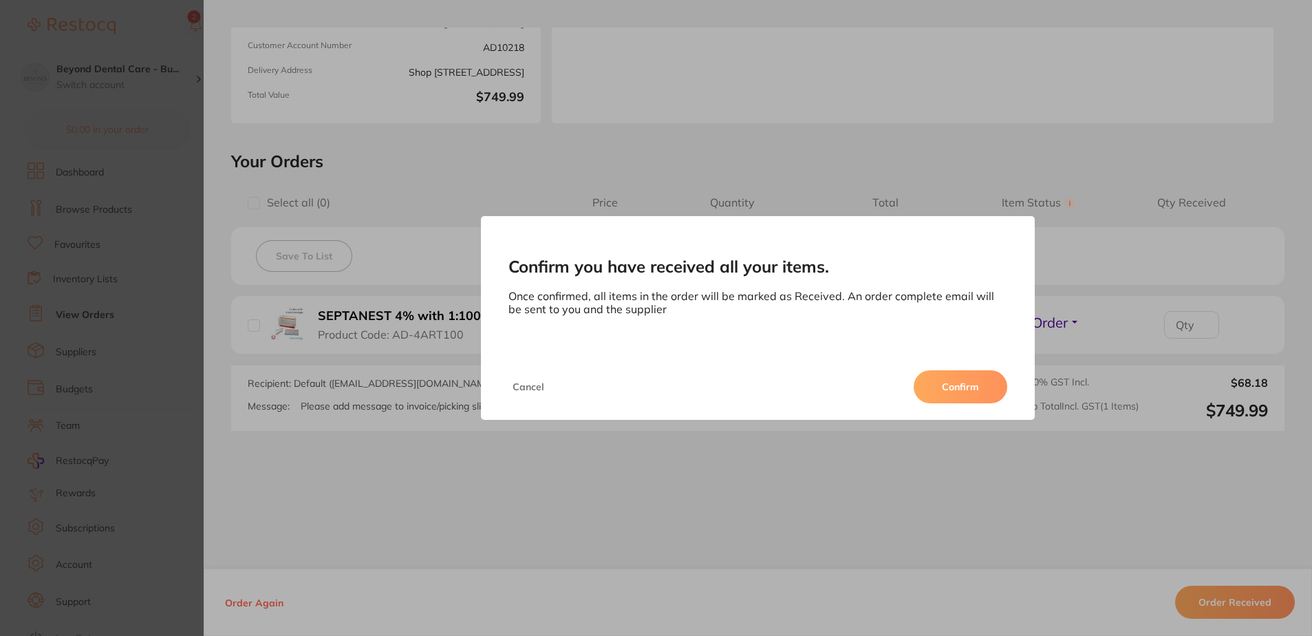
click at [983, 383] on button "Confirm" at bounding box center [961, 386] width 94 height 33
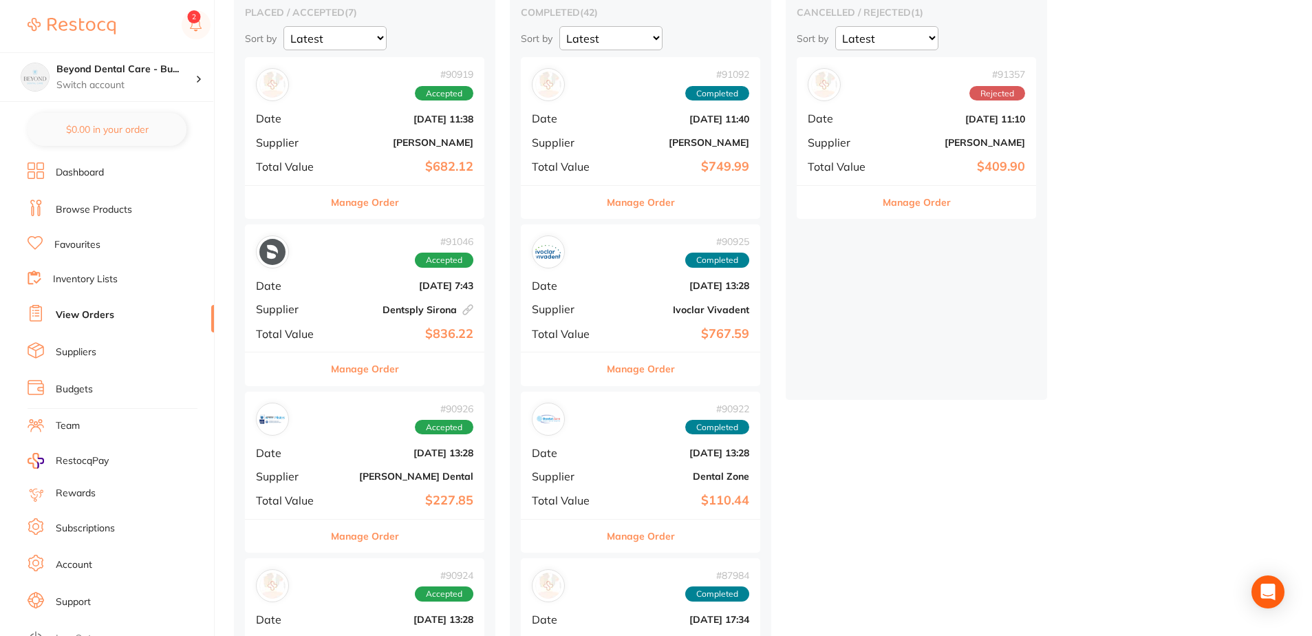
scroll to position [69, 0]
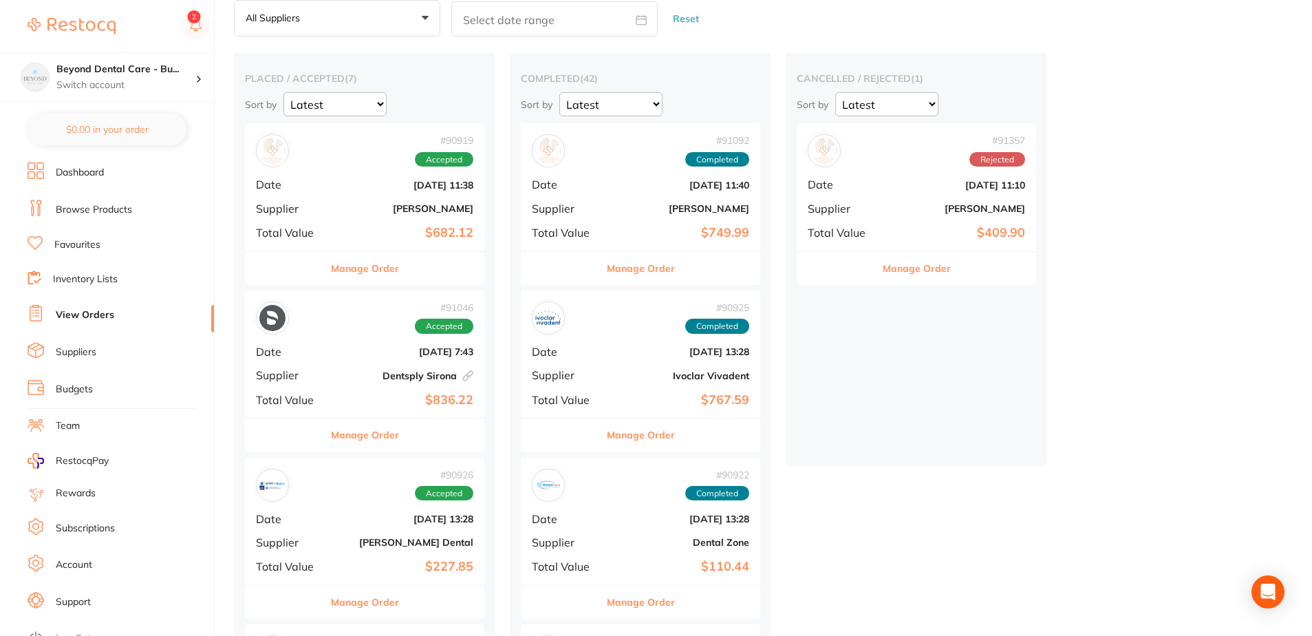
click at [377, 191] on div "# 90919 Accepted Date Aug 22 2025, 11:38 Supplier Adam Dental Total Value $682.…" at bounding box center [364, 186] width 239 height 127
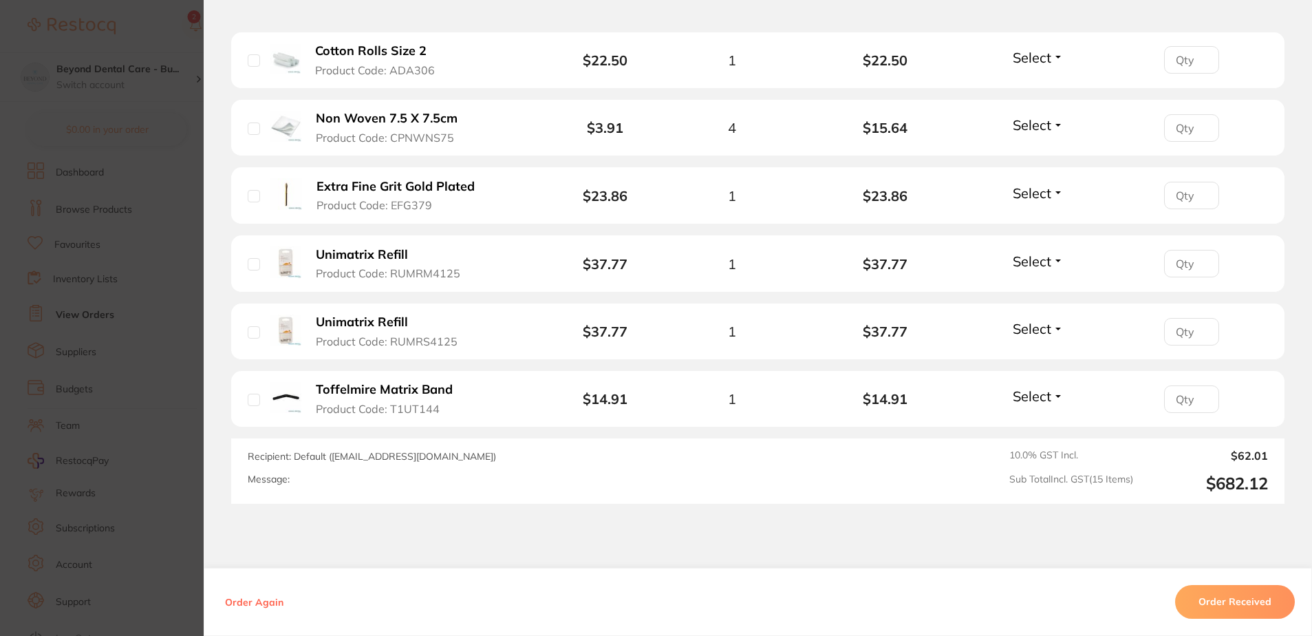
scroll to position [1153, 0]
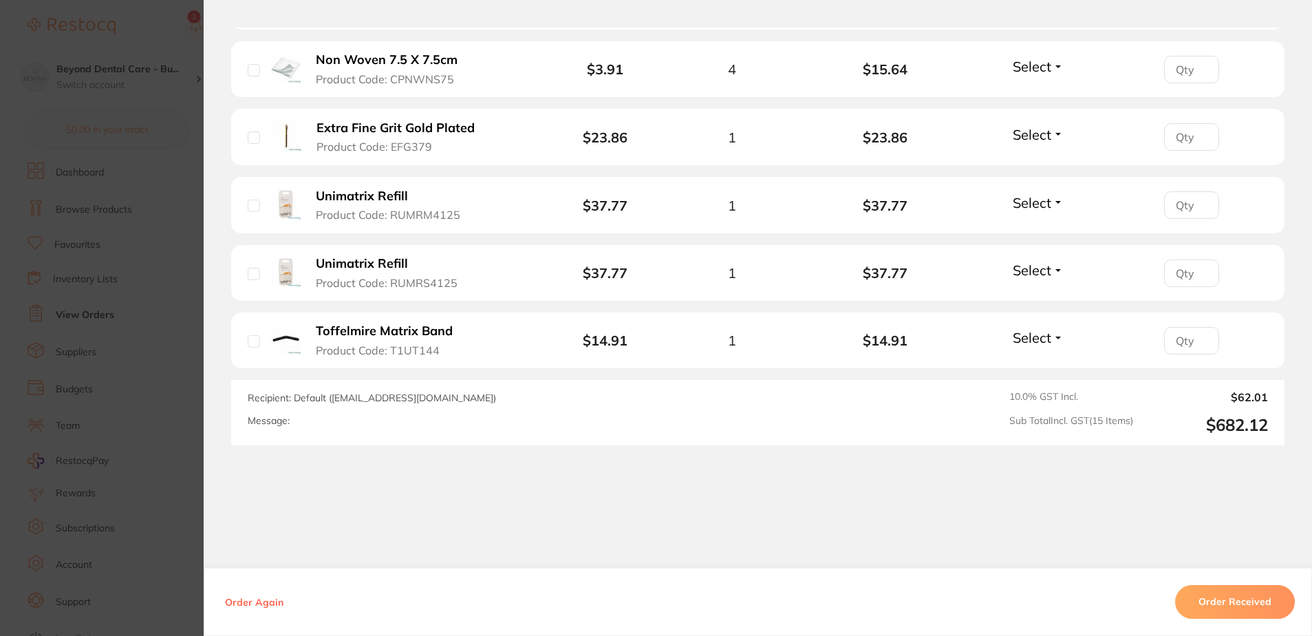
click at [1254, 597] on button "Order Received" at bounding box center [1235, 602] width 120 height 33
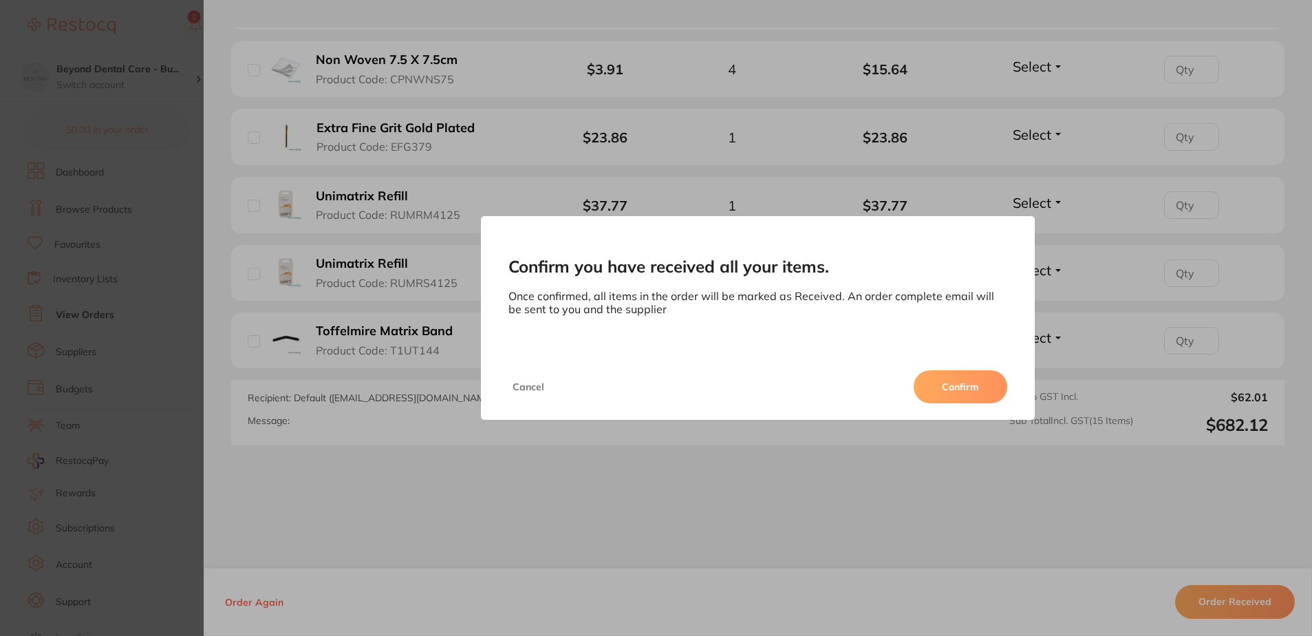
click at [981, 389] on button "Confirm" at bounding box center [961, 386] width 94 height 33
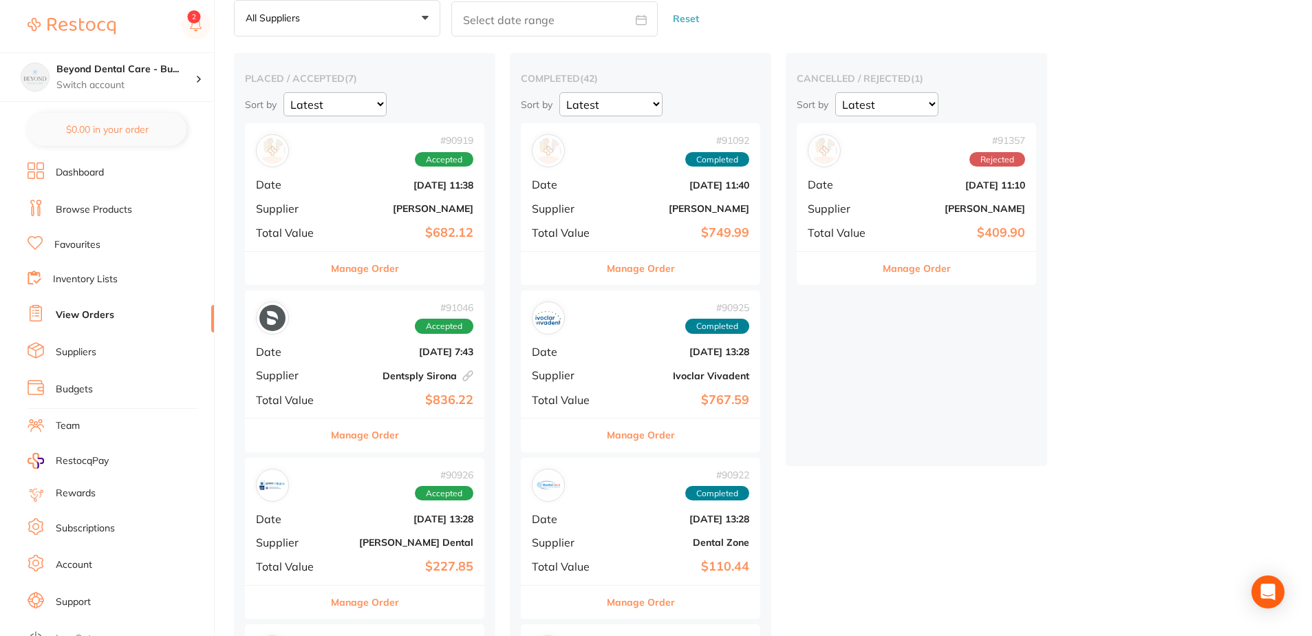
click at [361, 234] on b "$682.12" at bounding box center [405, 233] width 138 height 14
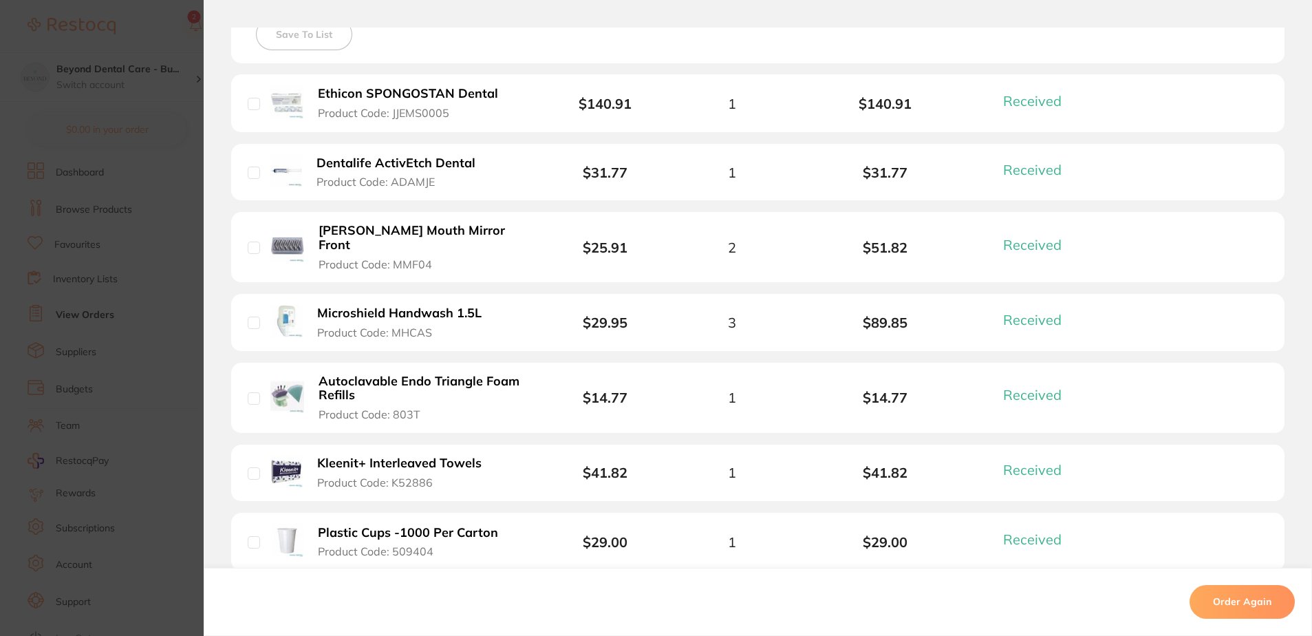
scroll to position [413, 0]
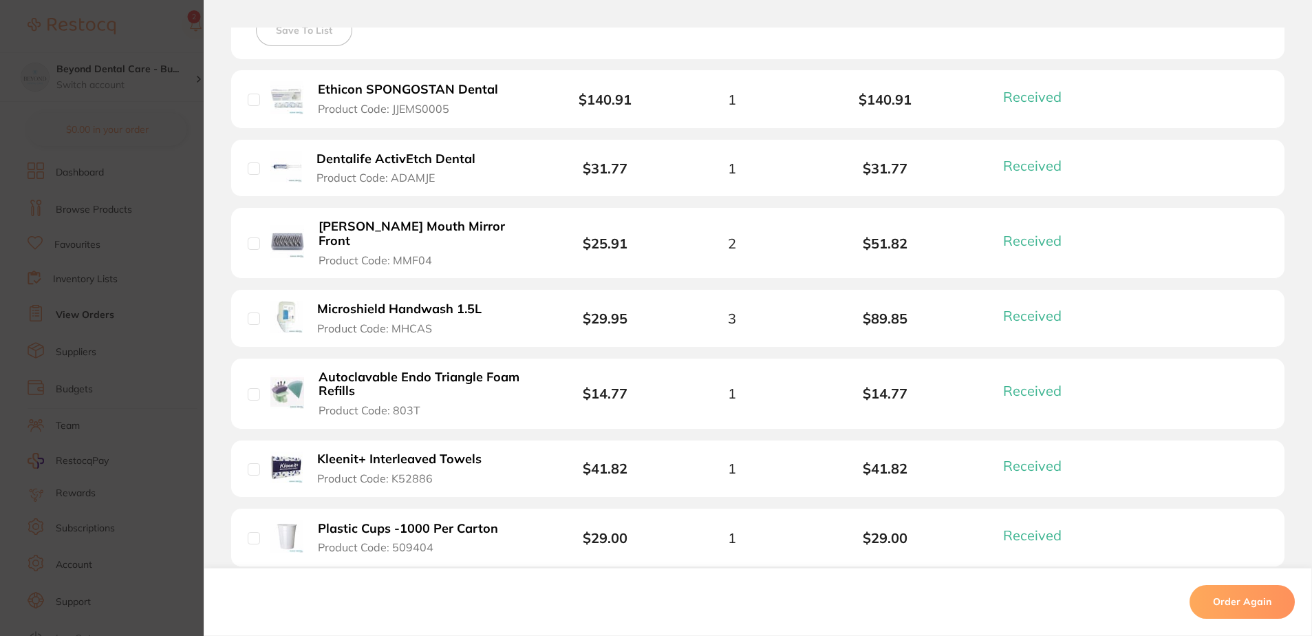
click at [187, 331] on section "Order ID: Restocq- 90919 Order Information 15 Received Completed Order Order Da…" at bounding box center [656, 318] width 1312 height 636
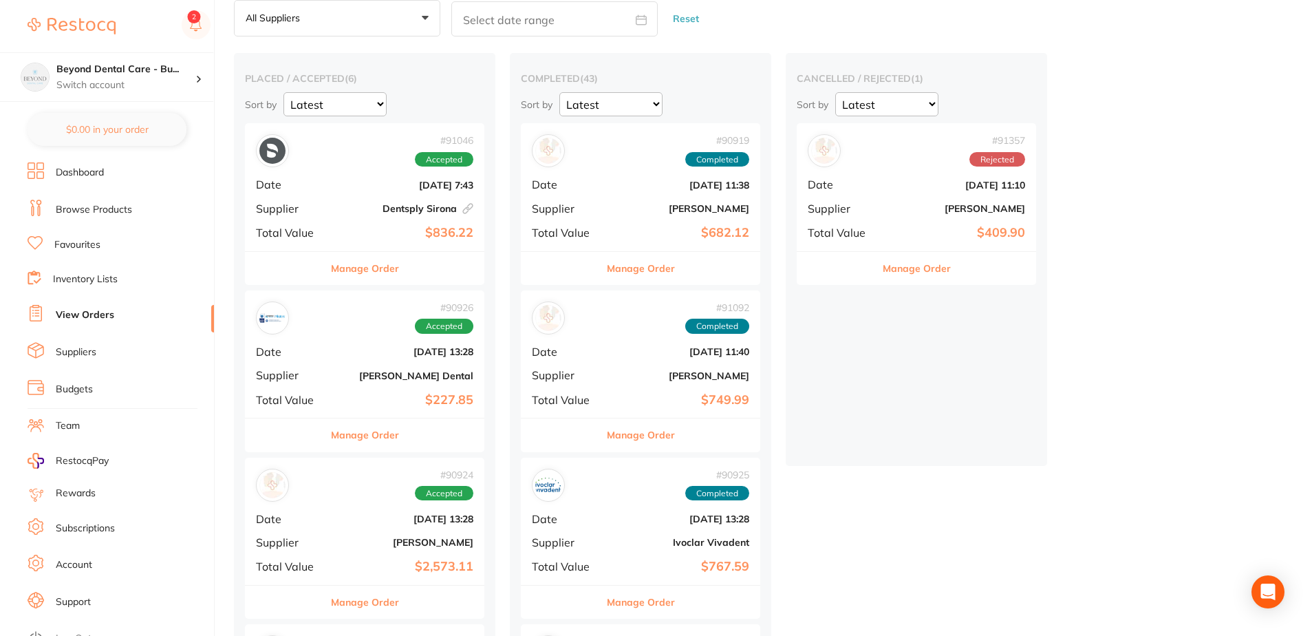
click at [330, 208] on div "# 91046 Accepted Date Aug 22 2025, 7:43 Supplier Dentsply Sirona This order has…" at bounding box center [364, 186] width 239 height 127
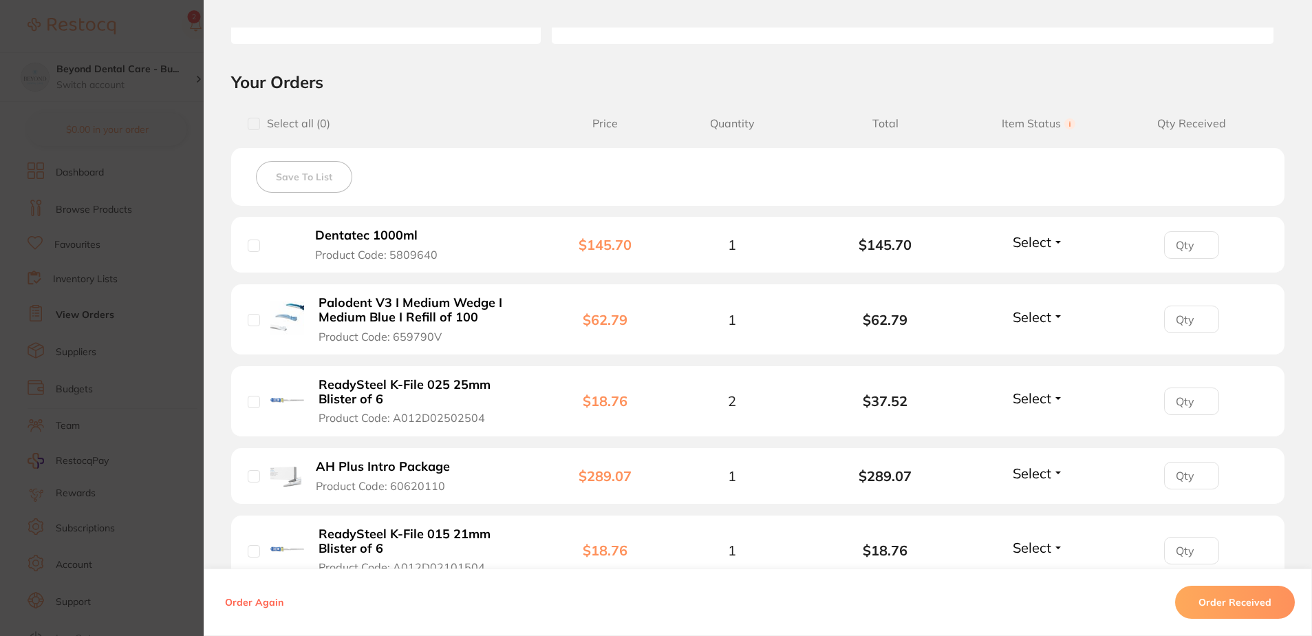
scroll to position [151, 0]
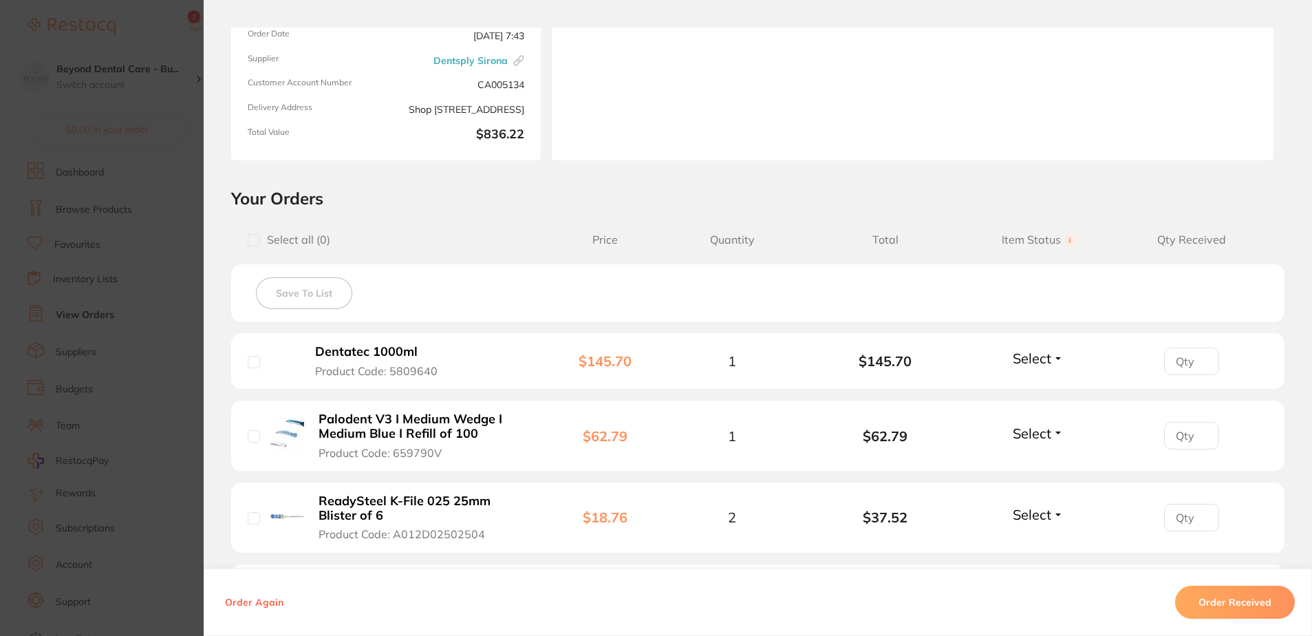
click at [162, 270] on section "Order ID: Restocq- 91046 Linked Order Order Information Accepted Order Order Da…" at bounding box center [656, 318] width 1312 height 636
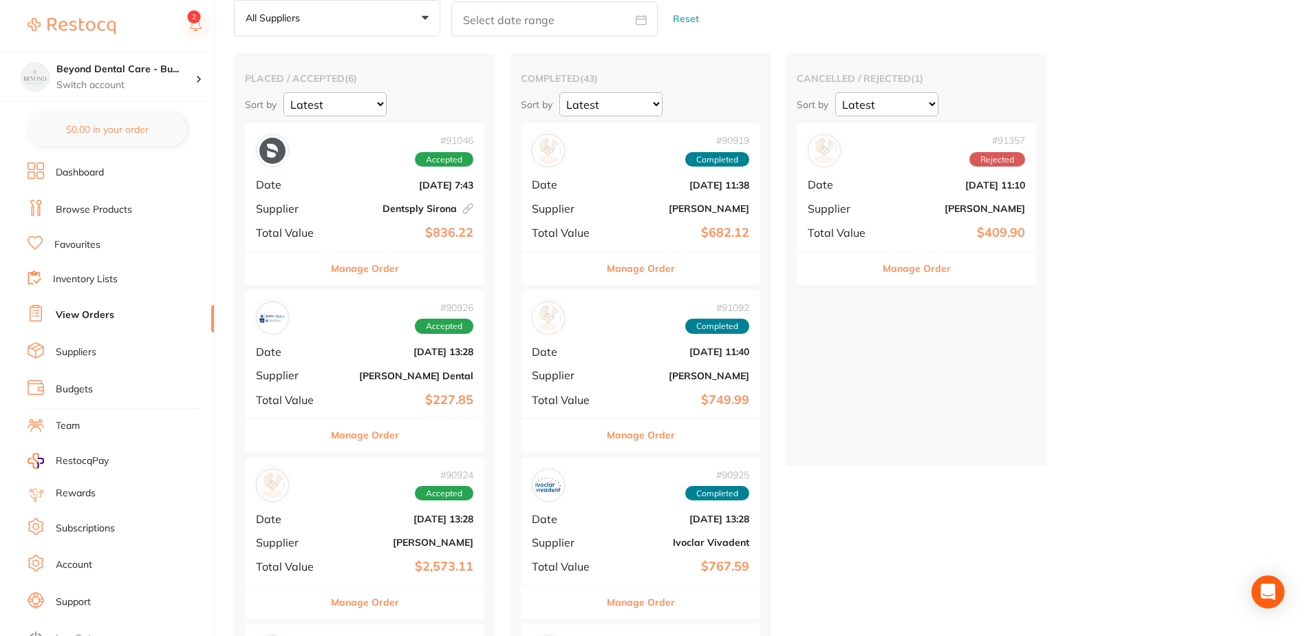
click at [373, 396] on b "$227.85" at bounding box center [405, 400] width 138 height 14
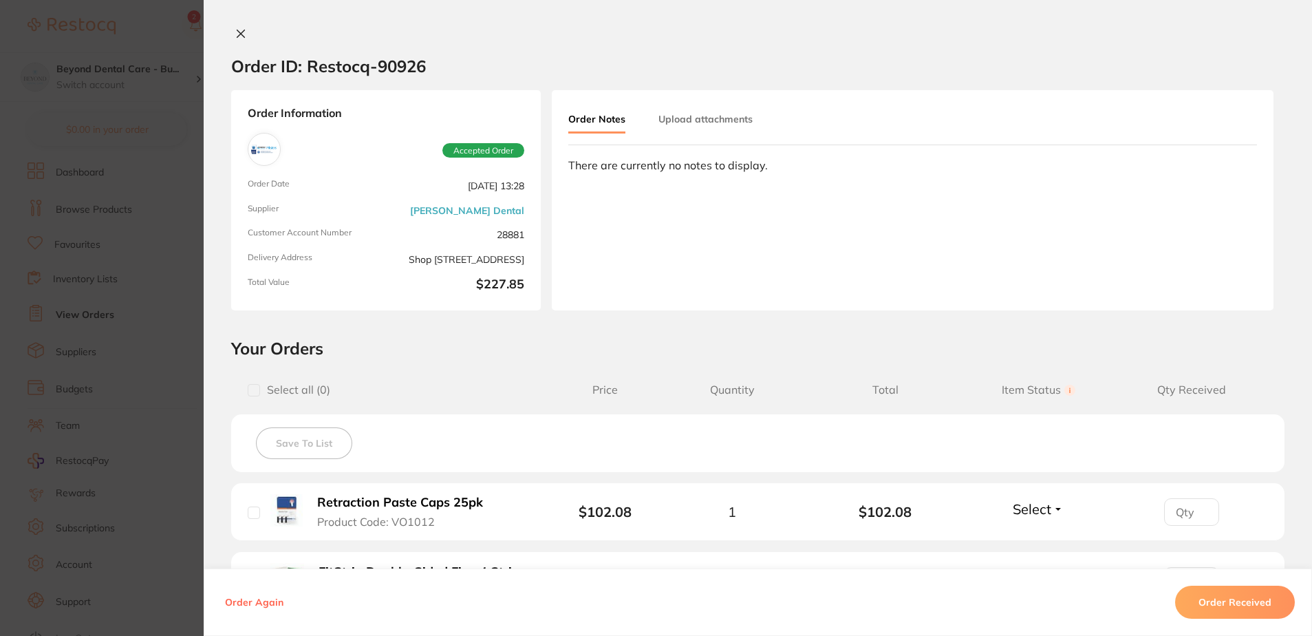
scroll to position [257, 0]
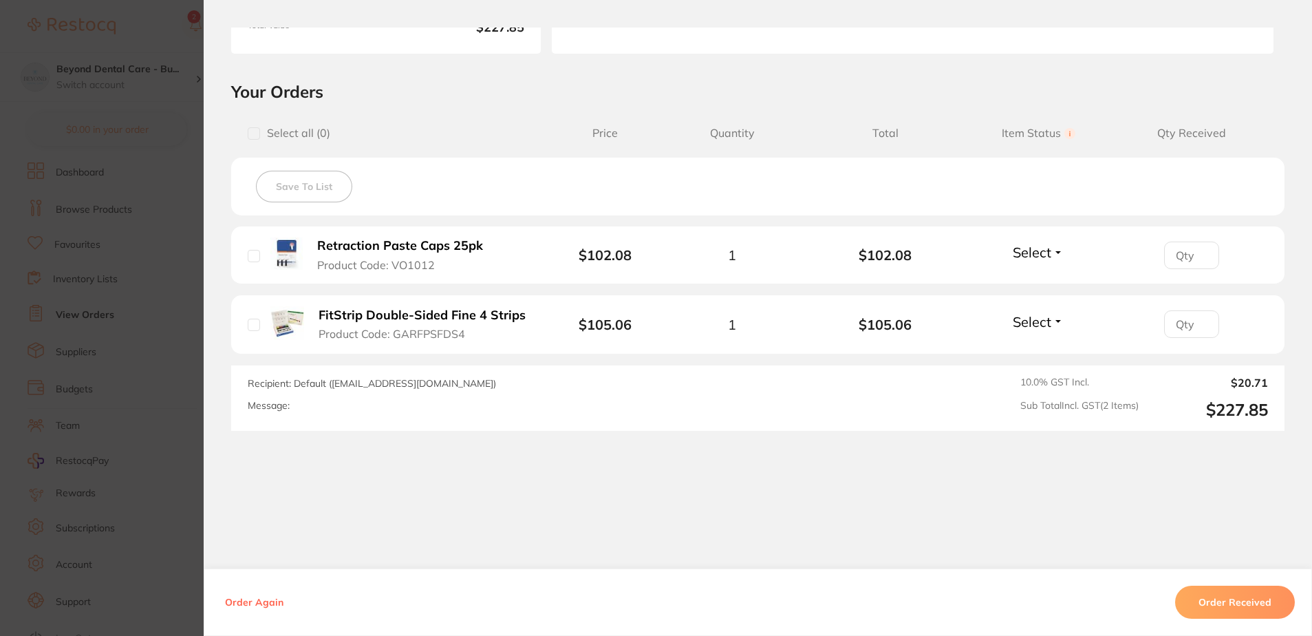
click at [1236, 610] on button "Order Received" at bounding box center [1235, 602] width 120 height 33
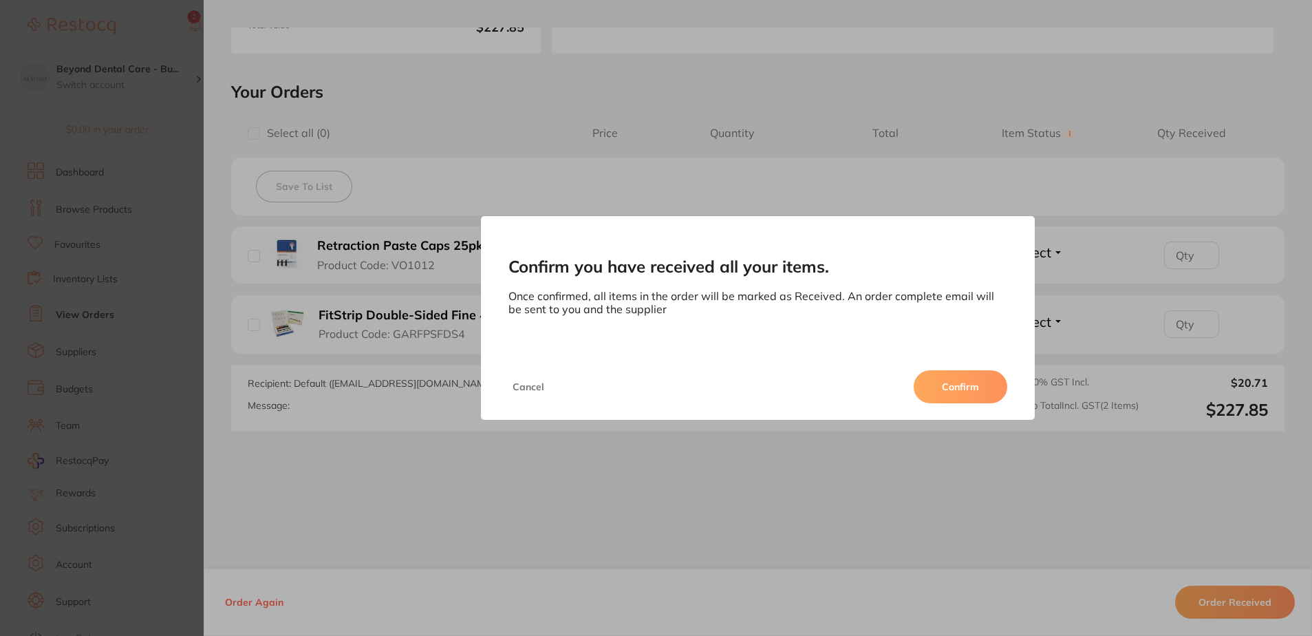
click at [964, 387] on button "Confirm" at bounding box center [961, 386] width 94 height 33
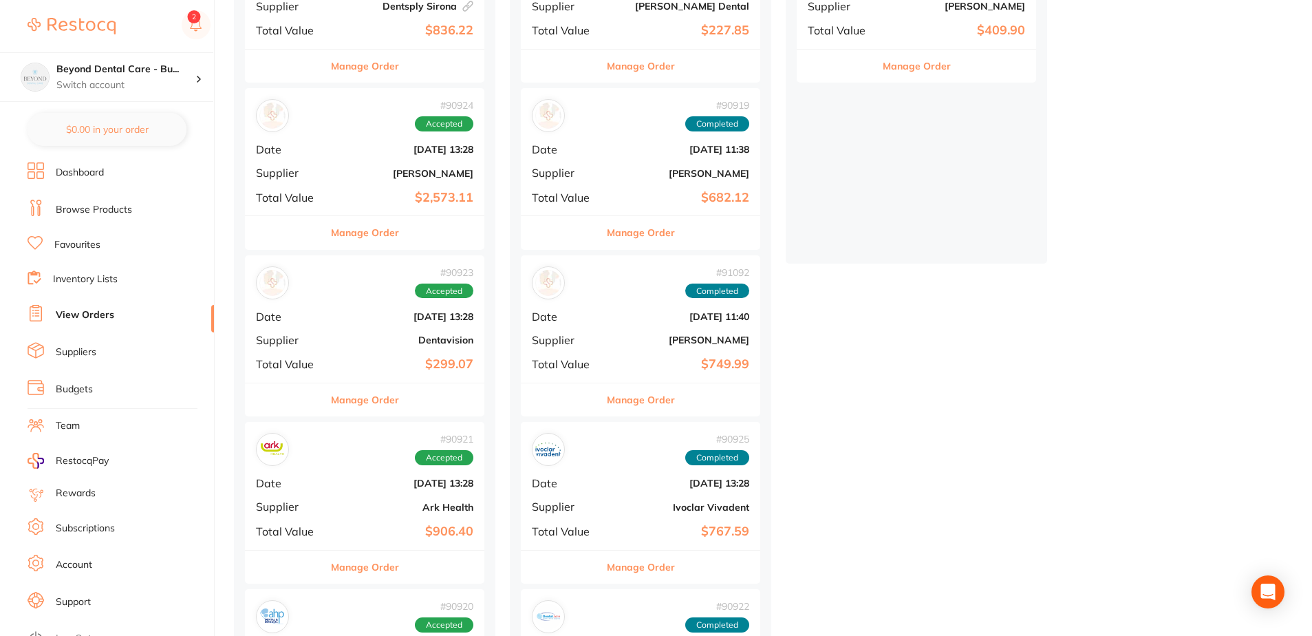
scroll to position [275, 0]
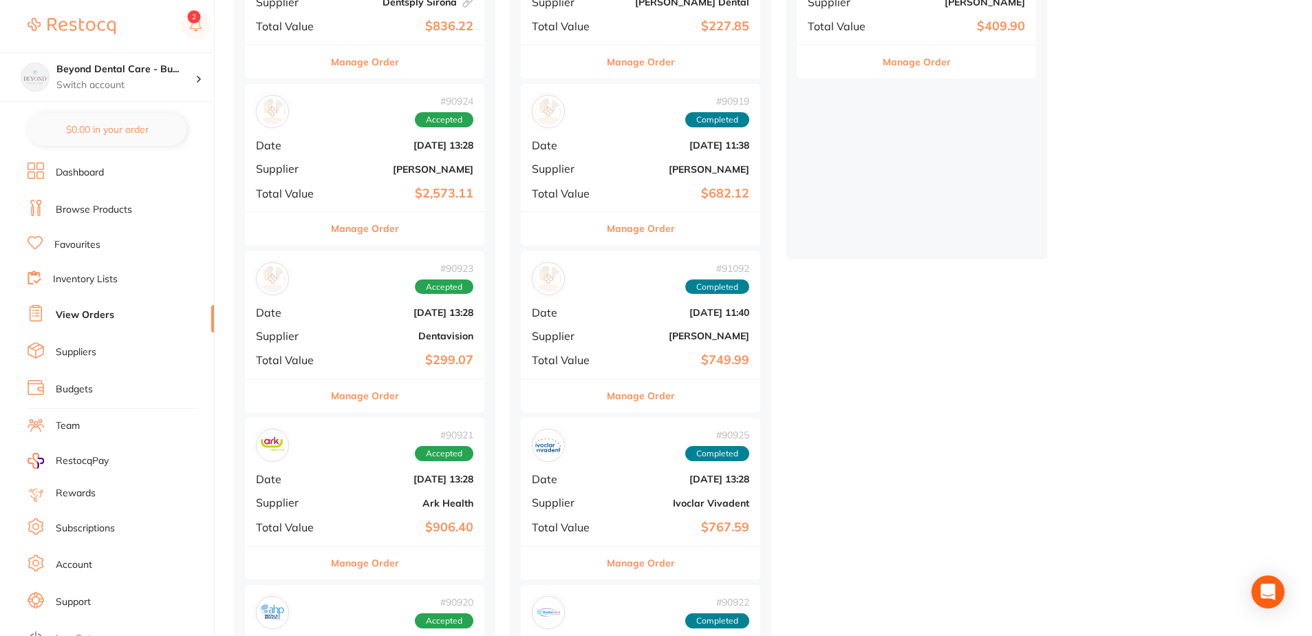
click at [357, 159] on div "# 90924 Accepted Date Aug 21 2025, 13:28 Supplier Henry Schein Halas Total Valu…" at bounding box center [364, 147] width 239 height 127
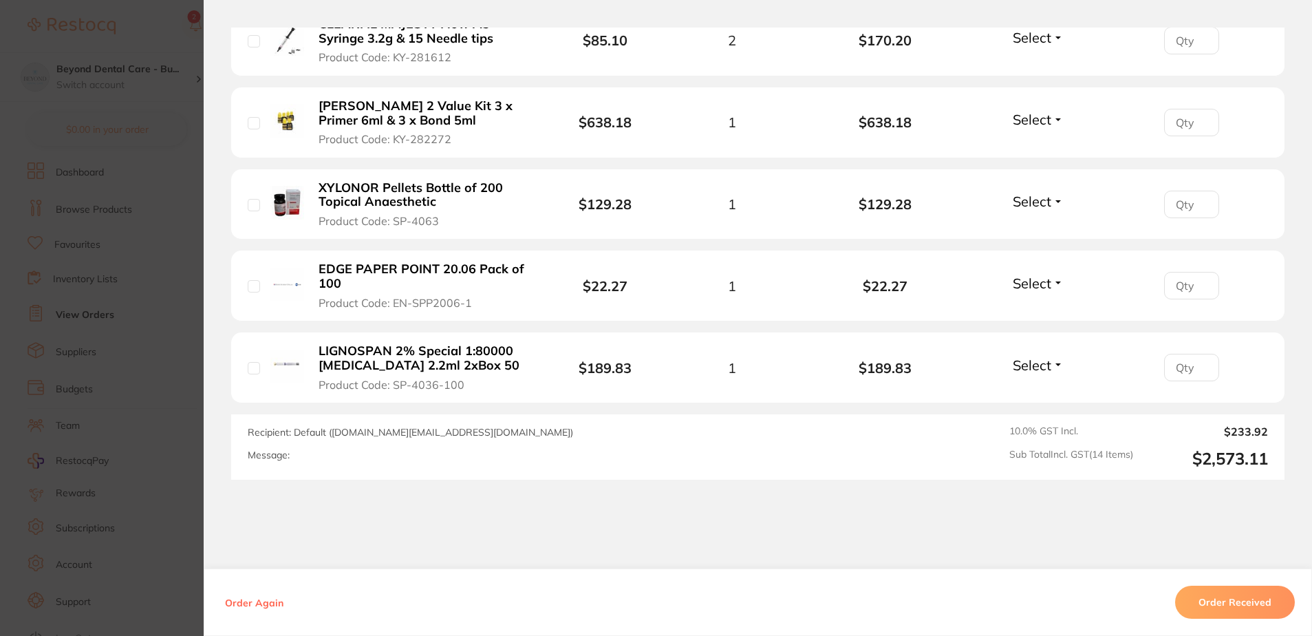
scroll to position [1262, 0]
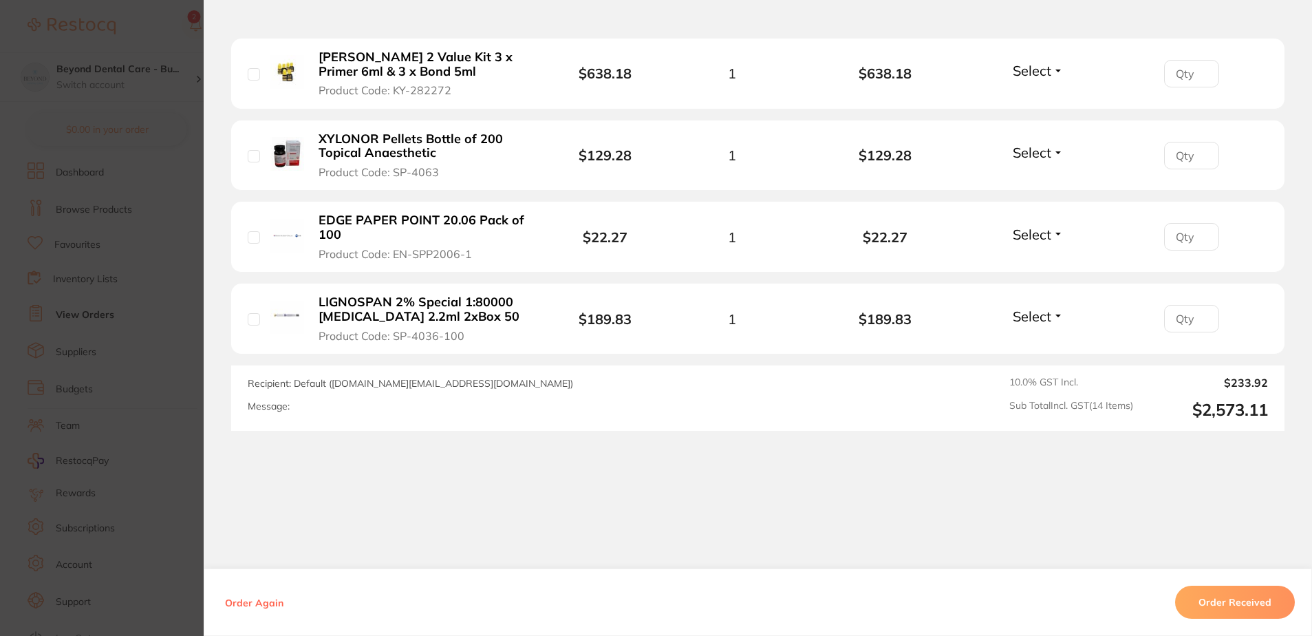
click at [1046, 237] on span "Select" at bounding box center [1032, 234] width 39 height 17
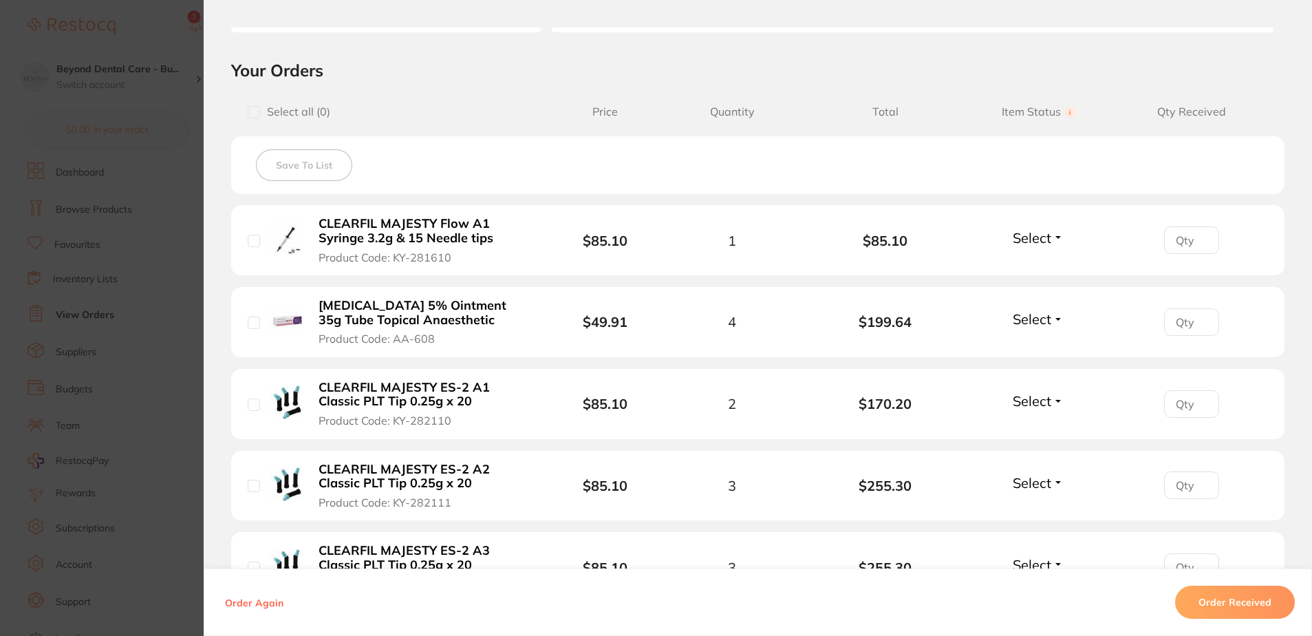
scroll to position [299, 0]
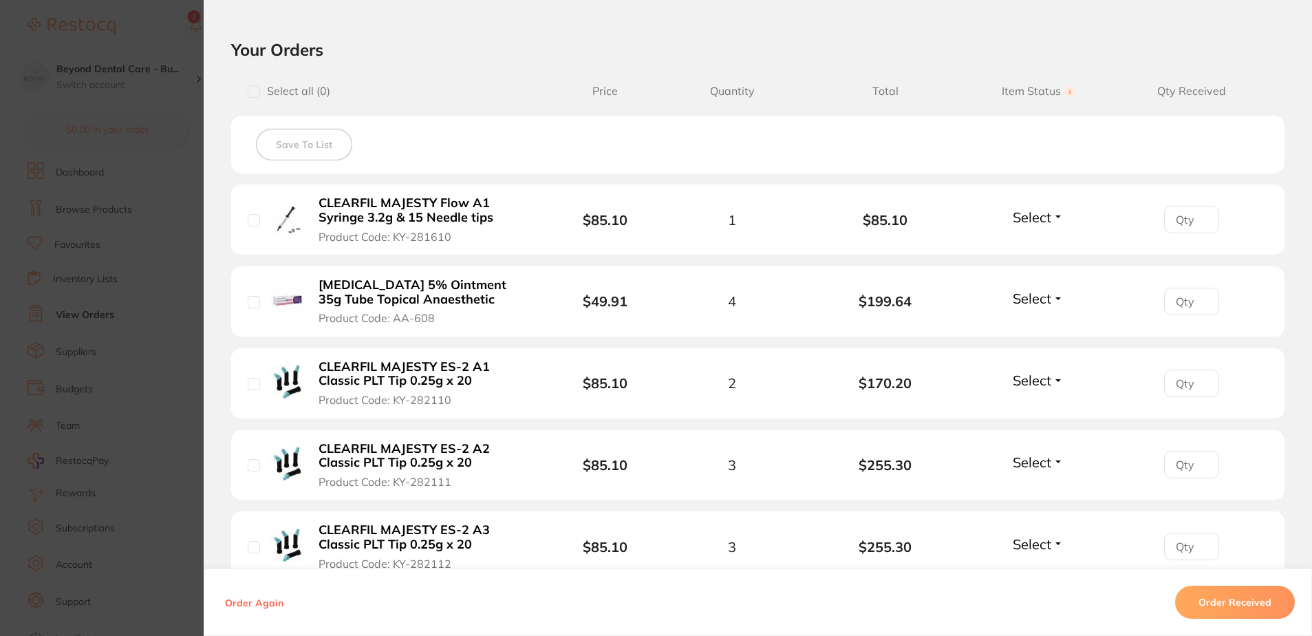
click at [1028, 216] on span "Select" at bounding box center [1032, 216] width 39 height 17
click at [1259, 601] on button "Order Received" at bounding box center [1235, 602] width 120 height 33
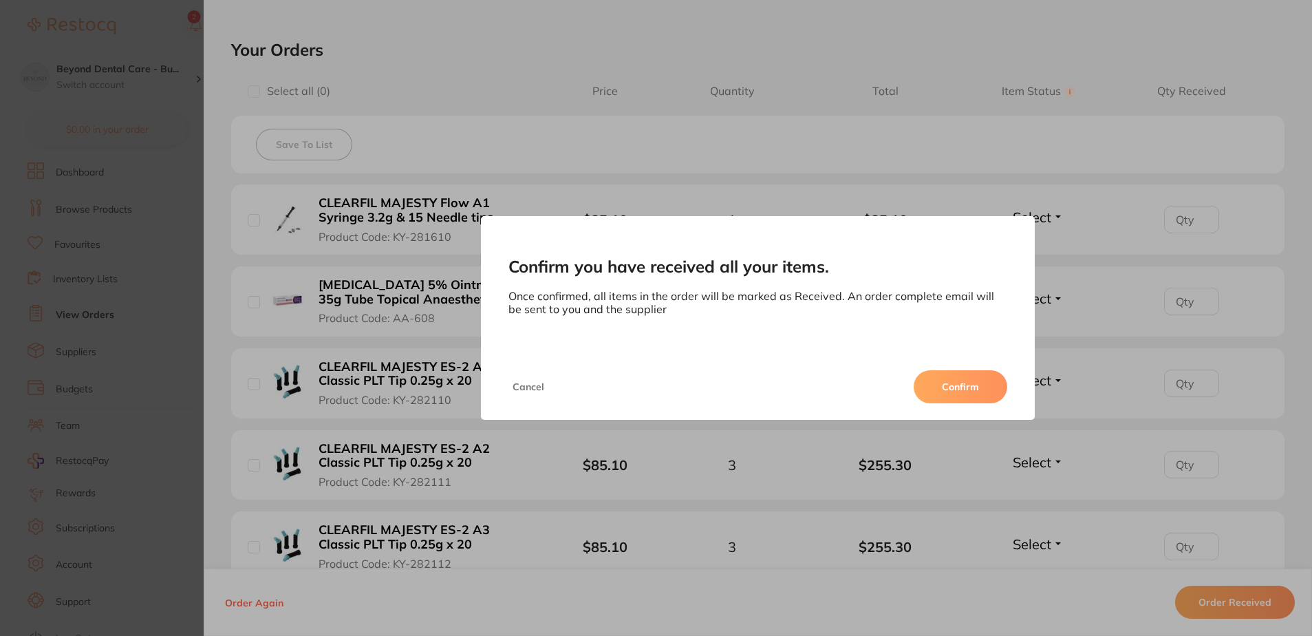
click at [969, 381] on button "Confirm" at bounding box center [961, 386] width 94 height 33
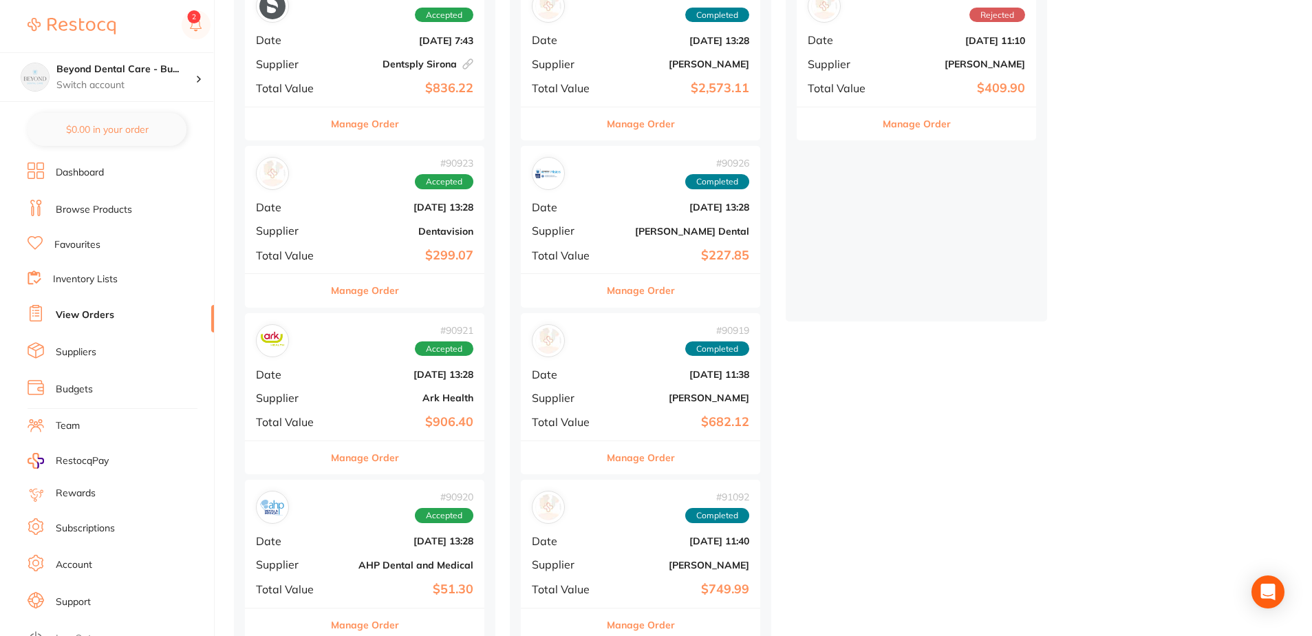
scroll to position [275, 0]
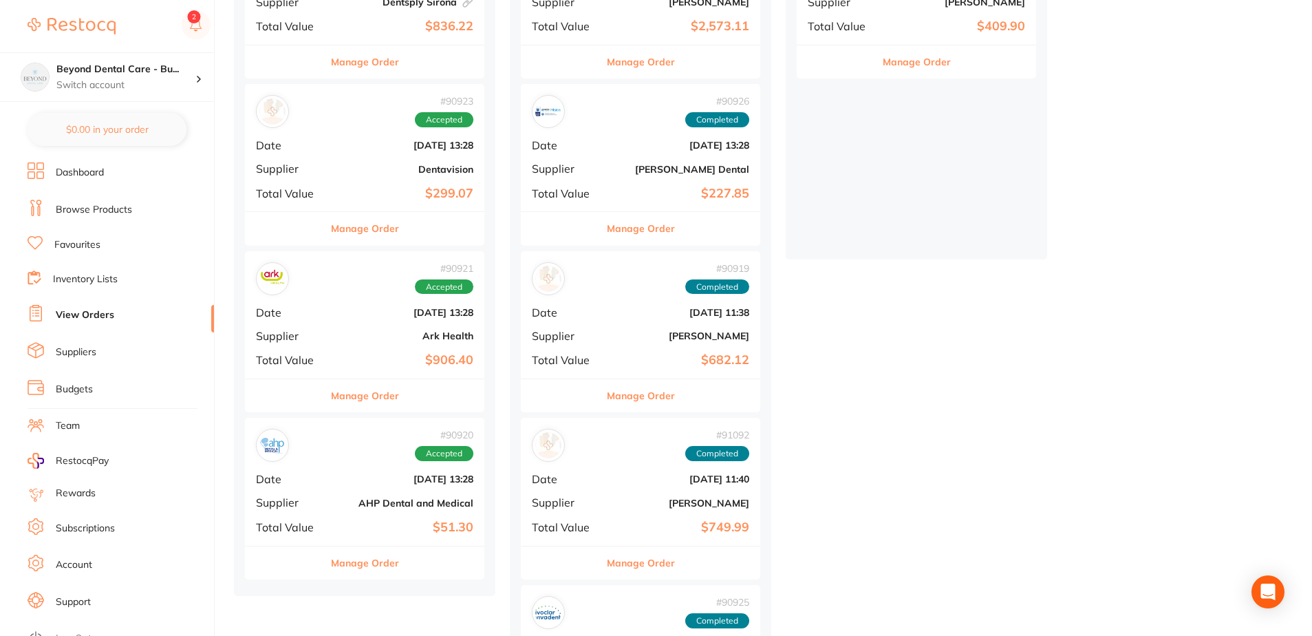
click at [360, 307] on b "[DATE] 13:28" at bounding box center [405, 312] width 138 height 11
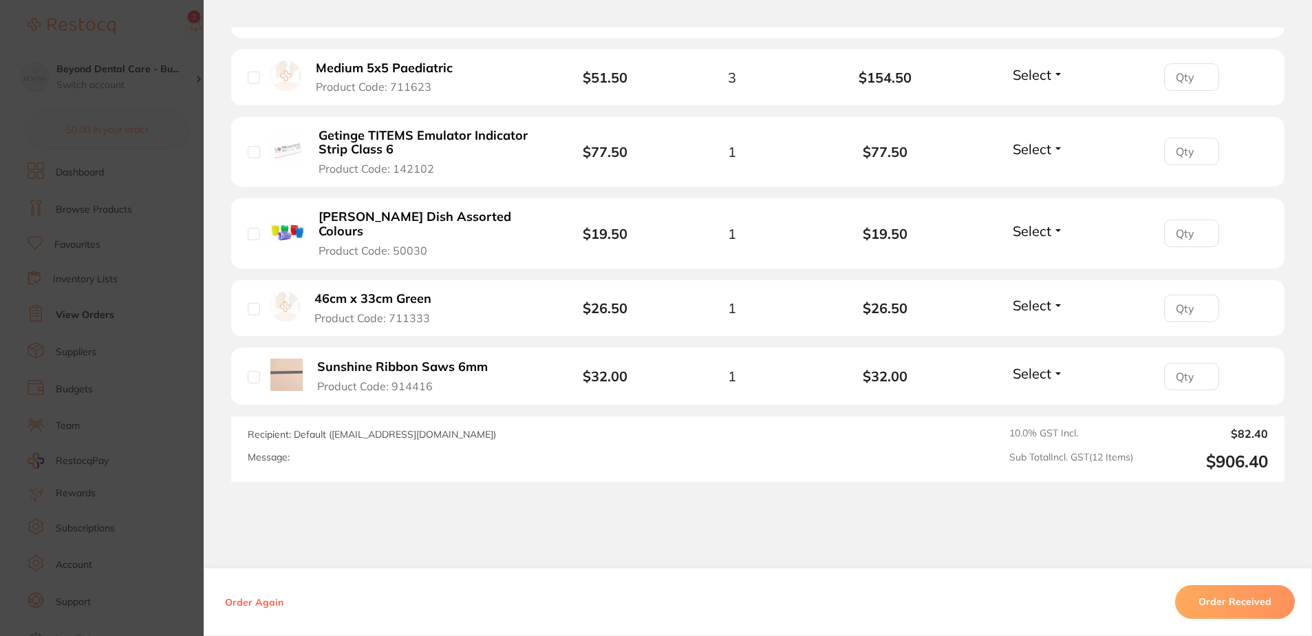
scroll to position [1014, 0]
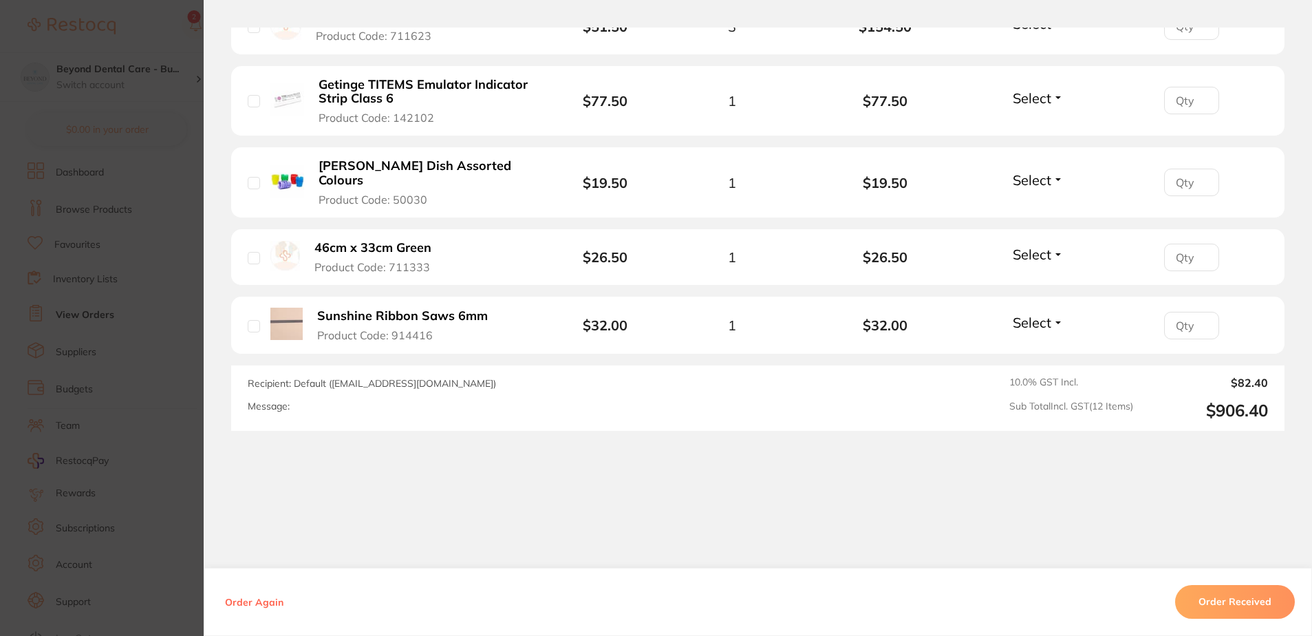
click at [181, 336] on section "Order ID: Restocq- 90921 Order Information Accepted Order Order Date Aug 21 202…" at bounding box center [656, 318] width 1312 height 636
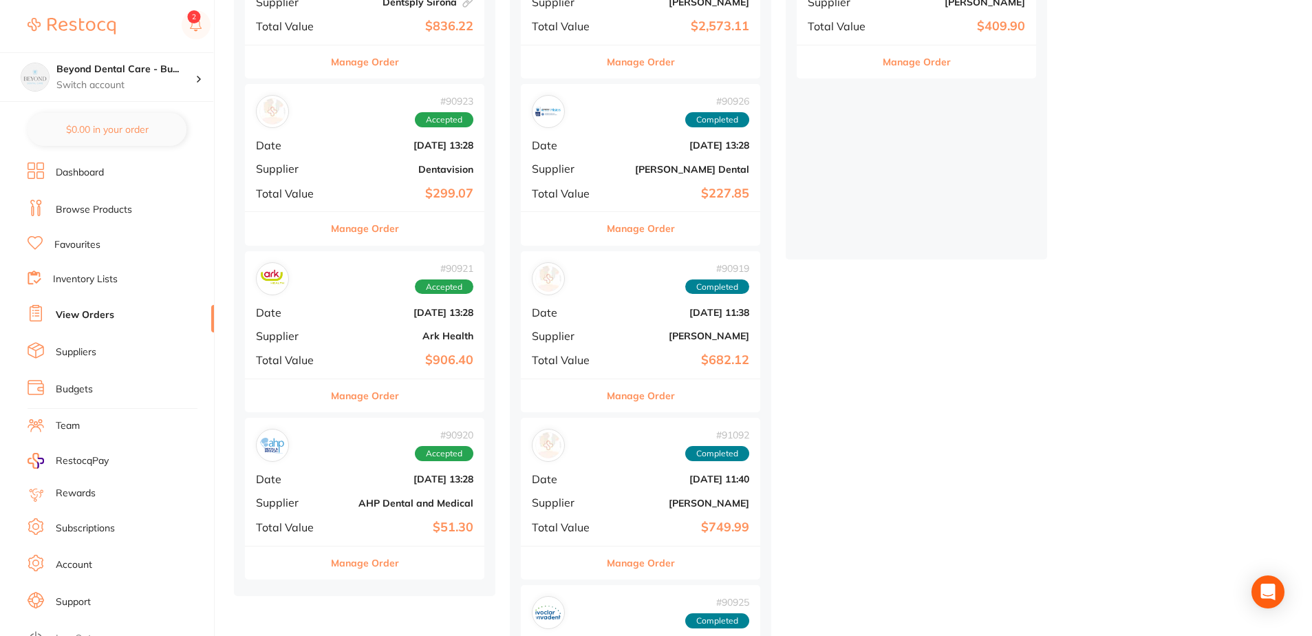
click at [376, 152] on div "# 90923 Accepted Date Aug 21 2025, 13:28 Supplier Dentavision Total Value $299.…" at bounding box center [364, 147] width 239 height 127
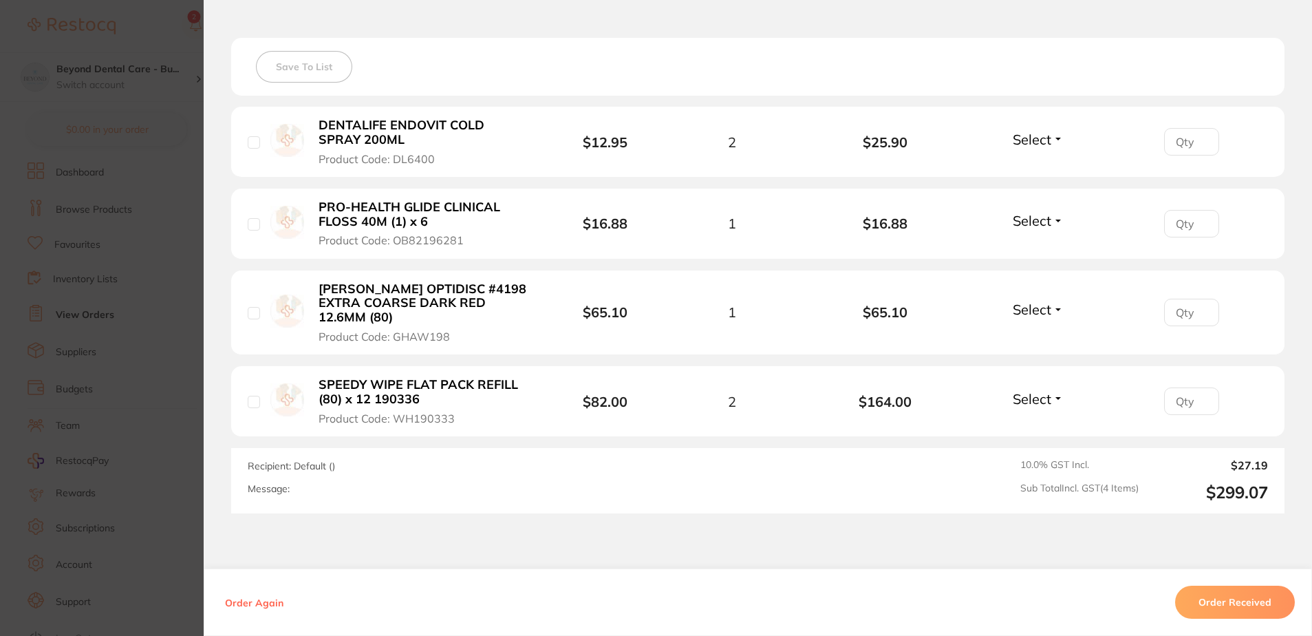
scroll to position [308, 0]
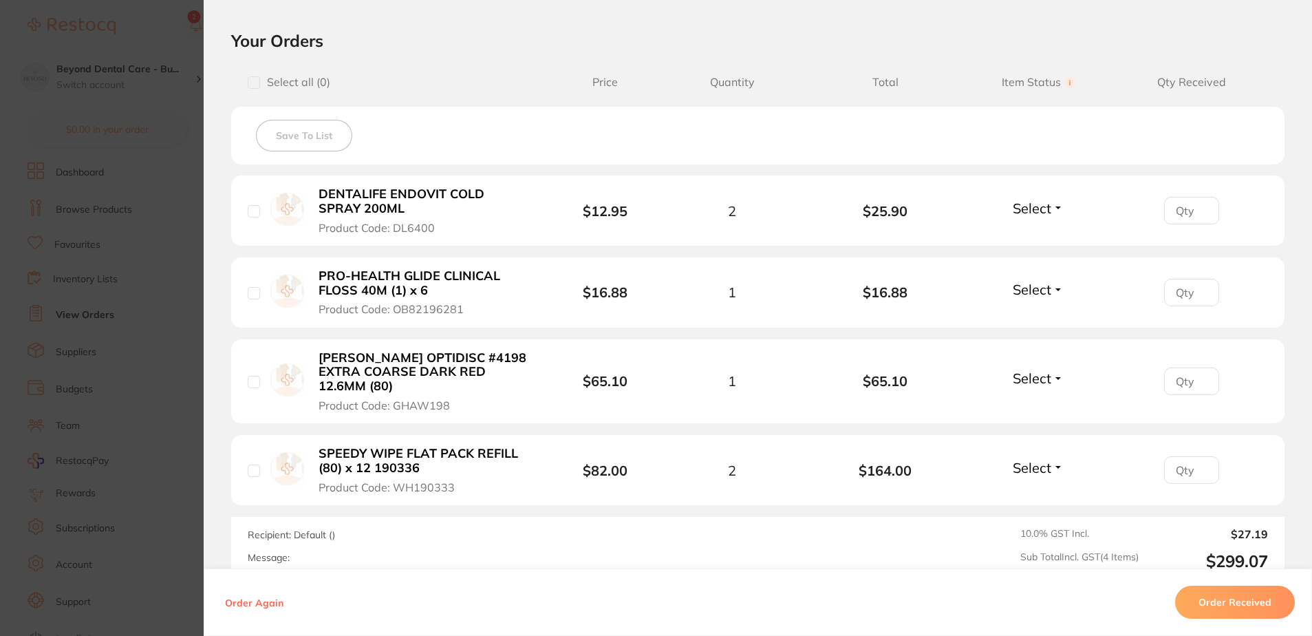
click at [1253, 597] on button "Order Received" at bounding box center [1235, 602] width 120 height 33
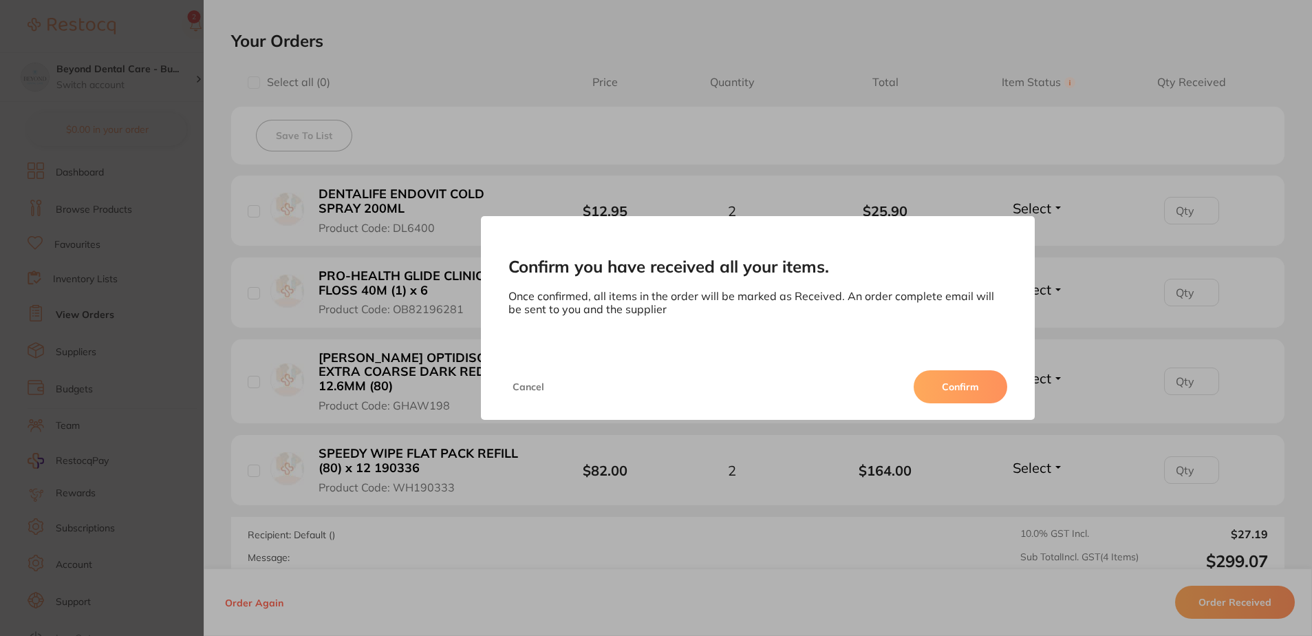
click at [928, 370] on div "Cancel Confirm" at bounding box center [758, 387] width 555 height 66
click at [934, 382] on button "Confirm" at bounding box center [961, 386] width 94 height 33
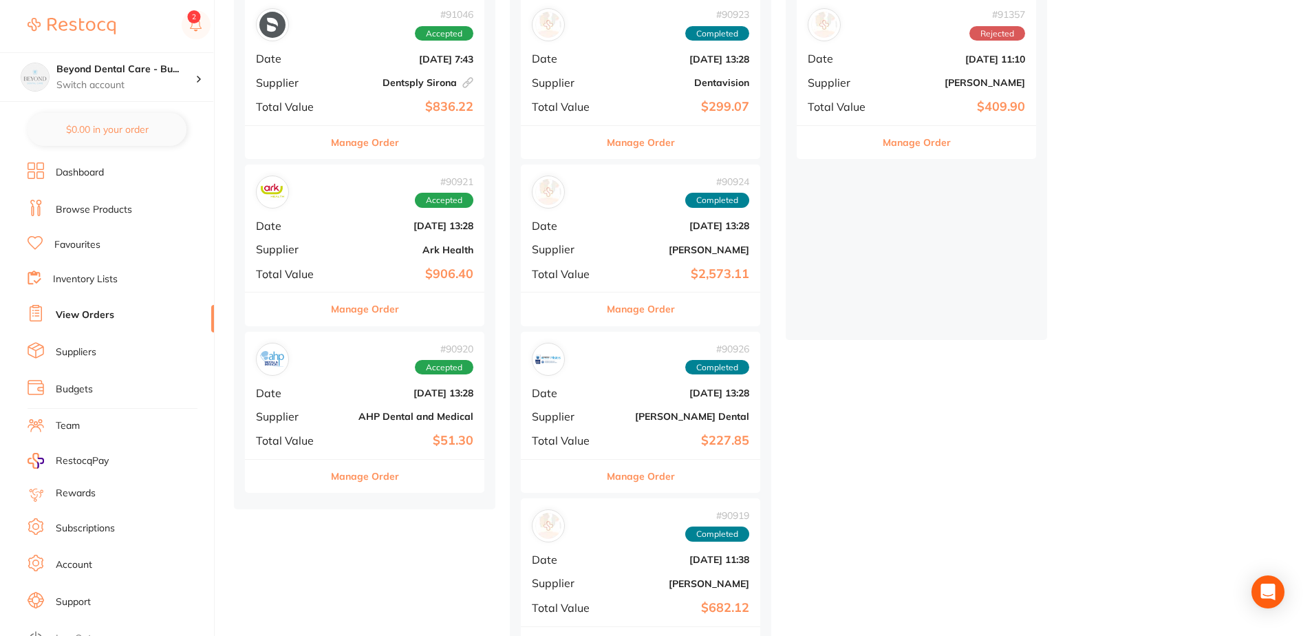
scroll to position [138, 0]
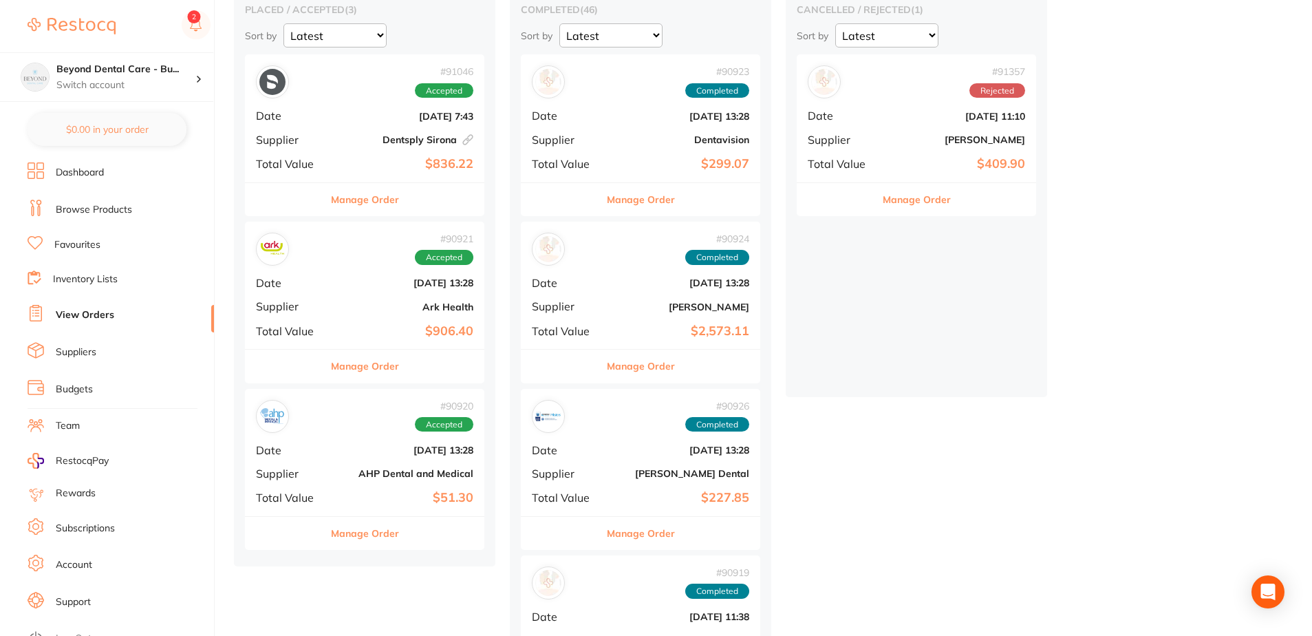
click at [354, 299] on div "# 90921 Accepted Date Aug 21 2025, 13:28 Supplier Ark Health Total Value $906.40" at bounding box center [364, 285] width 239 height 127
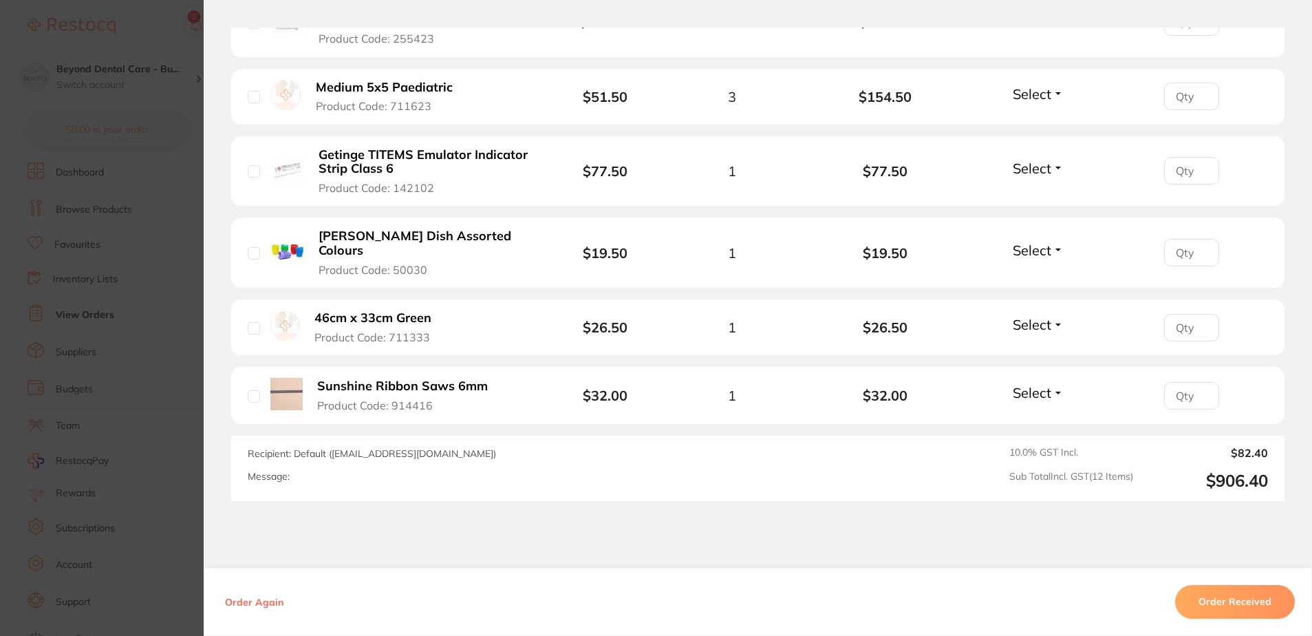
scroll to position [945, 0]
click at [1223, 611] on button "Order Received" at bounding box center [1235, 602] width 120 height 33
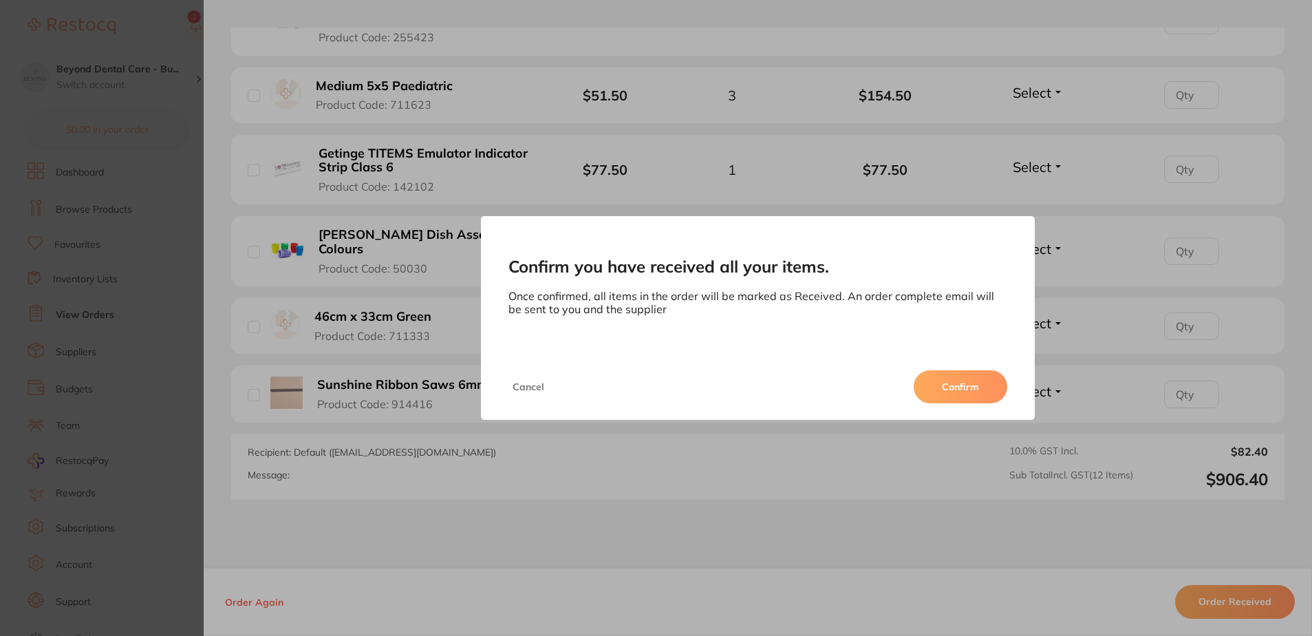
click at [961, 378] on button "Confirm" at bounding box center [961, 386] width 94 height 33
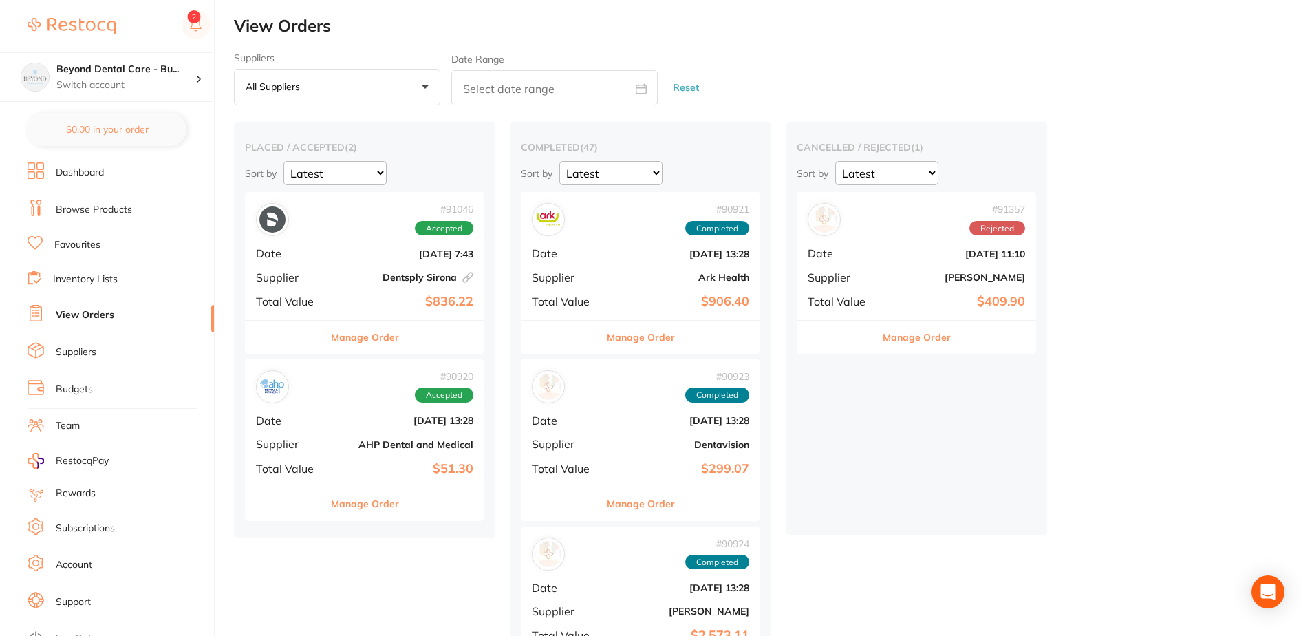
click at [328, 254] on div "# 91046 Accepted Date Aug 22 2025, 7:43 Supplier Dentsply Sirona This order has…" at bounding box center [364, 255] width 239 height 127
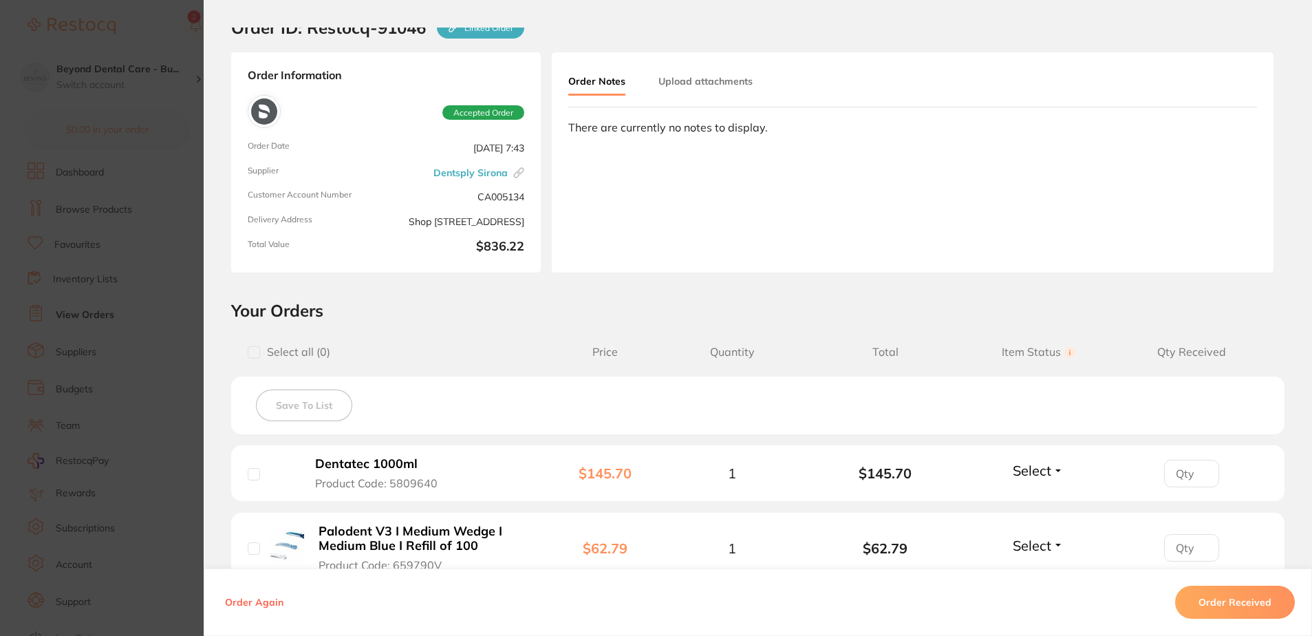
scroll to position [138, 0]
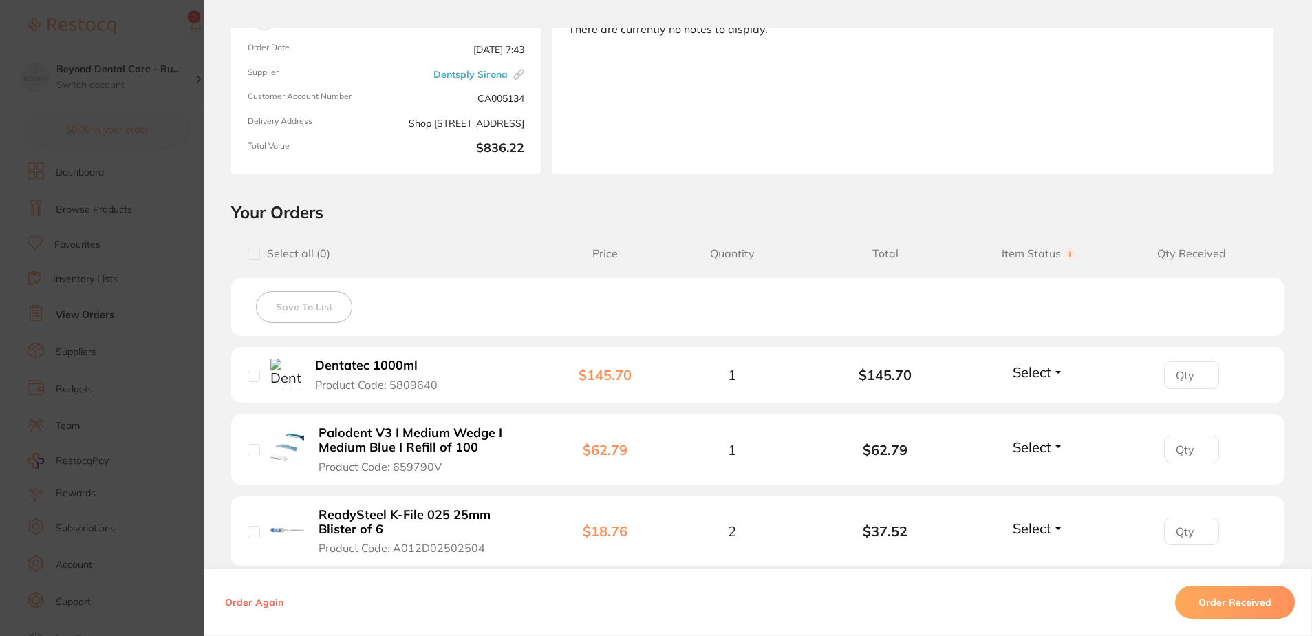
click at [1183, 385] on input "number" at bounding box center [1191, 375] width 55 height 28
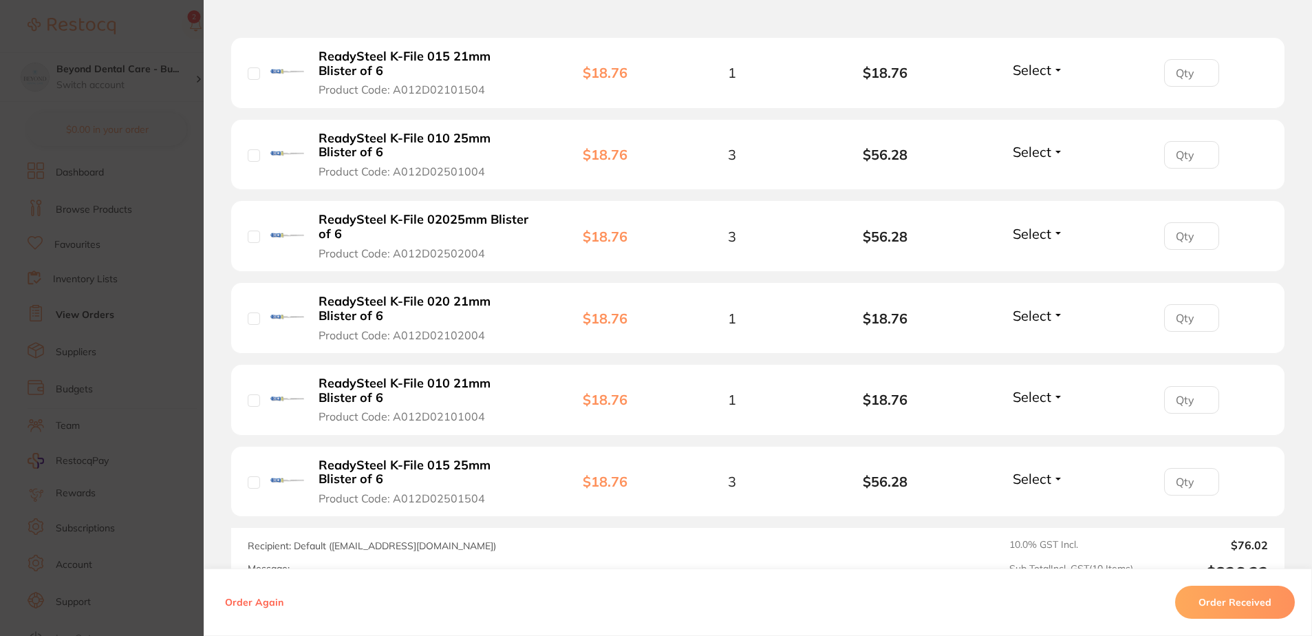
scroll to position [619, 0]
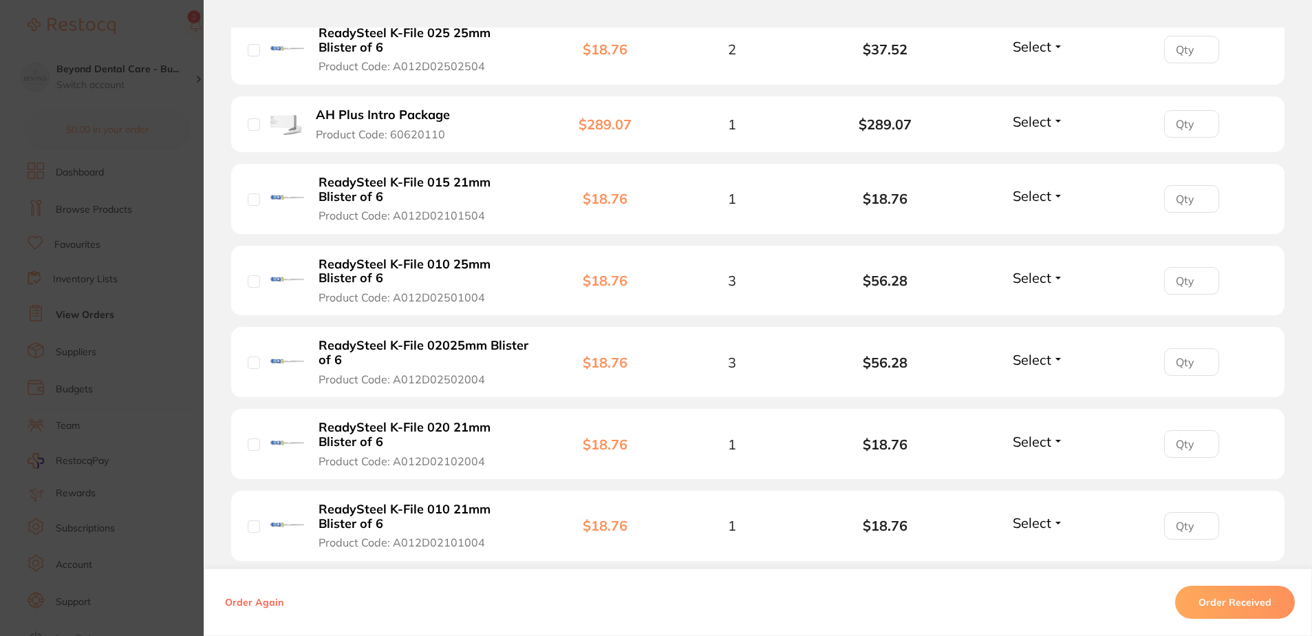
click at [167, 348] on section "Order ID: Restocq- 91046 Linked Order Order Information Accepted Order Order Da…" at bounding box center [656, 318] width 1312 height 636
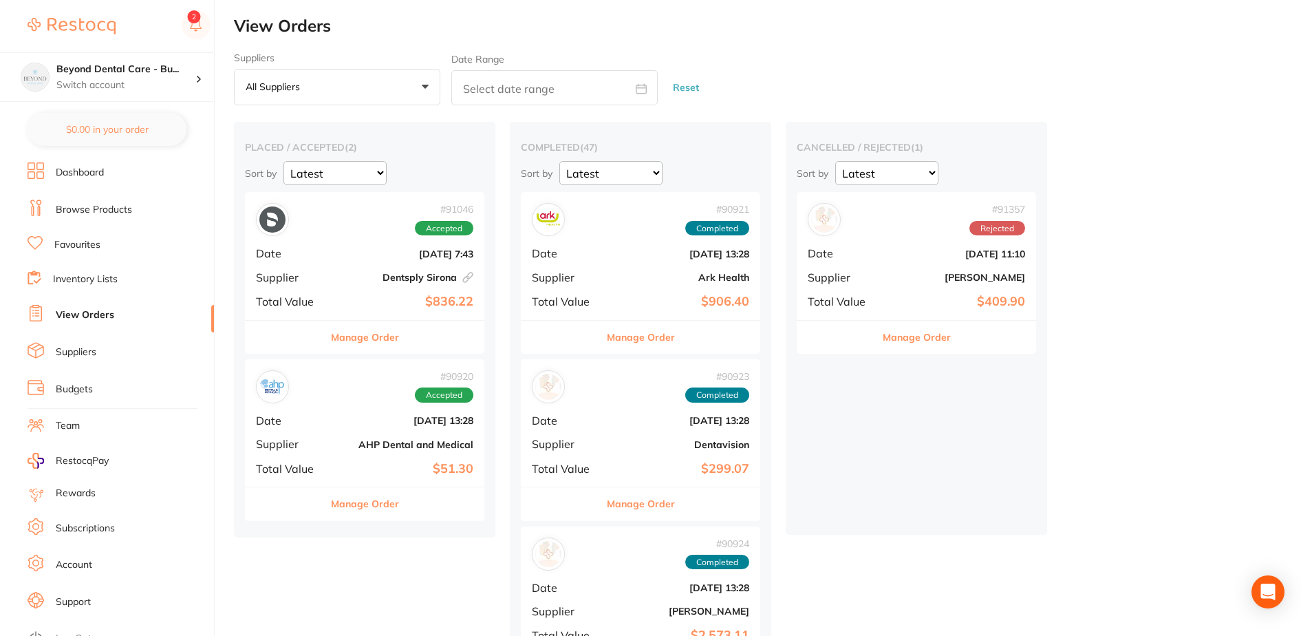
click at [341, 276] on b "Dentsply Sirona This order has been placed with your online account on Dentsply…" at bounding box center [405, 277] width 138 height 11
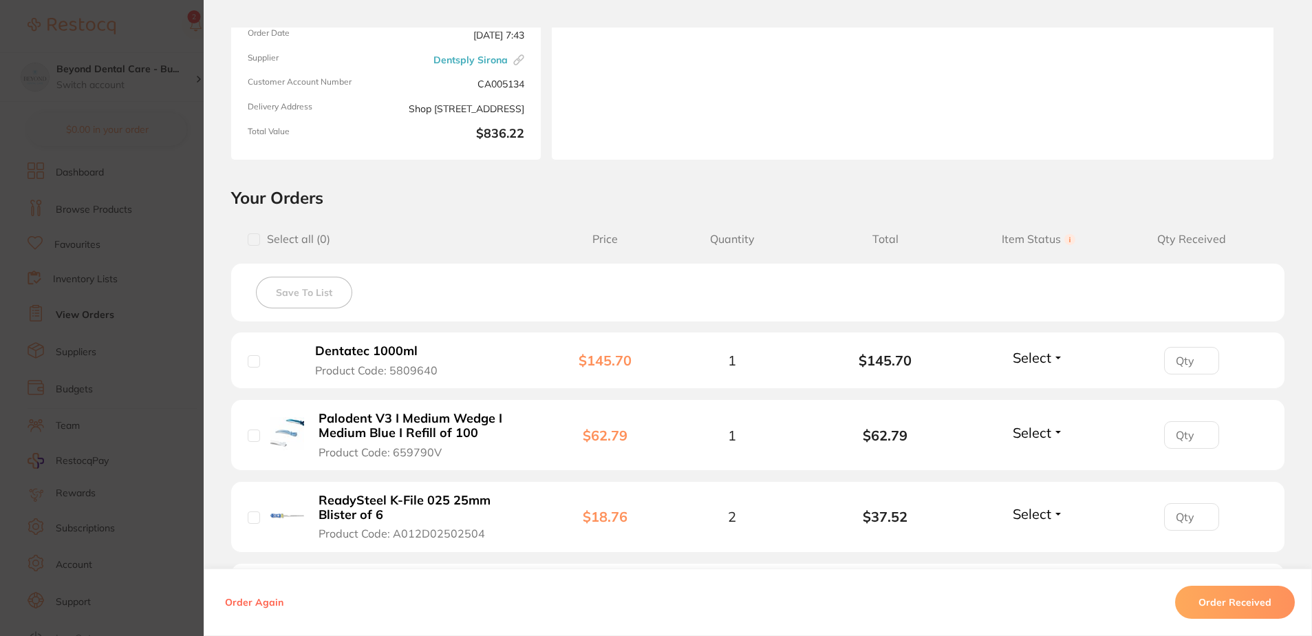
scroll to position [151, 0]
click at [172, 187] on section "Order ID: Restocq- 91046 Linked Order Order Information Accepted Order Order Da…" at bounding box center [656, 318] width 1312 height 636
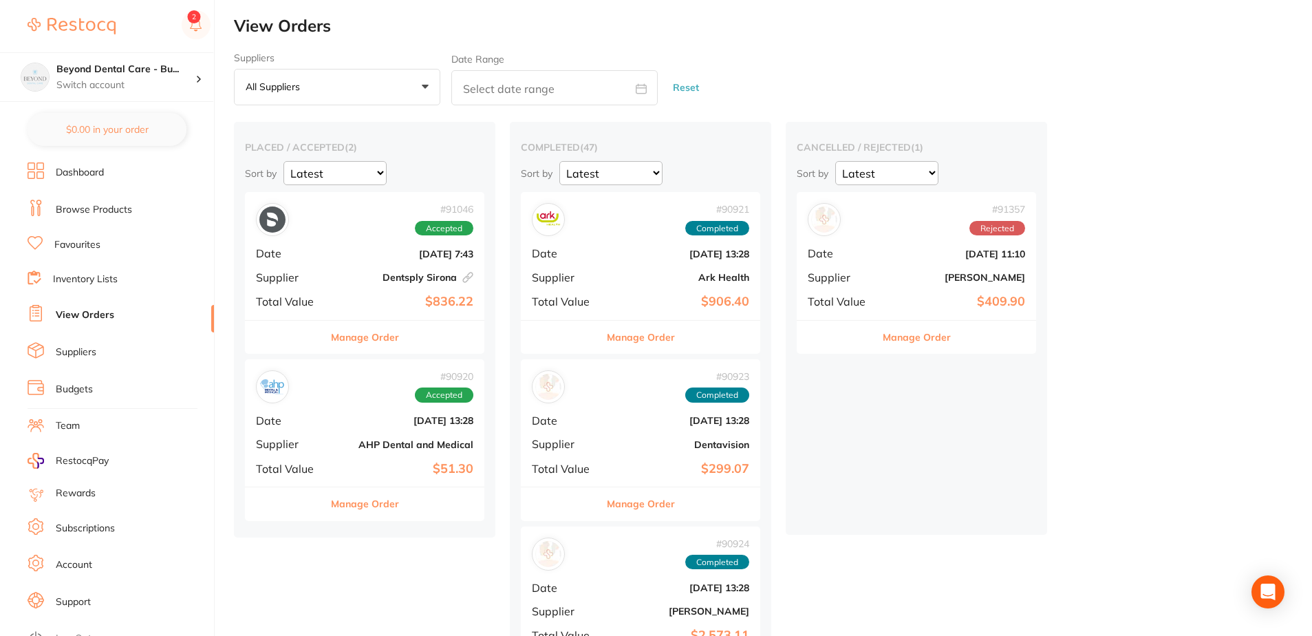
click at [338, 433] on div "placed / accepted ( 2 ) Sort by Latest Notification # 91046 Accepted Date [DATE…" at bounding box center [364, 329] width 261 height 415
click at [343, 434] on div "# 90920 Accepted Date [DATE] 13:28 Supplier AHP Dental and Medical Total Value …" at bounding box center [364, 422] width 239 height 127
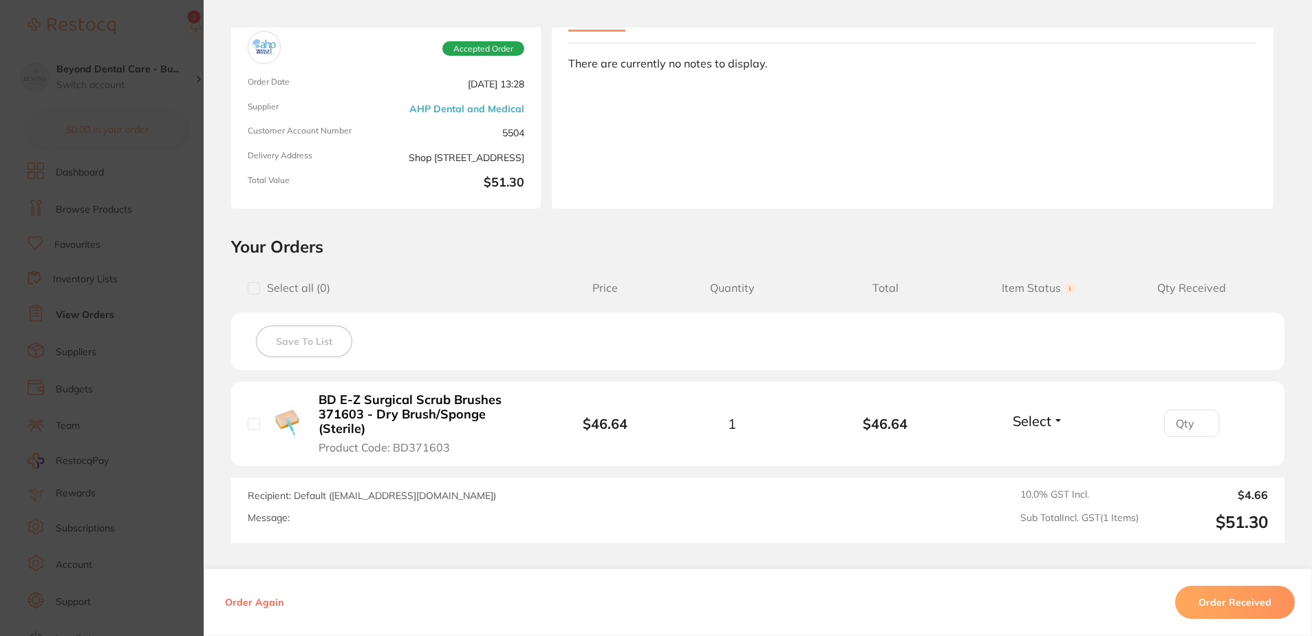
scroll to position [214, 0]
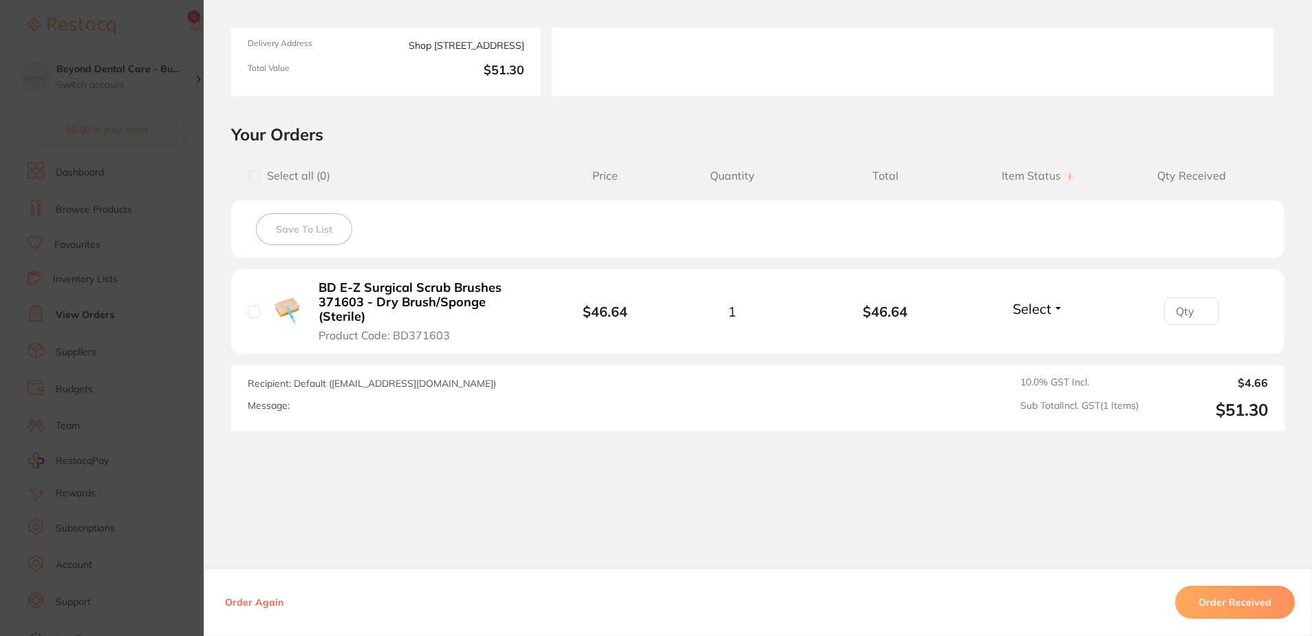
click at [1259, 601] on button "Order Received" at bounding box center [1235, 602] width 120 height 33
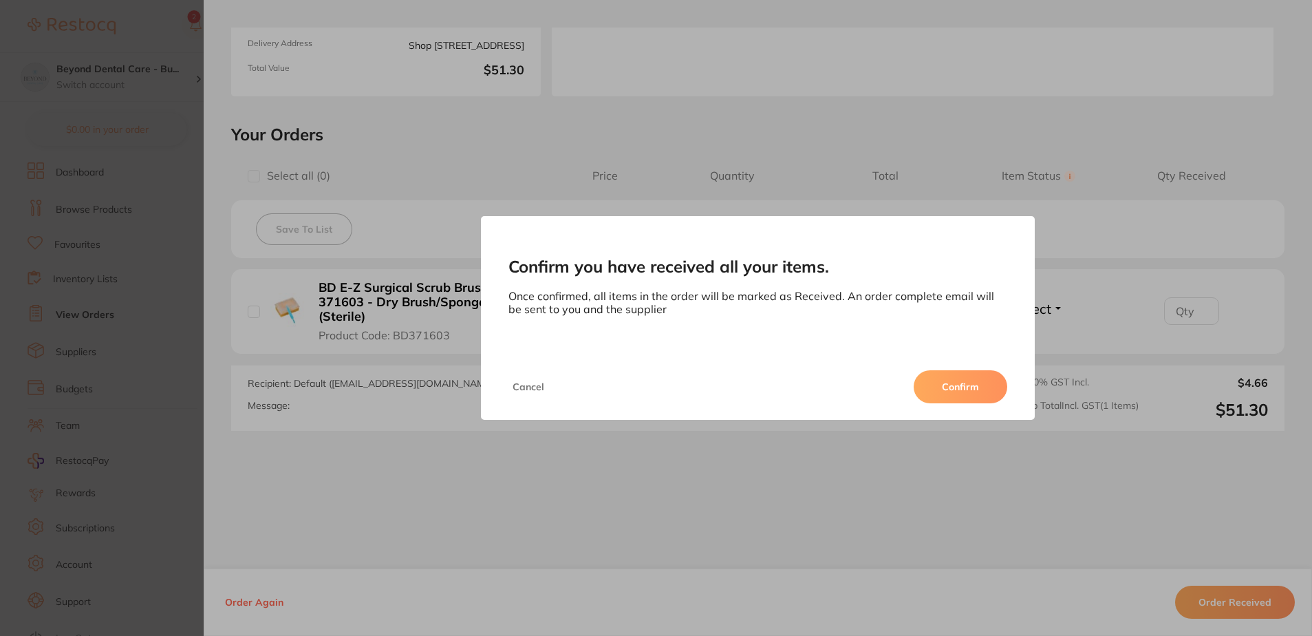
click at [974, 386] on button "Confirm" at bounding box center [961, 386] width 94 height 33
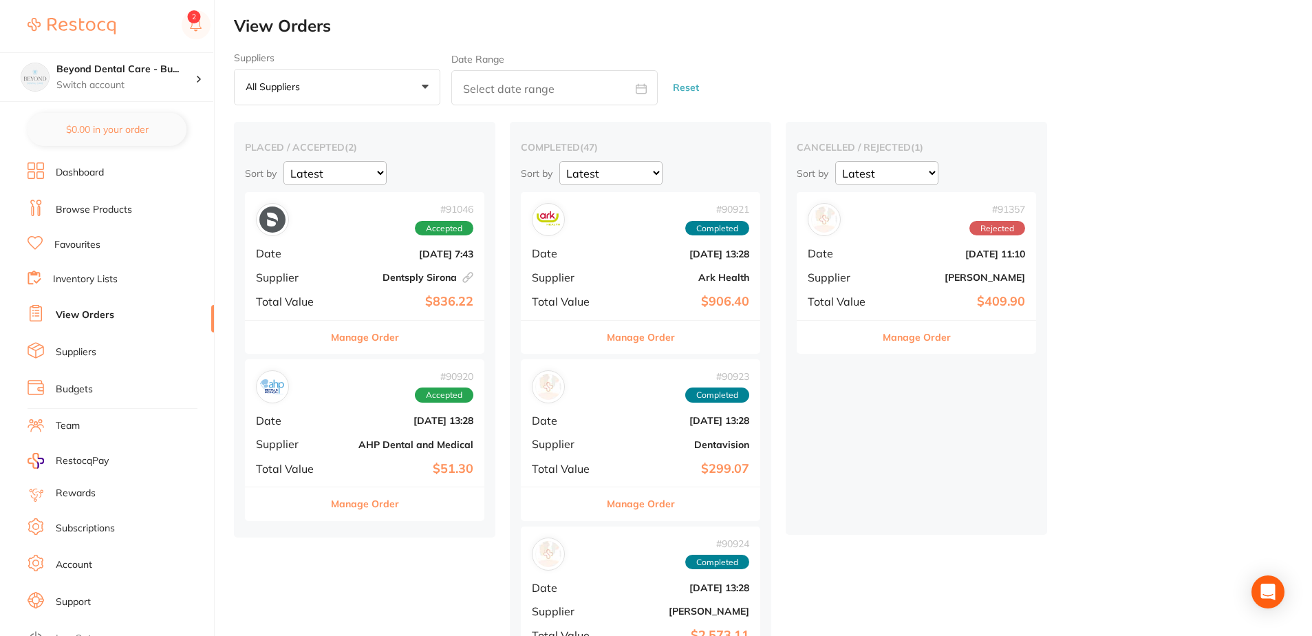
click at [351, 422] on b "[DATE] 13:28" at bounding box center [405, 420] width 138 height 11
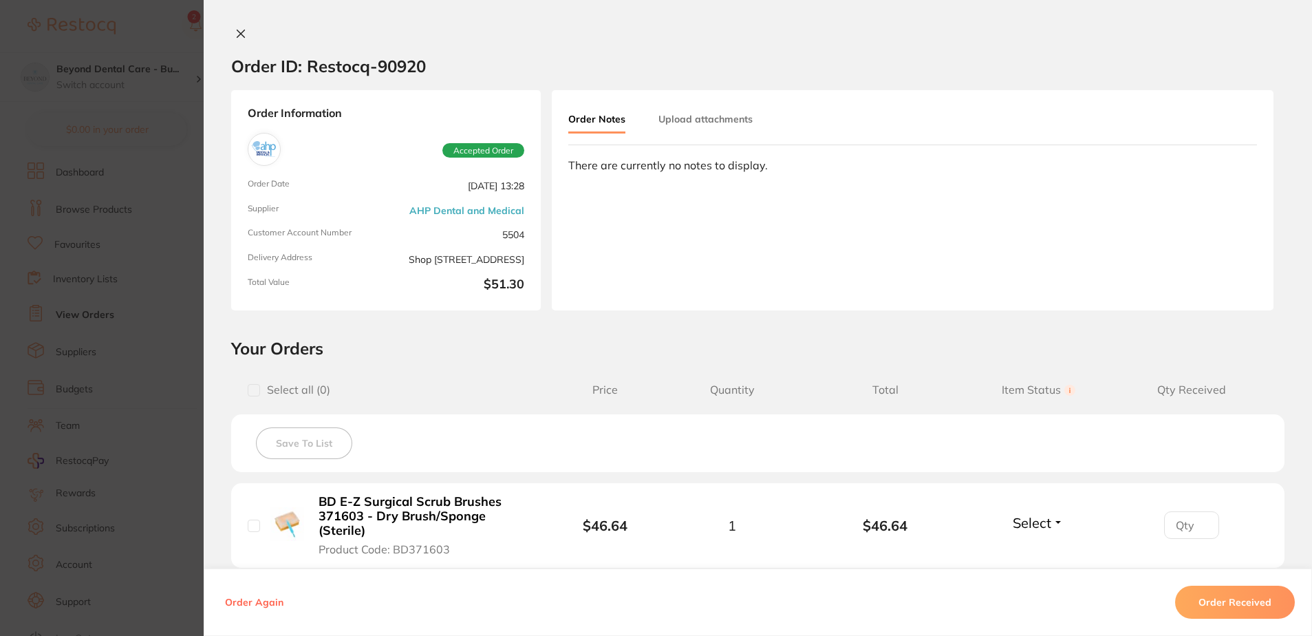
click at [1251, 581] on div "Order Again Order Received" at bounding box center [758, 601] width 1109 height 67
click at [1239, 605] on button "Order Received" at bounding box center [1235, 602] width 120 height 33
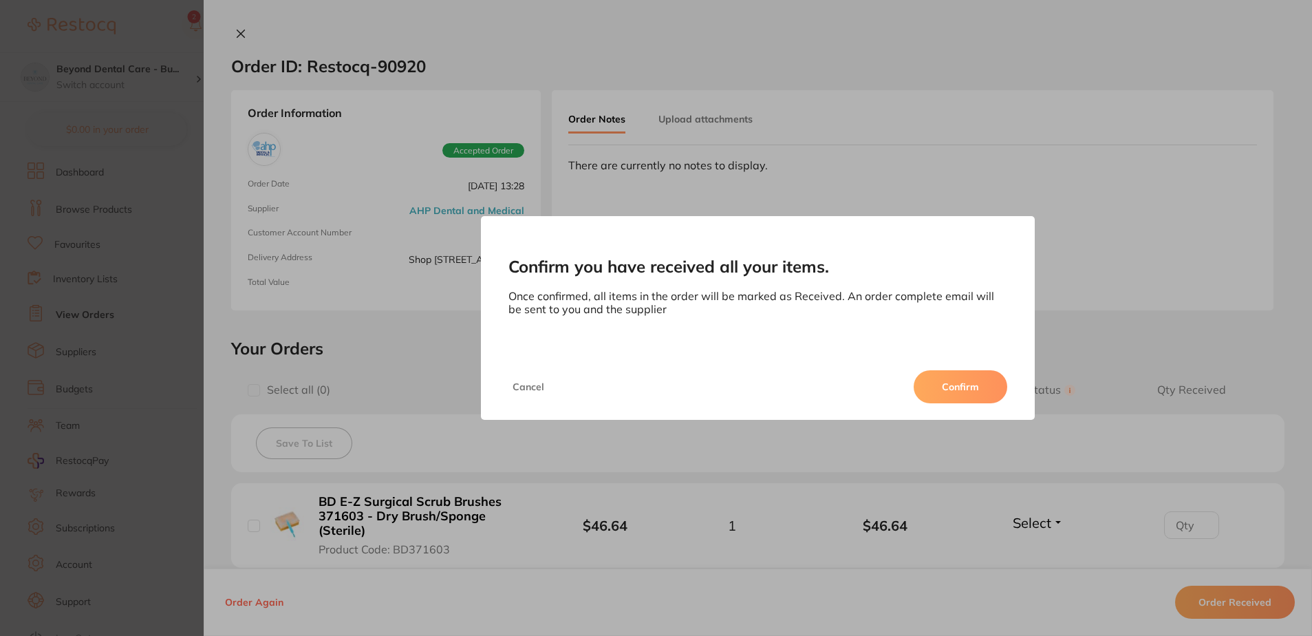
click at [954, 390] on button "Confirm" at bounding box center [961, 386] width 94 height 33
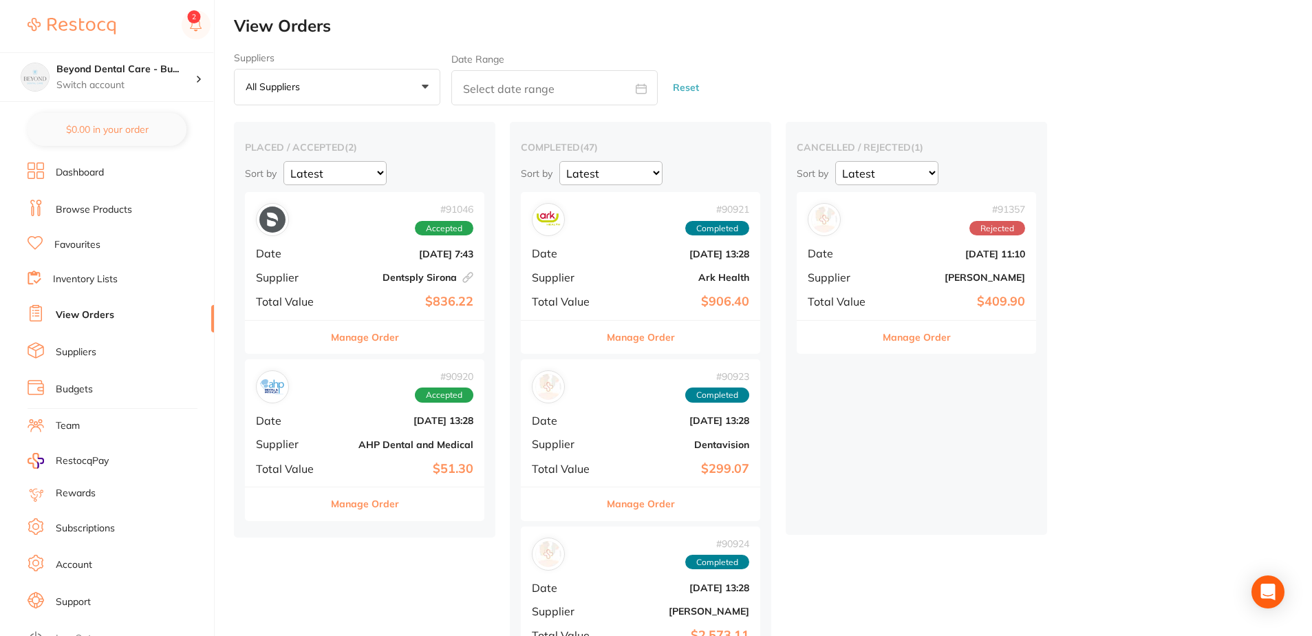
click at [123, 211] on link "Browse Products" at bounding box center [94, 210] width 76 height 14
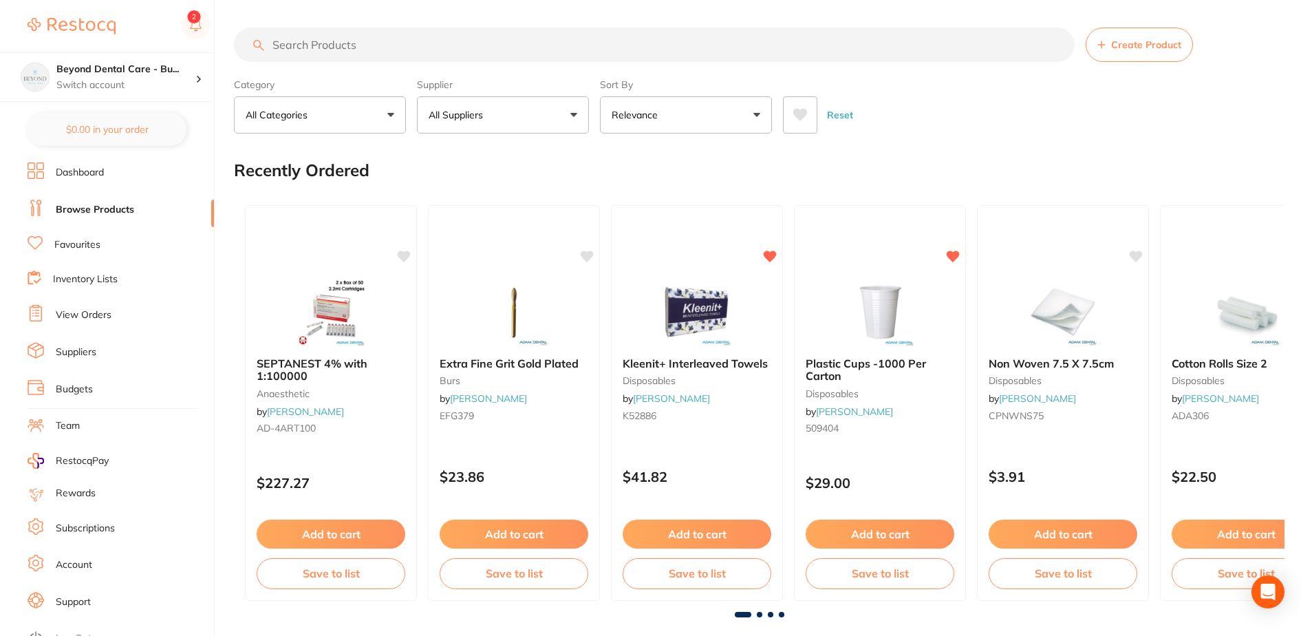
click at [103, 321] on link "View Orders" at bounding box center [84, 315] width 56 height 14
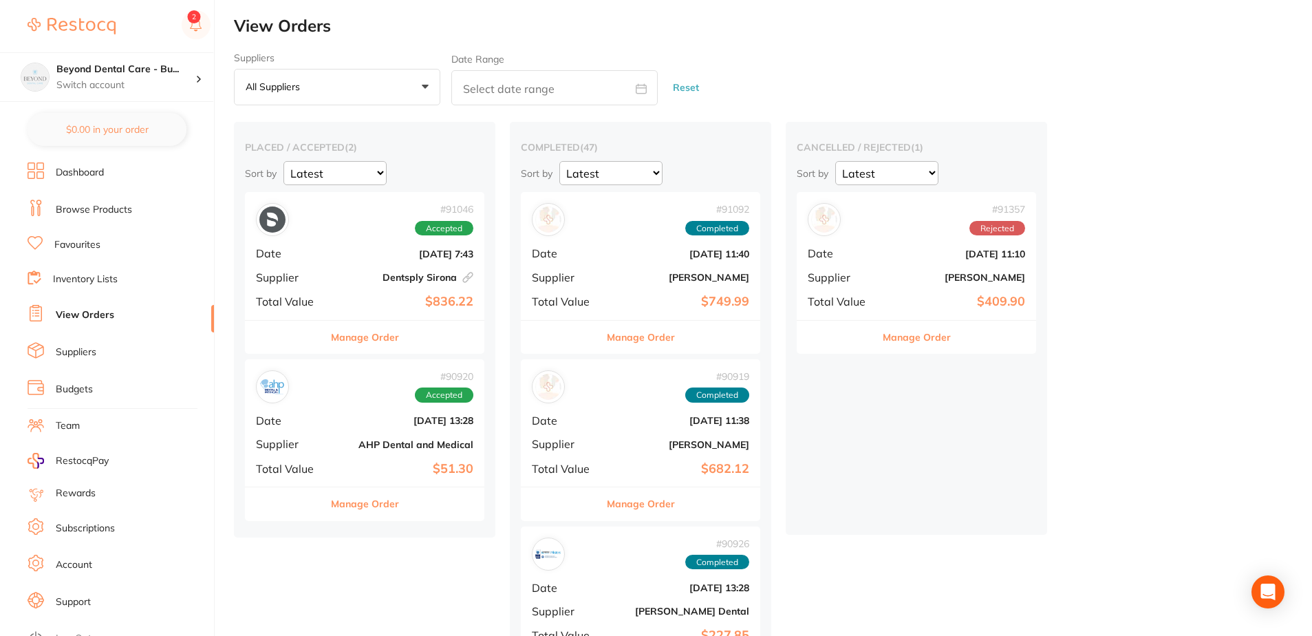
click at [367, 232] on div "# 91046 Accepted" at bounding box center [364, 219] width 217 height 33
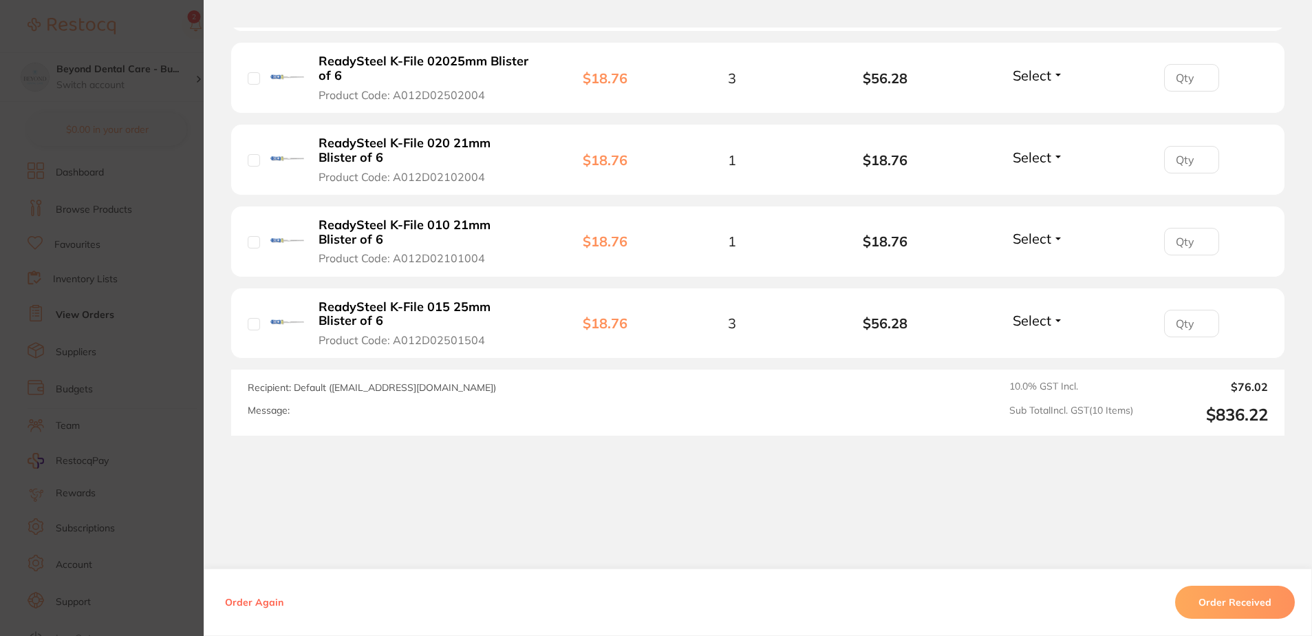
scroll to position [908, 0]
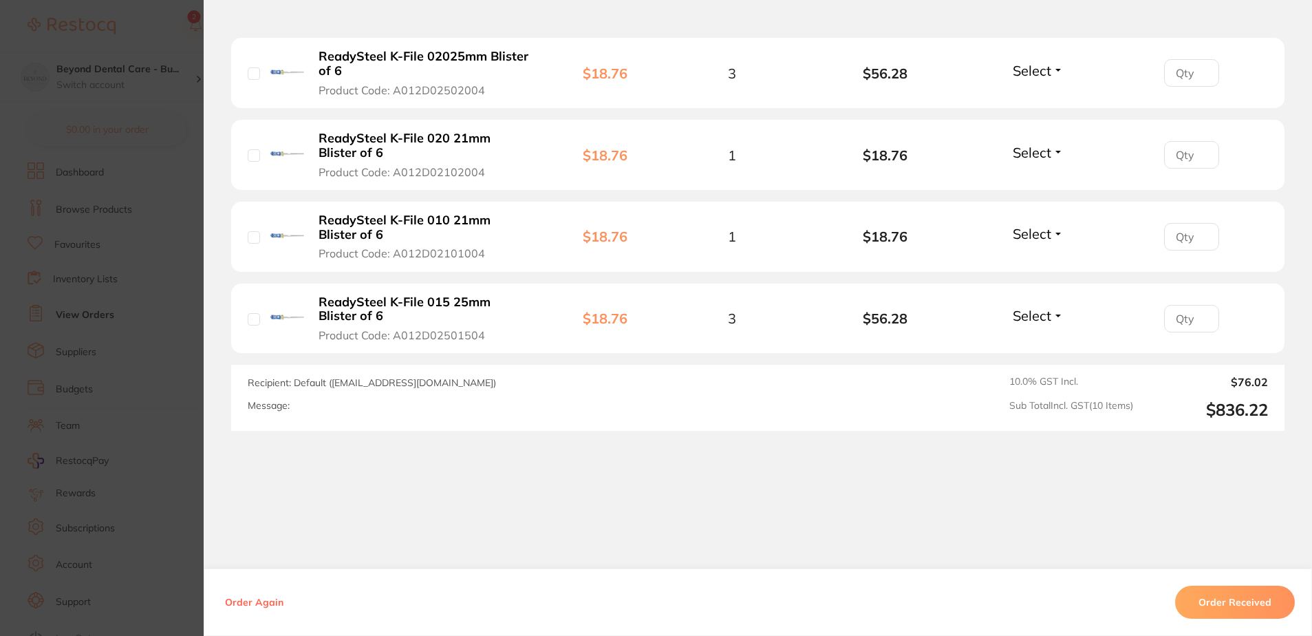
click at [170, 359] on section "Order ID: Restocq- 91046 Linked Order Order Information Accepted Order Order Da…" at bounding box center [656, 318] width 1312 height 636
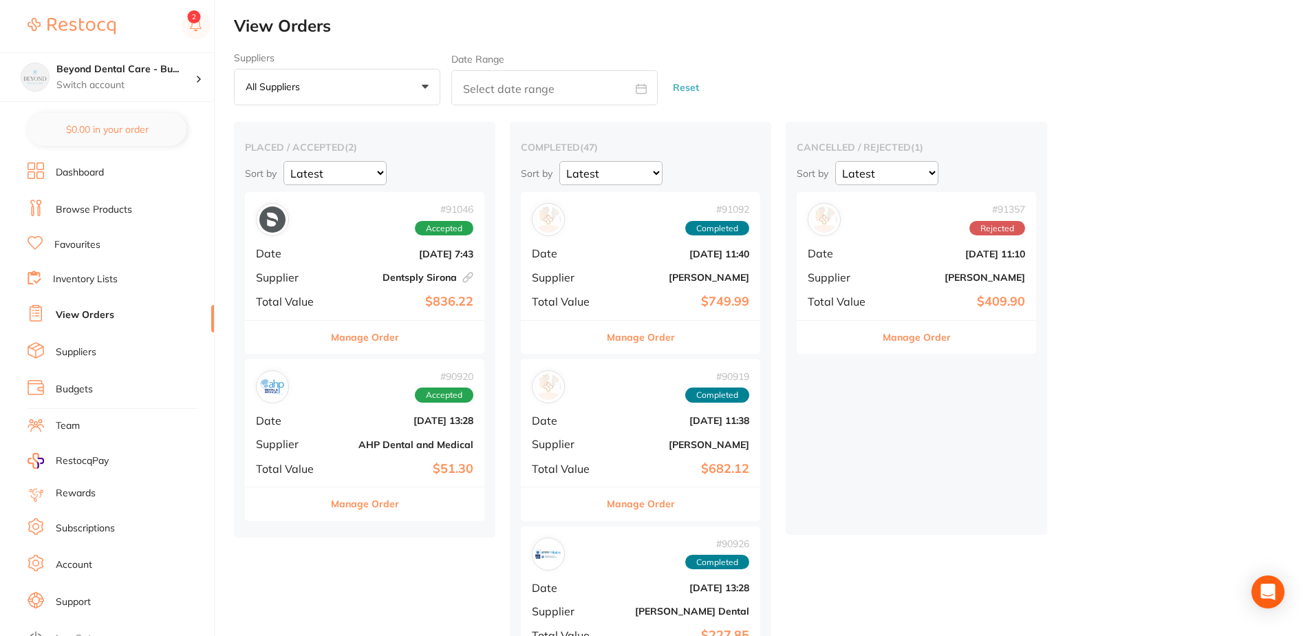
click at [919, 258] on b "[DATE] 11:10" at bounding box center [957, 253] width 138 height 11
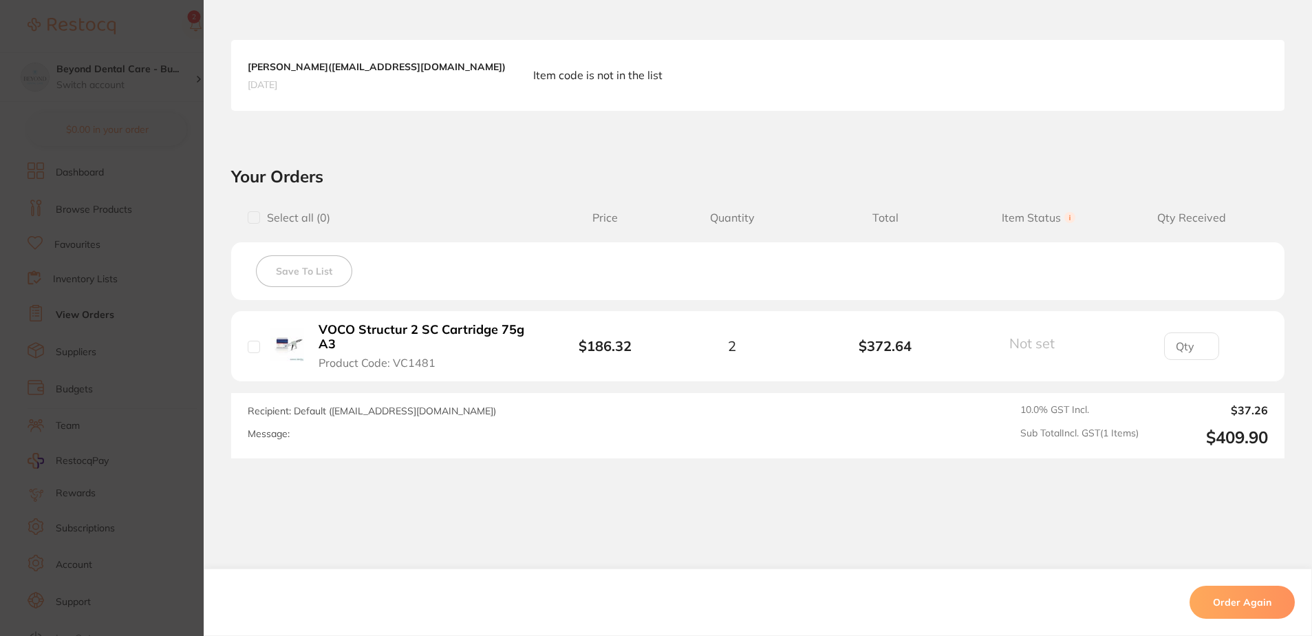
scroll to position [372, 0]
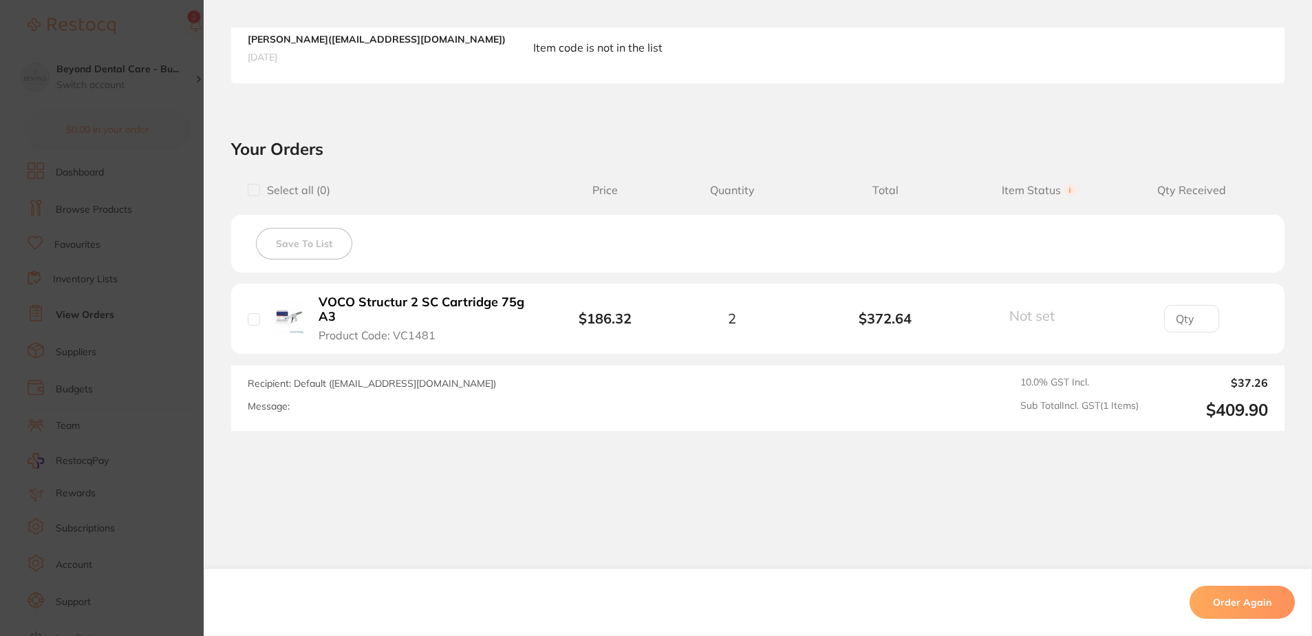
click at [179, 274] on section "Order ID: Restocq- 91357 Order Information Rejected Order Order Date [DATE] 11:…" at bounding box center [656, 318] width 1312 height 636
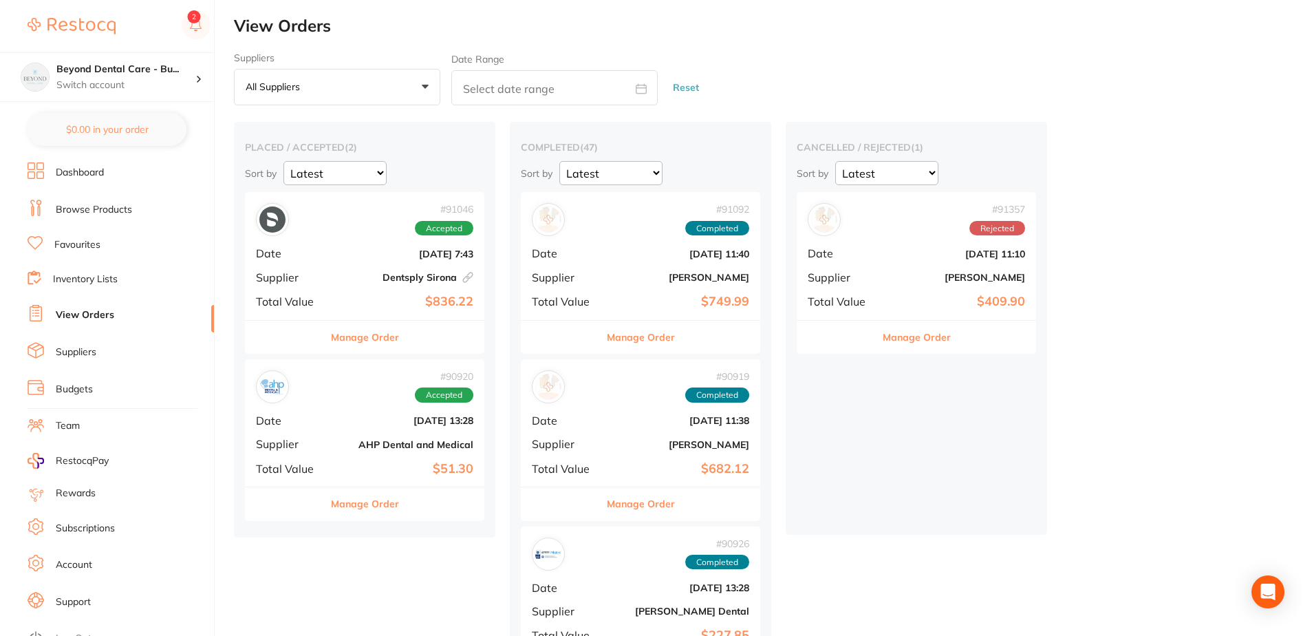
click at [925, 334] on button "Manage Order" at bounding box center [917, 337] width 68 height 33
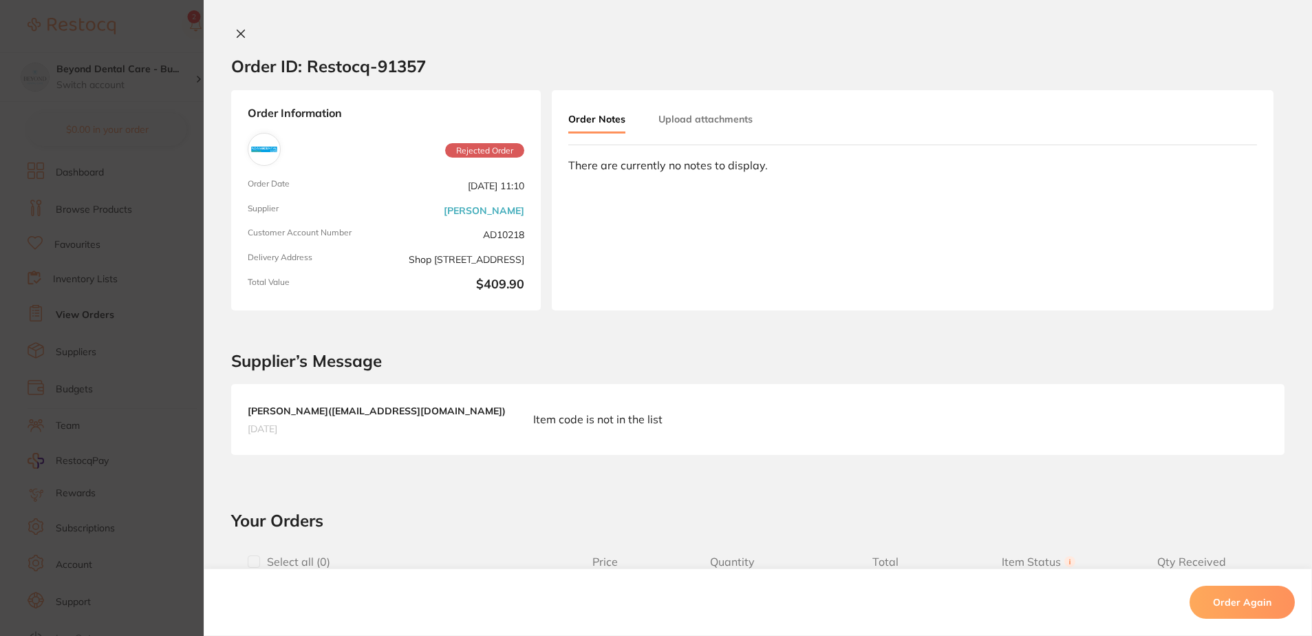
click at [178, 268] on section "Order ID: Restocq- 91357 Order Information Rejected Order Order Date [DATE] 11:…" at bounding box center [656, 318] width 1312 height 636
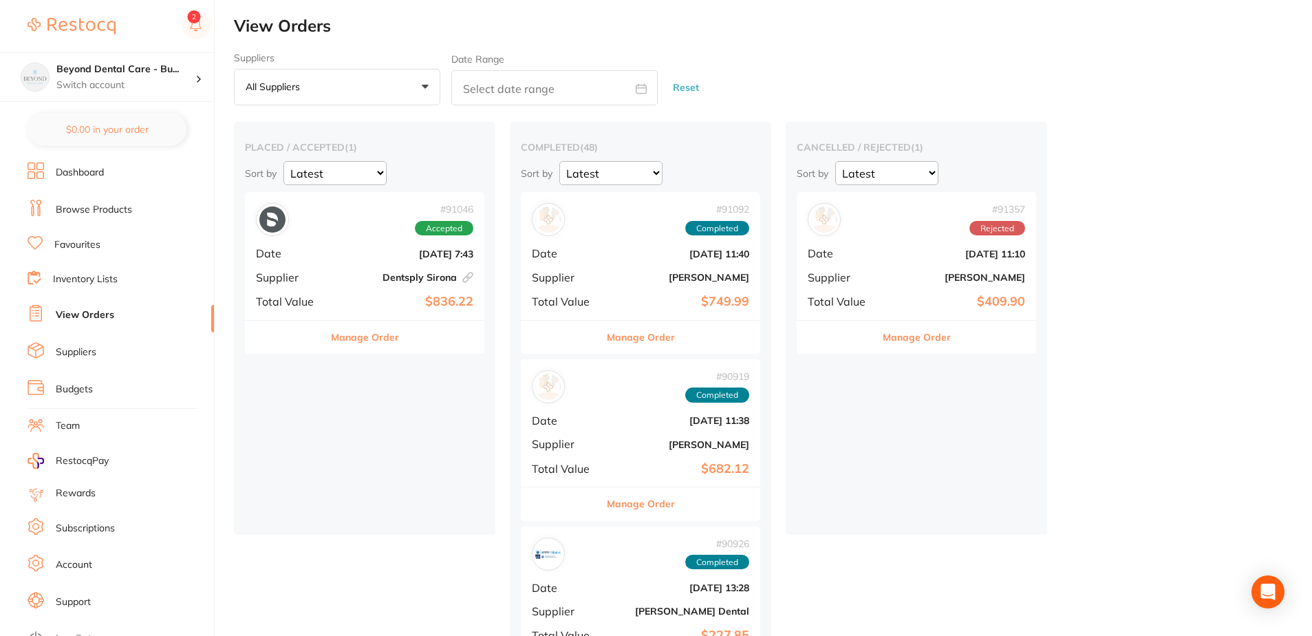
click at [90, 265] on ul "Dashboard Browse Products Favourites Inventory Lists View Orders Suppliers Budg…" at bounding box center [121, 399] width 186 height 475
click at [90, 269] on ul "Dashboard Browse Products Favourites Inventory Lists View Orders Suppliers Budg…" at bounding box center [121, 399] width 186 height 475
click at [90, 272] on link "Inventory Lists" at bounding box center [85, 279] width 65 height 14
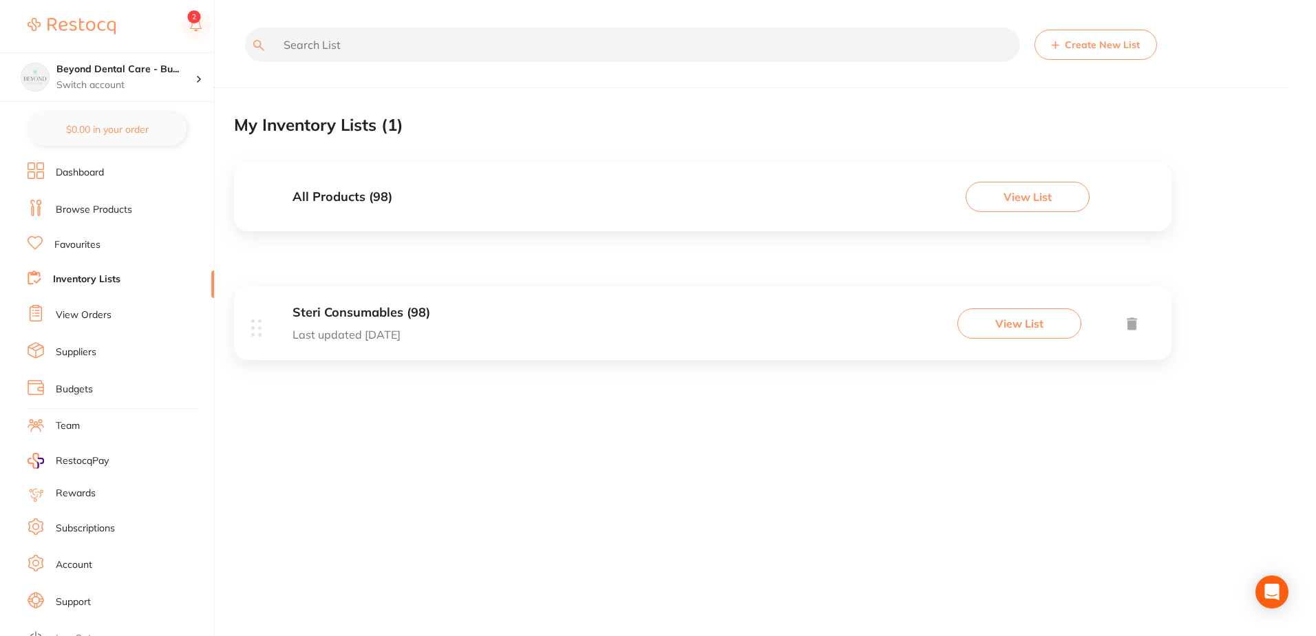
click at [459, 336] on div "Steri Consumables (98) Last updated [DATE] View List" at bounding box center [702, 323] width 937 height 74
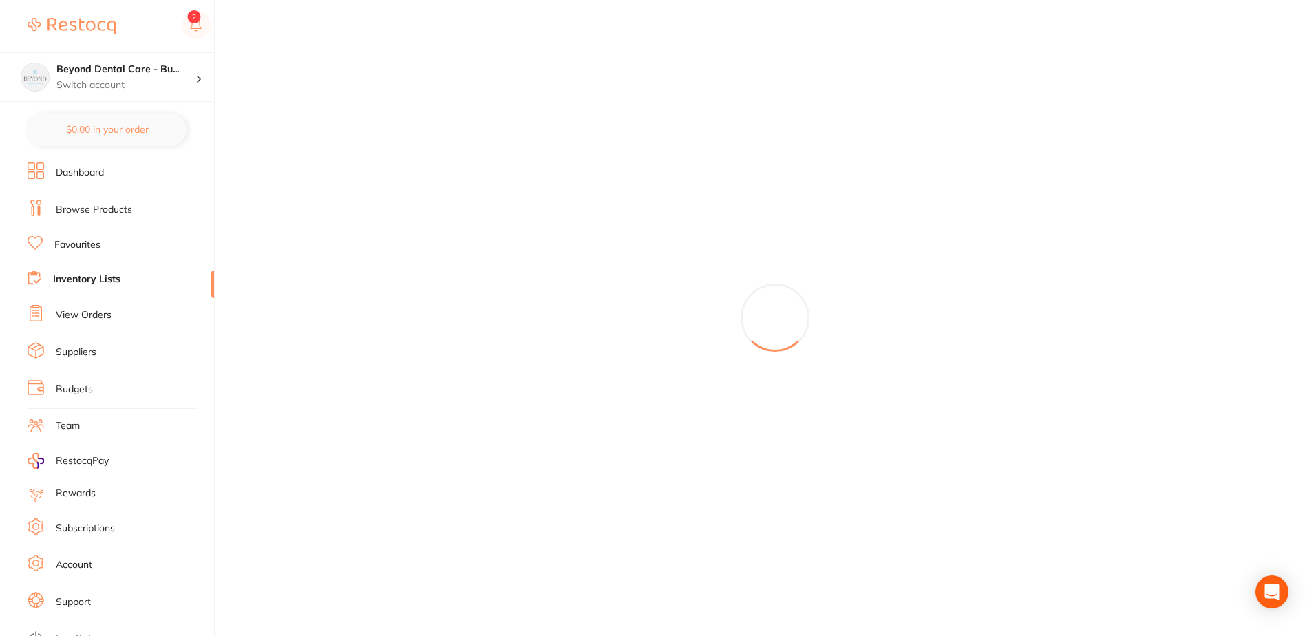
click at [109, 281] on link "Inventory Lists" at bounding box center [86, 279] width 67 height 14
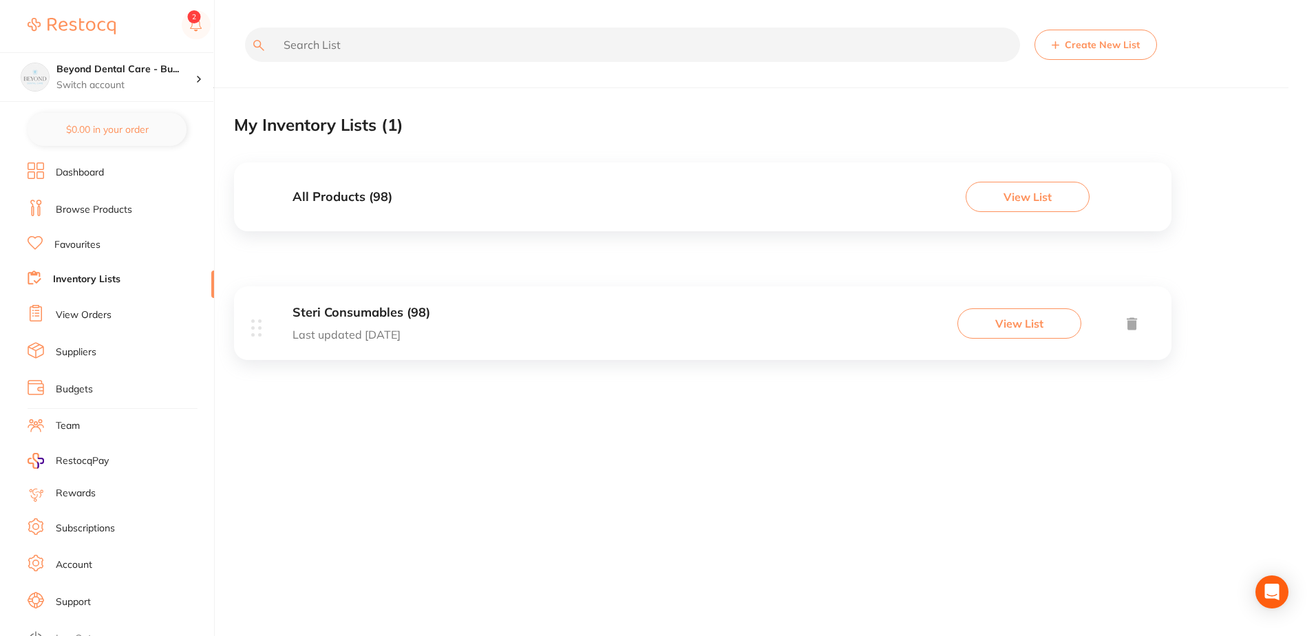
click at [998, 336] on button "View List" at bounding box center [1019, 323] width 124 height 30
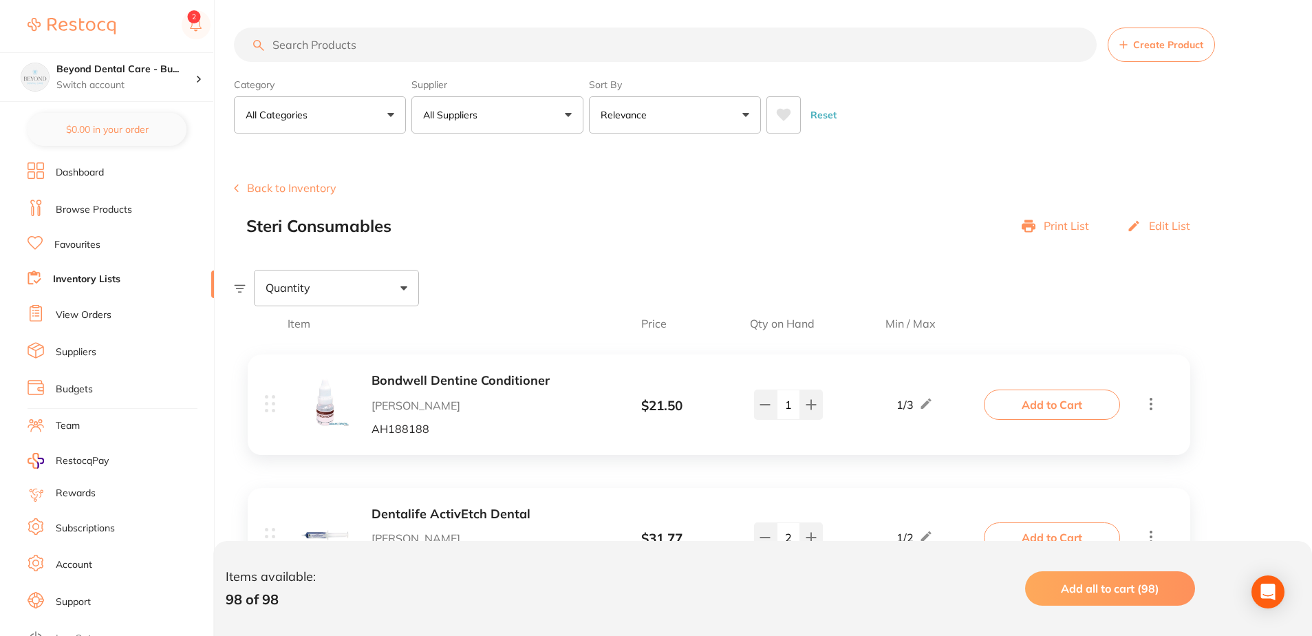
click at [434, 52] on input "search" at bounding box center [665, 45] width 863 height 34
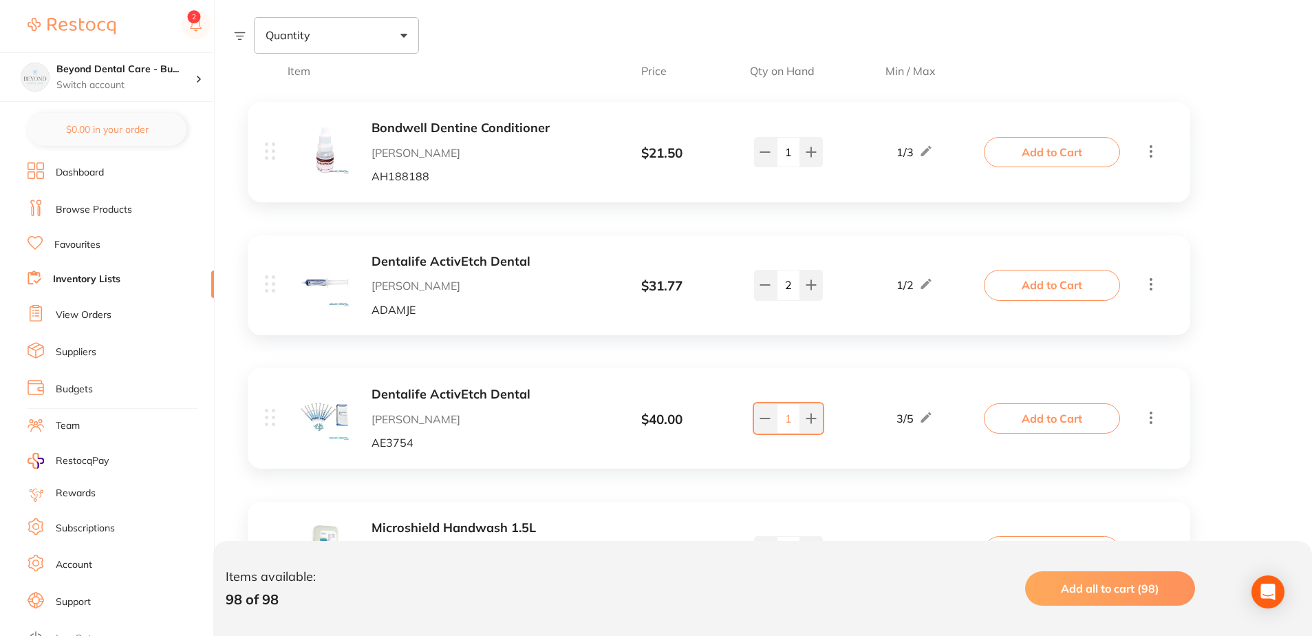
scroll to position [275, 0]
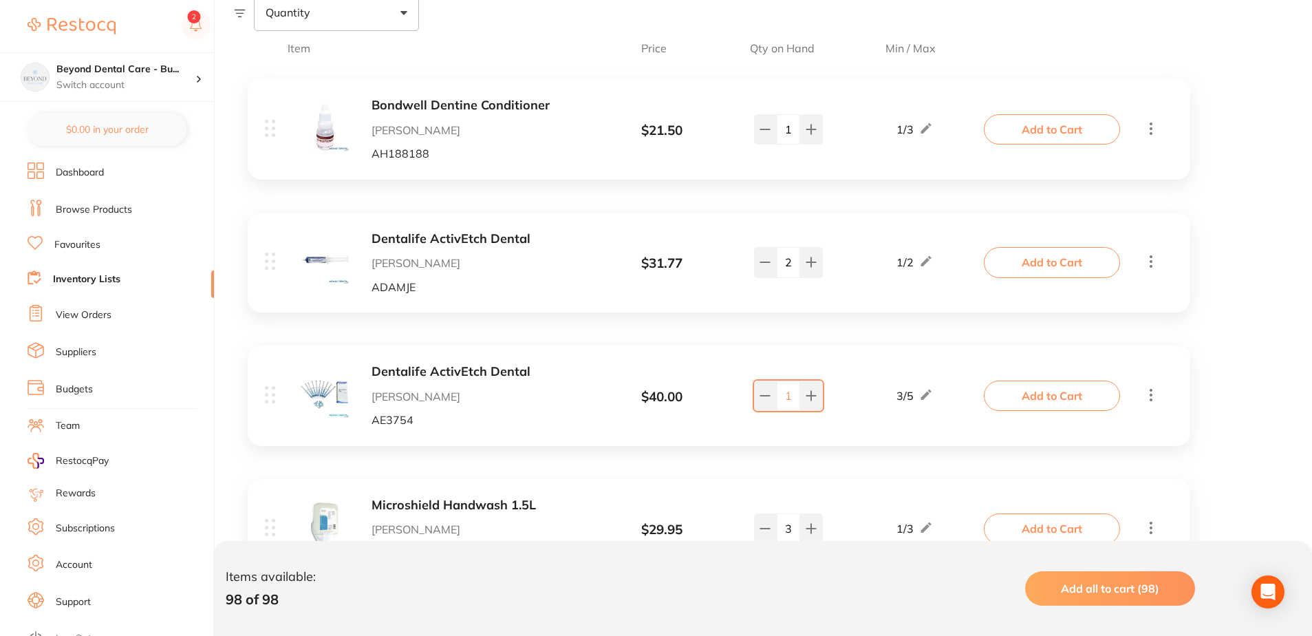
click at [1151, 133] on icon at bounding box center [1151, 128] width 3 height 12
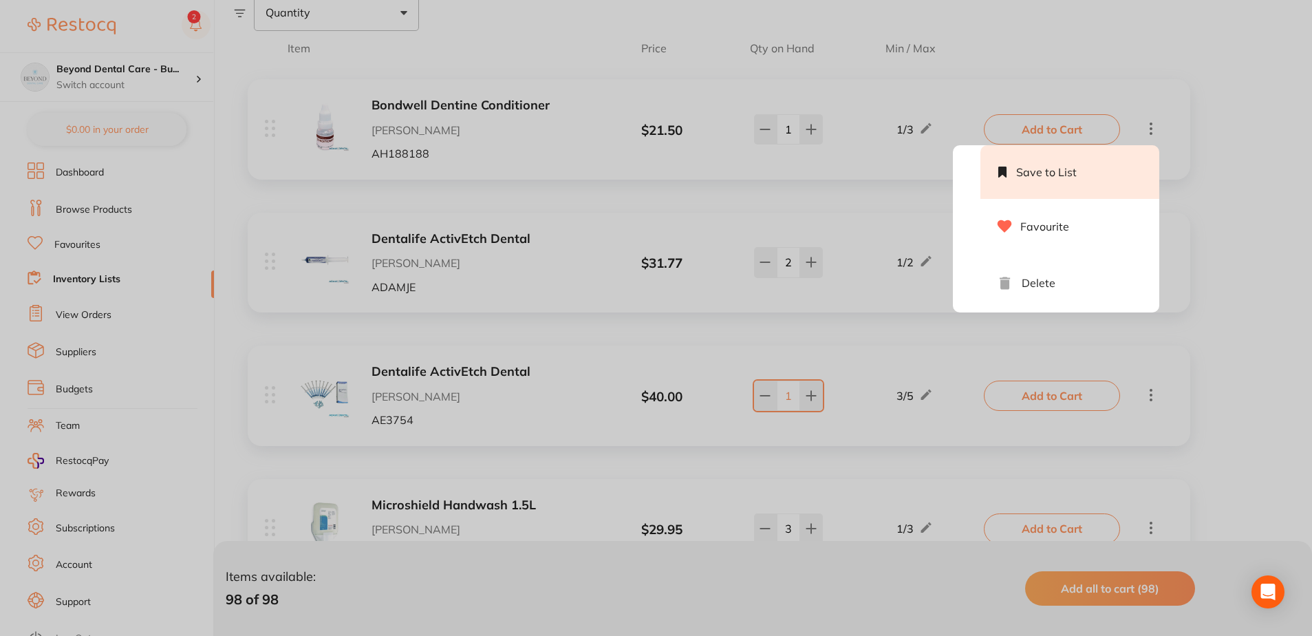
click at [998, 171] on rect at bounding box center [1003, 172] width 16 height 15
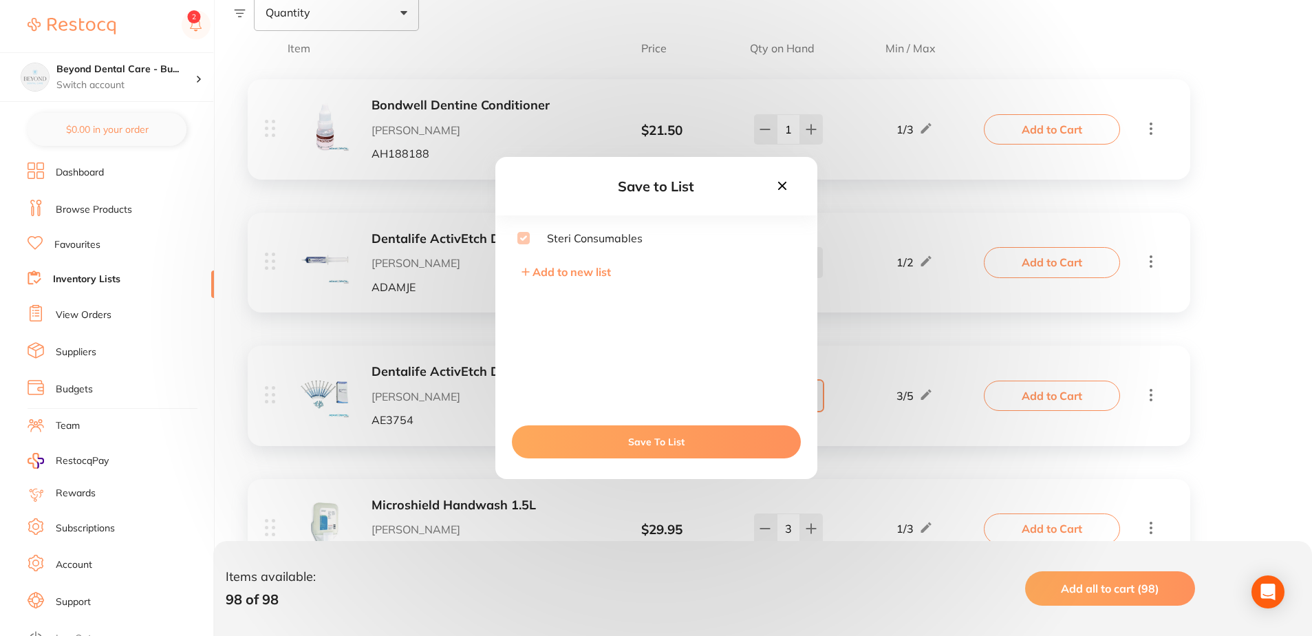
click at [782, 187] on icon at bounding box center [782, 186] width 8 height 8
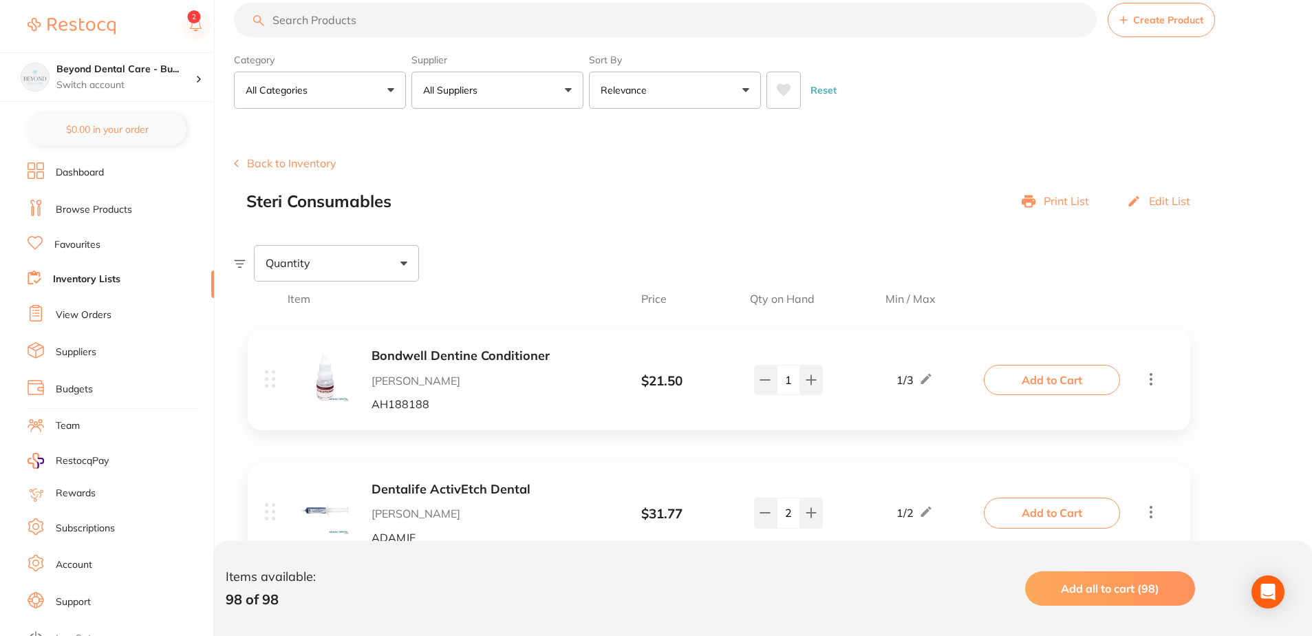
scroll to position [0, 0]
